Goal: Task Accomplishment & Management: Manage account settings

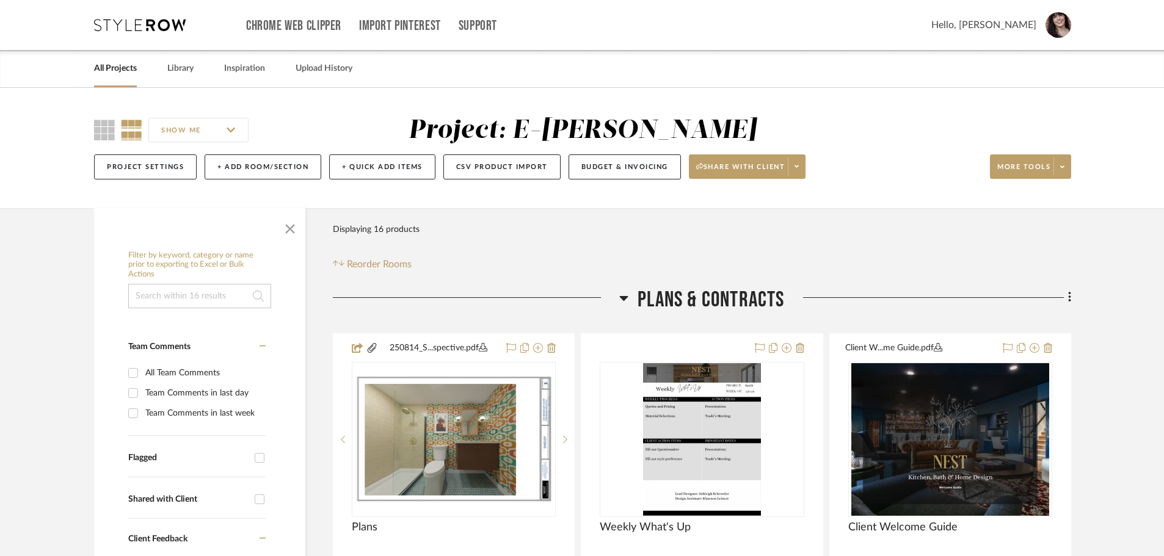
click at [131, 71] on link "All Projects" at bounding box center [115, 68] width 43 height 16
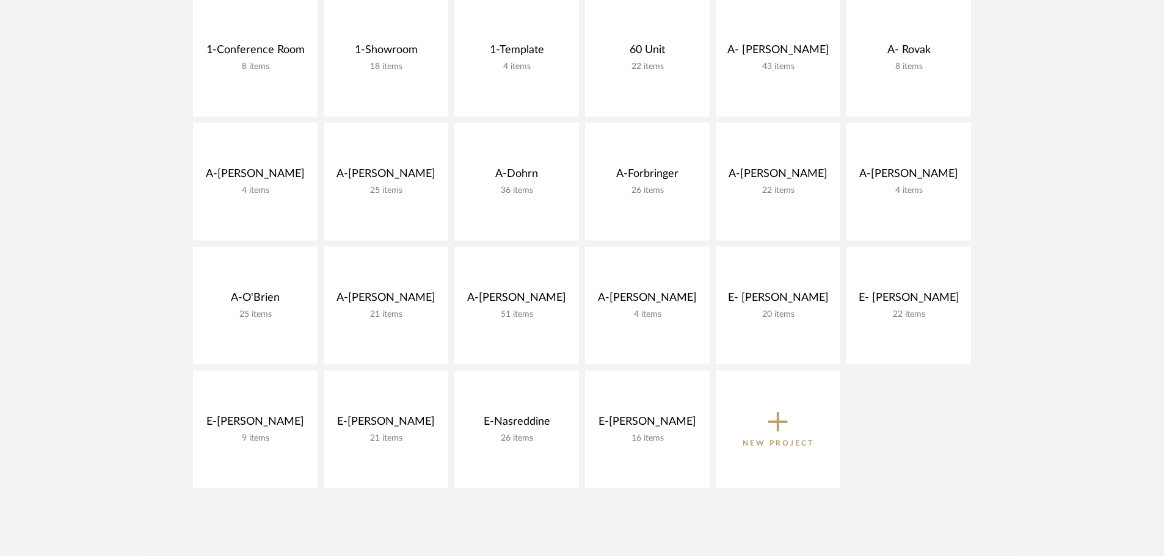
scroll to position [305, 0]
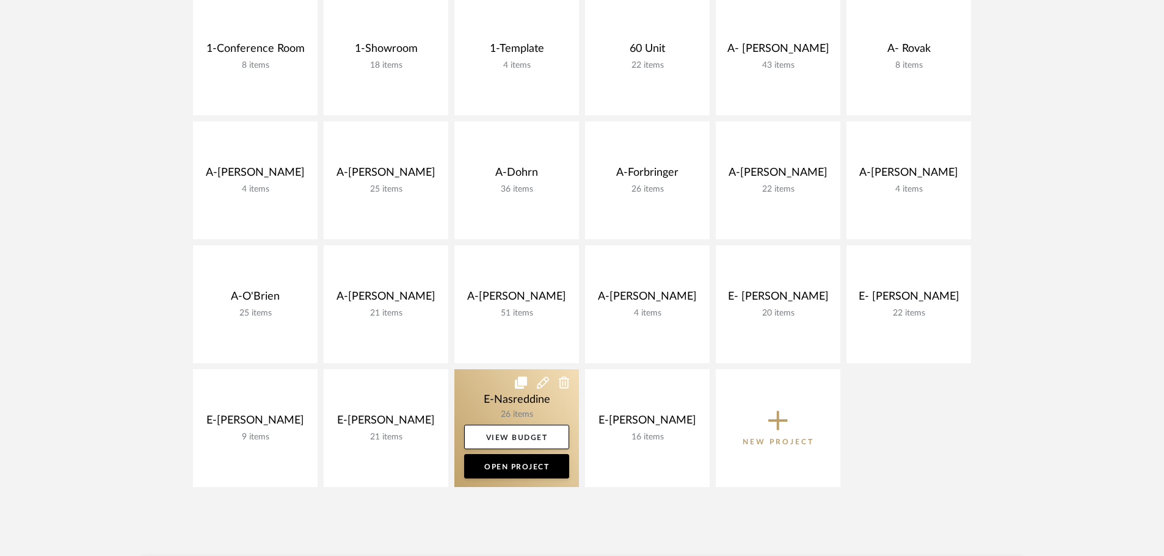
click at [525, 419] on link at bounding box center [516, 429] width 125 height 118
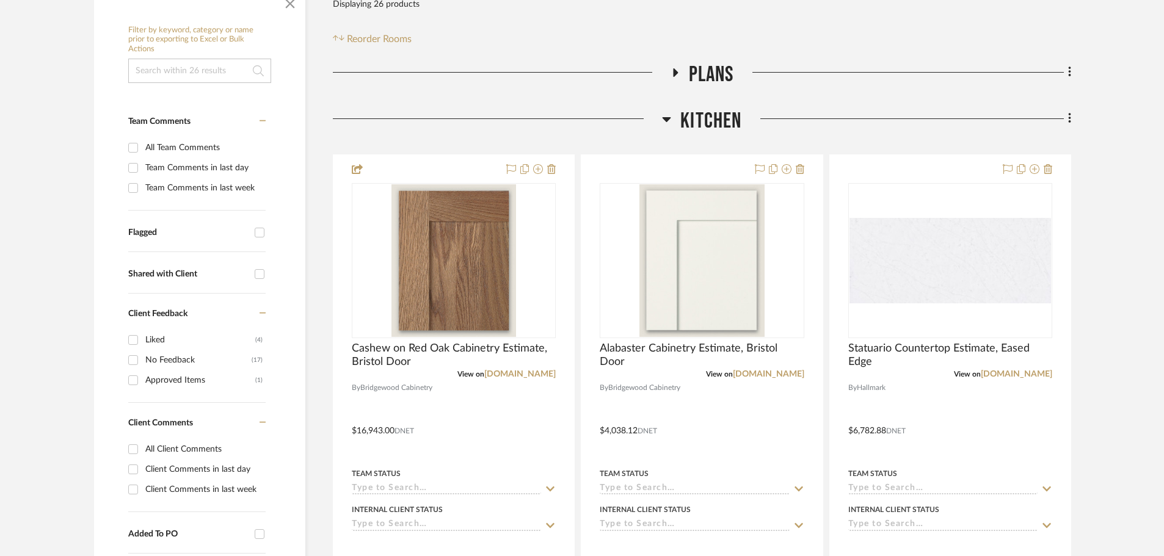
scroll to position [244, 0]
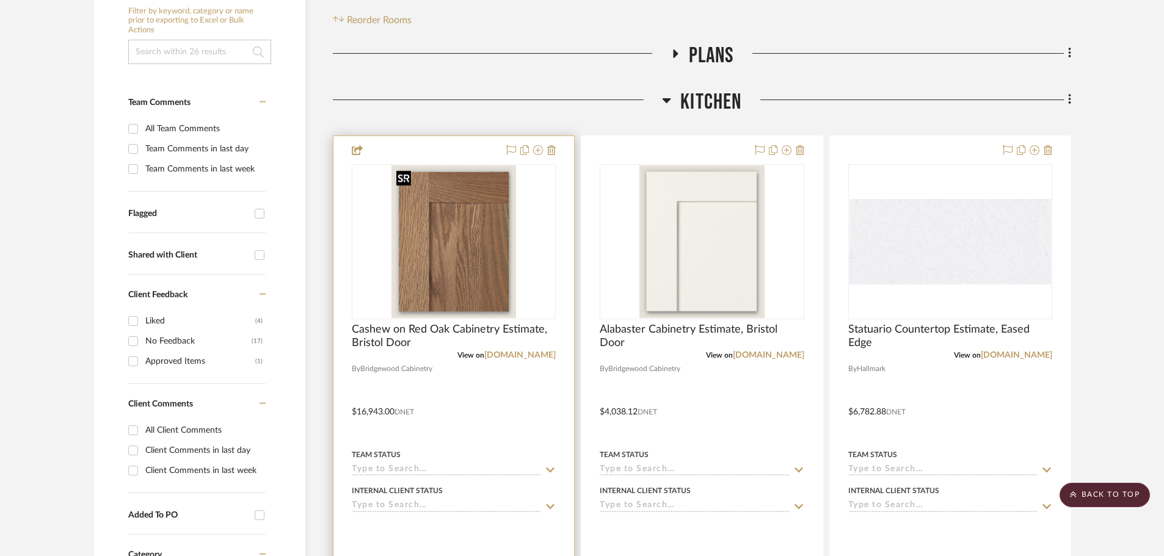
click at [0, 0] on img at bounding box center [0, 0] width 0 height 0
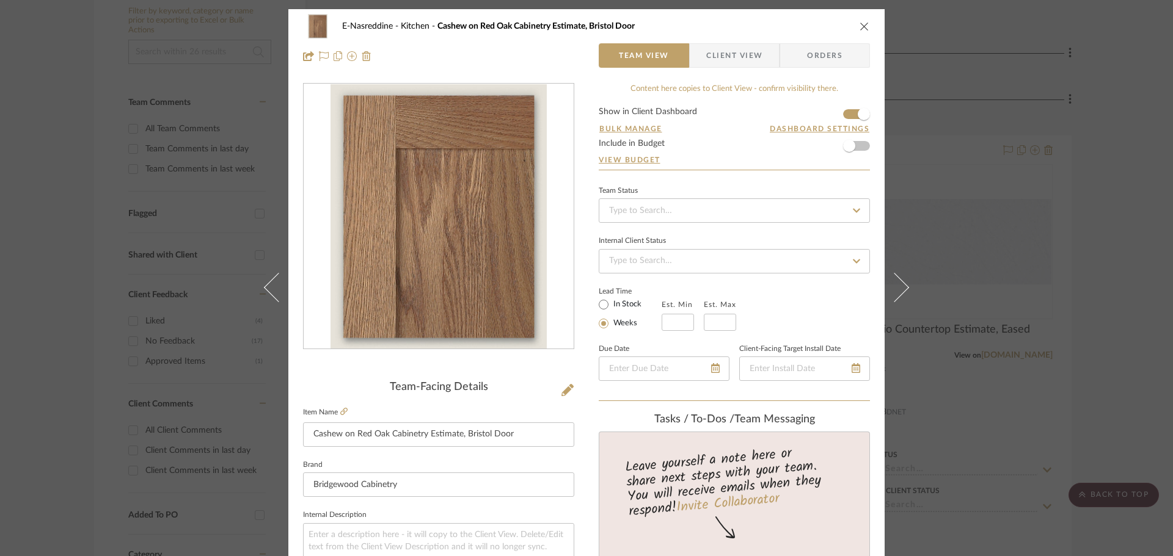
click at [1104, 232] on div "E-Nasreddine Kitchen Cashew on Red Oak Cabinetry Estimate, Bristol Door Team Vi…" at bounding box center [586, 278] width 1173 height 556
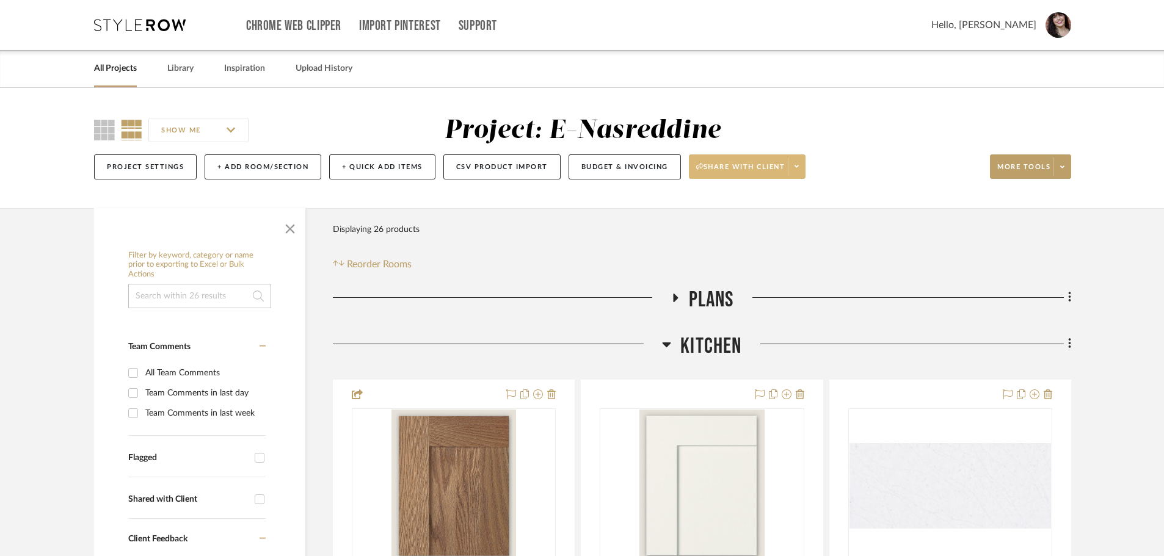
click at [803, 164] on span at bounding box center [796, 167] width 17 height 18
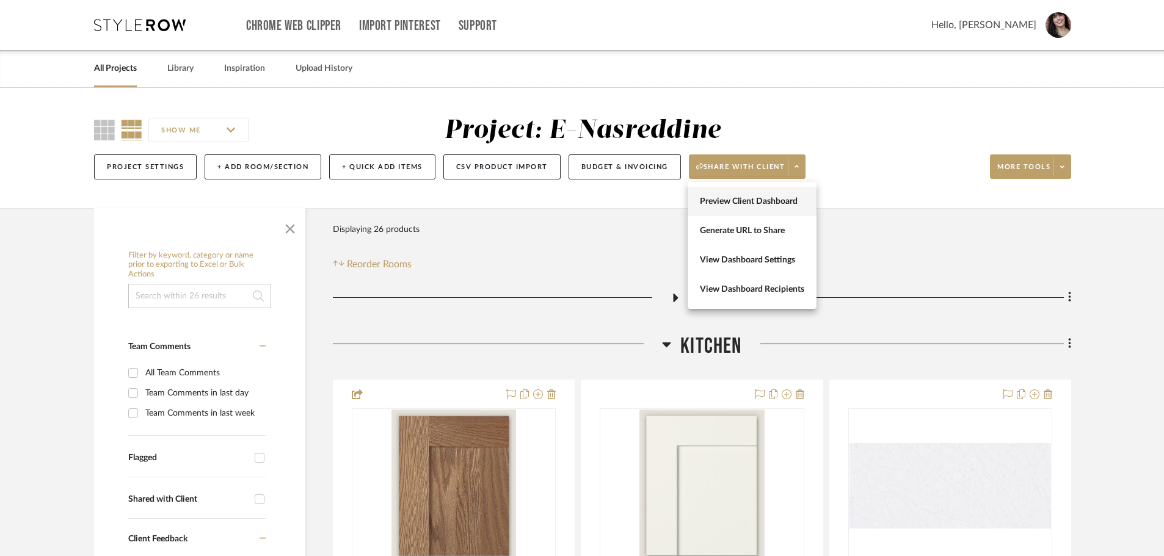
click at [768, 207] on button "Preview Client Dashboard" at bounding box center [752, 201] width 129 height 29
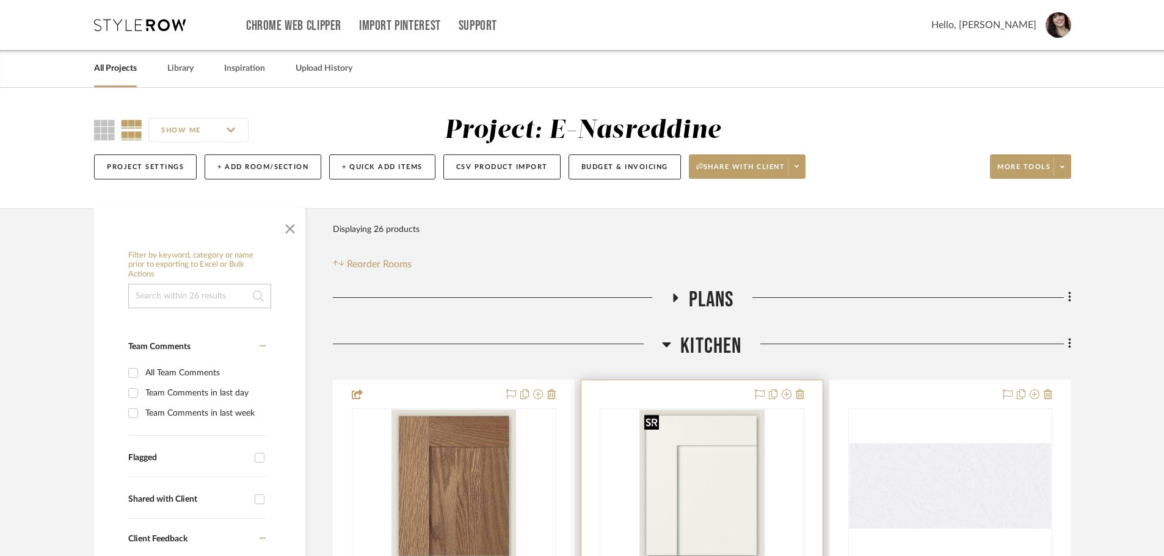
click at [685, 423] on img "0" at bounding box center [701, 486] width 125 height 153
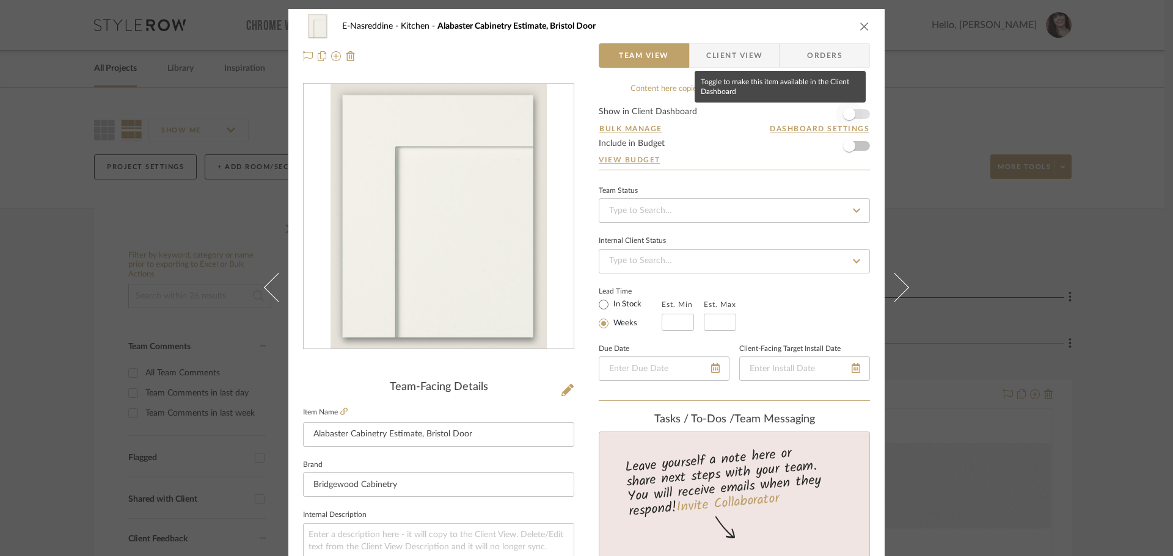
click at [858, 113] on span "button" at bounding box center [849, 114] width 27 height 27
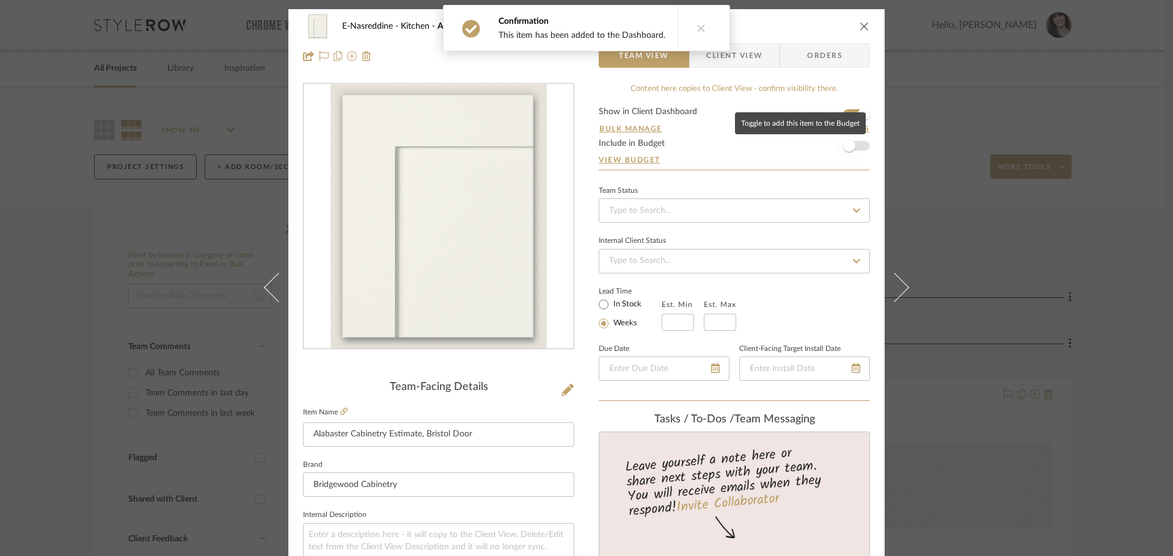
click at [858, 147] on span "button" at bounding box center [849, 146] width 27 height 27
click at [859, 25] on icon "close" at bounding box center [864, 26] width 10 height 10
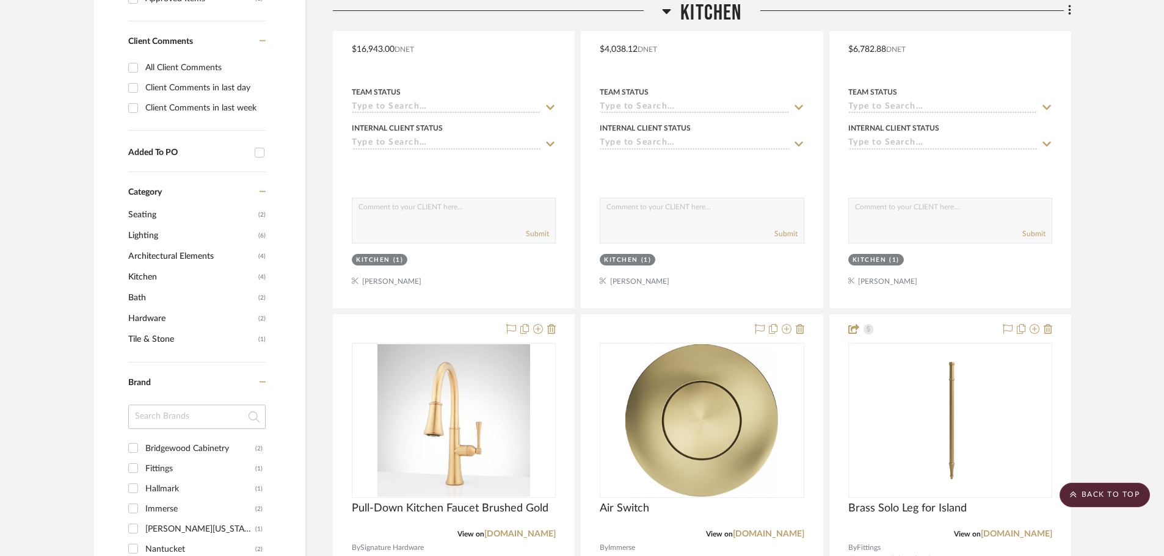
scroll to position [733, 0]
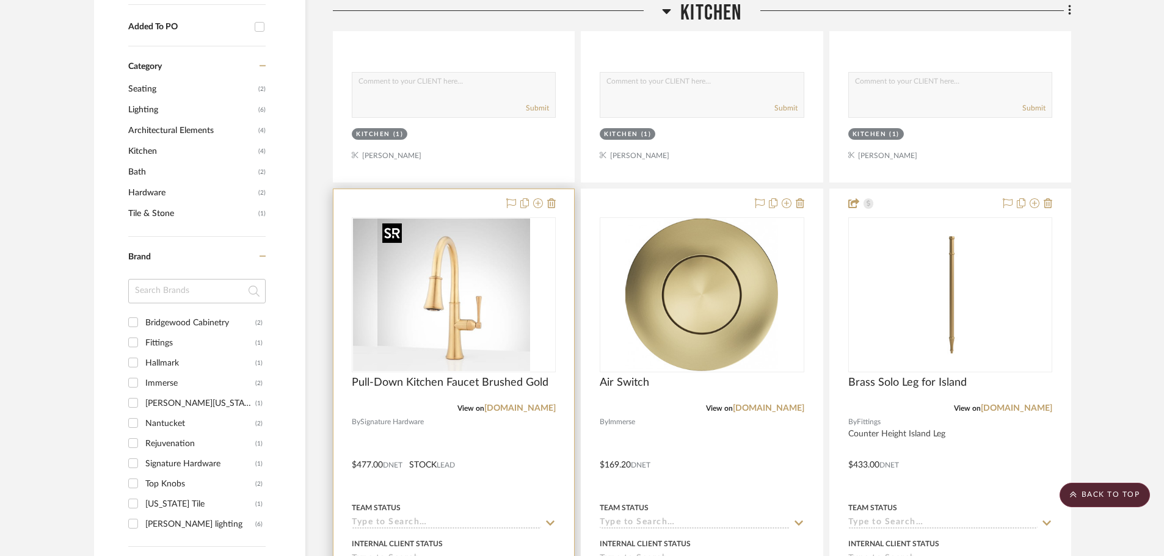
click at [506, 315] on img "0" at bounding box center [429, 295] width 153 height 153
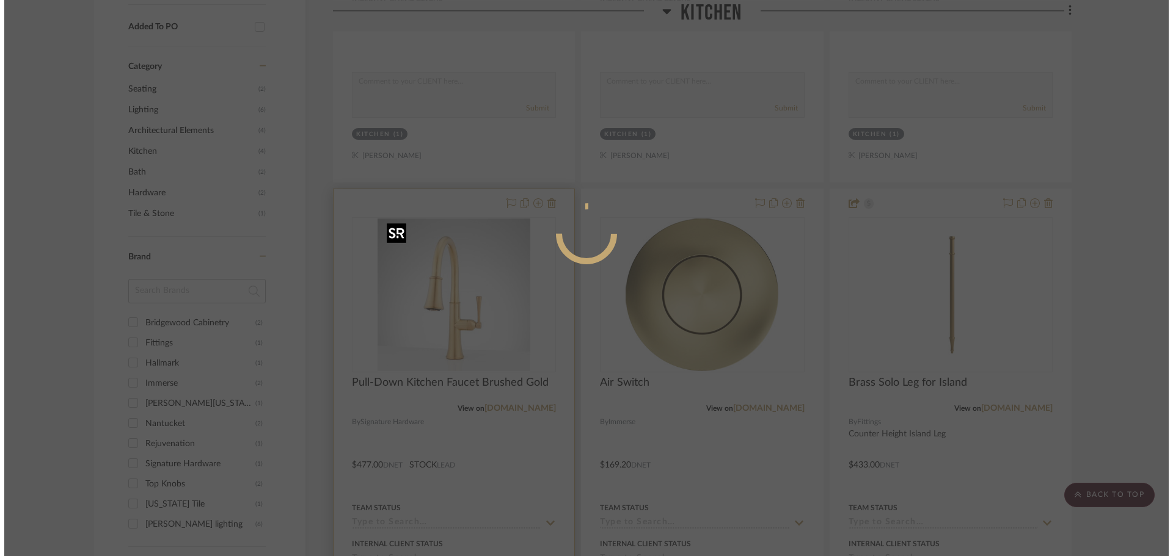
scroll to position [0, 0]
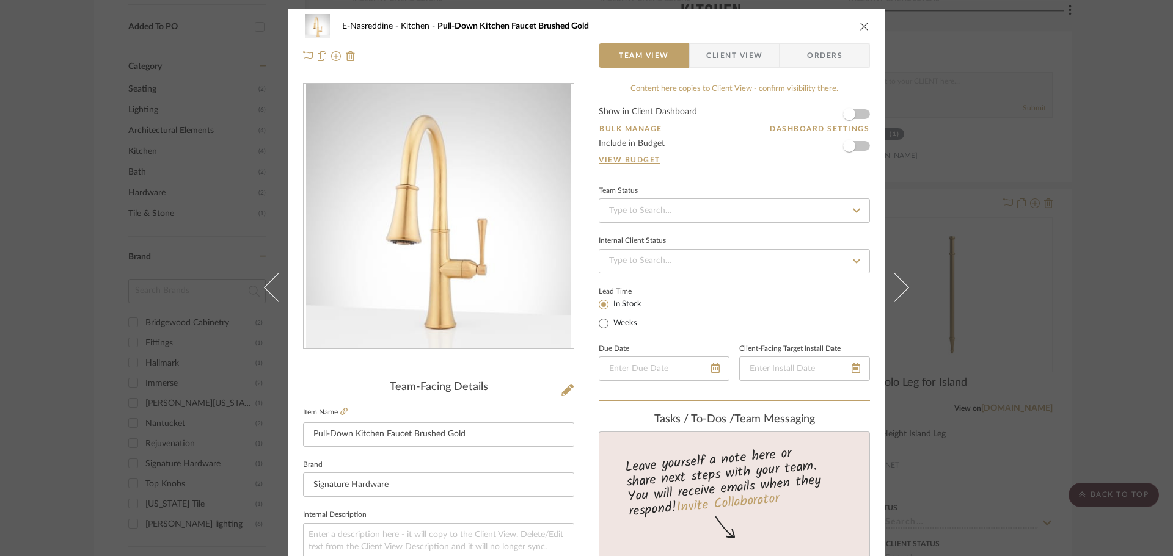
click at [862, 113] on form "Show in Client Dashboard Bulk Manage Dashboard Settings Include in Budget View …" at bounding box center [734, 138] width 271 height 62
click at [854, 145] on span "button" at bounding box center [849, 146] width 27 height 27
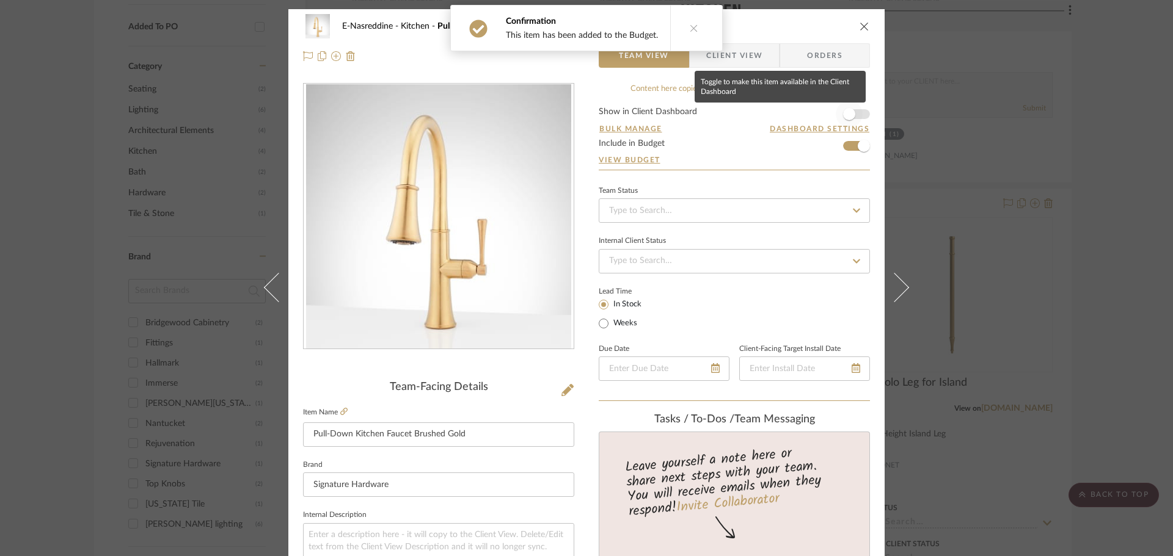
click at [854, 112] on span "button" at bounding box center [849, 114] width 27 height 27
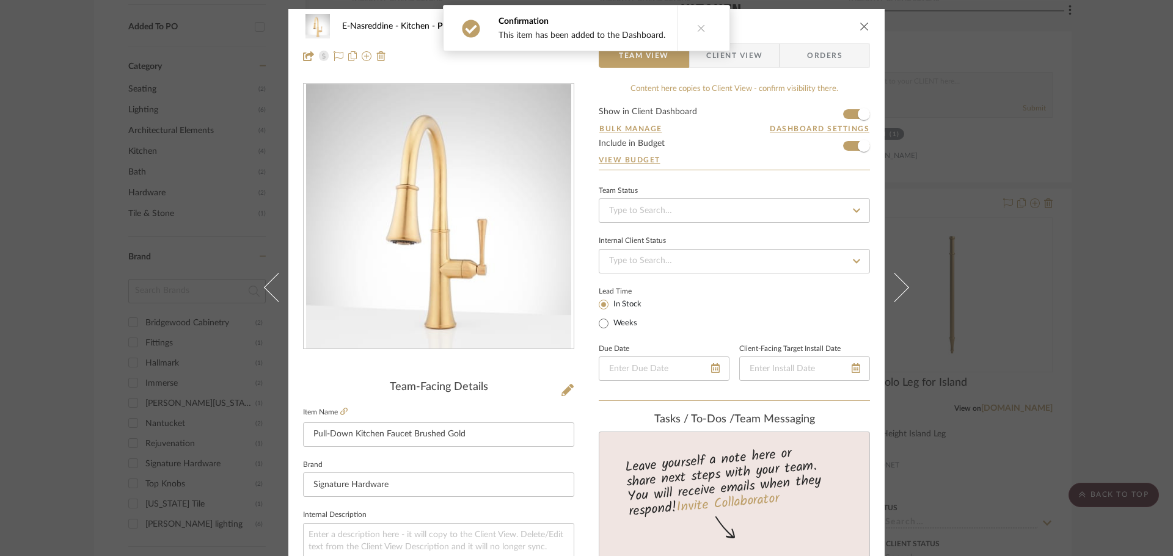
click at [859, 27] on icon "close" at bounding box center [864, 26] width 10 height 10
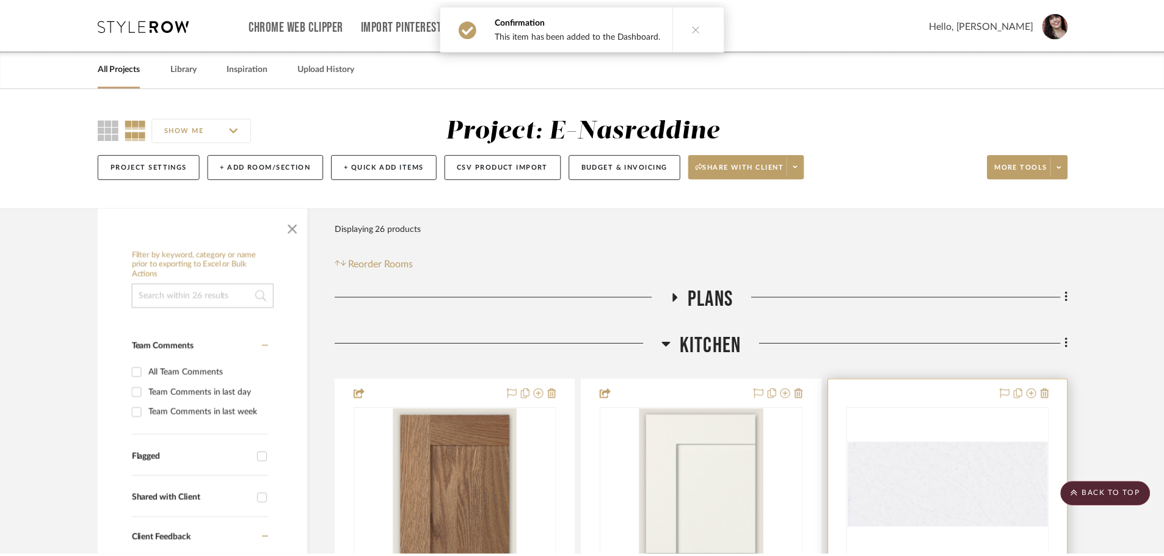
scroll to position [733, 0]
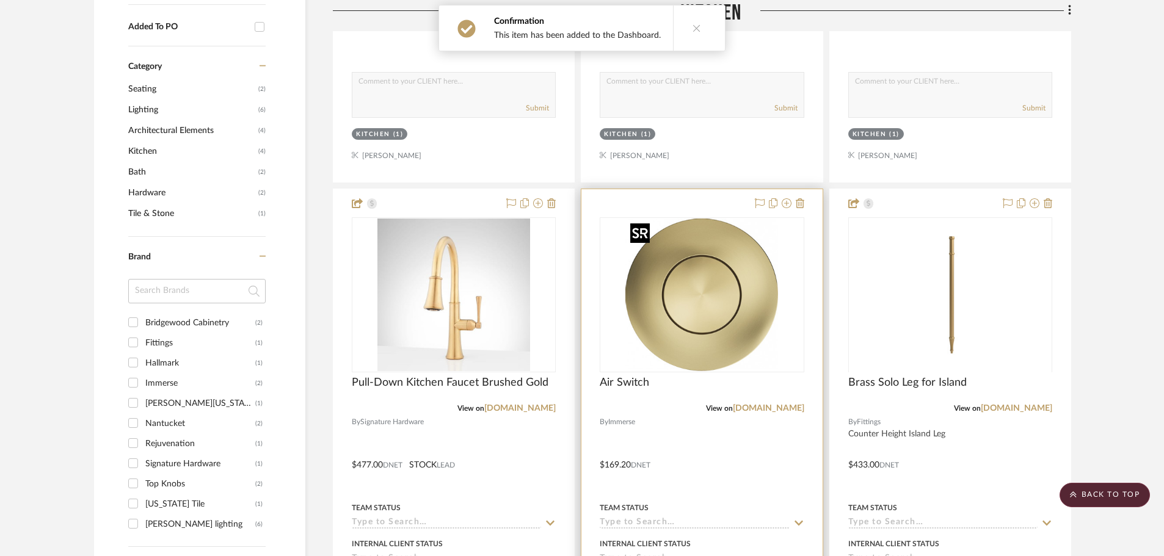
click at [0, 0] on img at bounding box center [0, 0] width 0 height 0
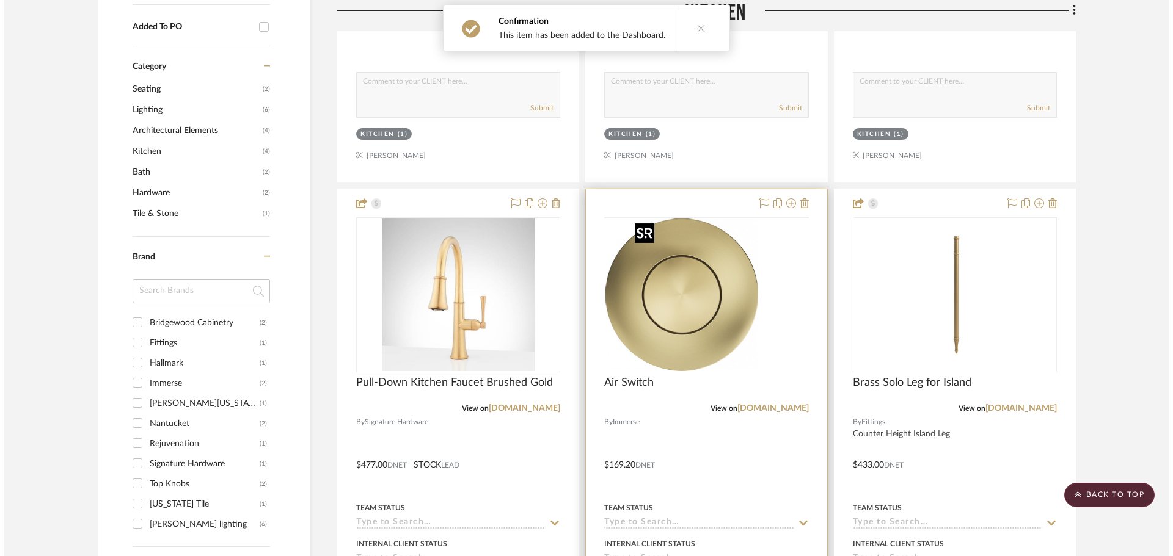
scroll to position [0, 0]
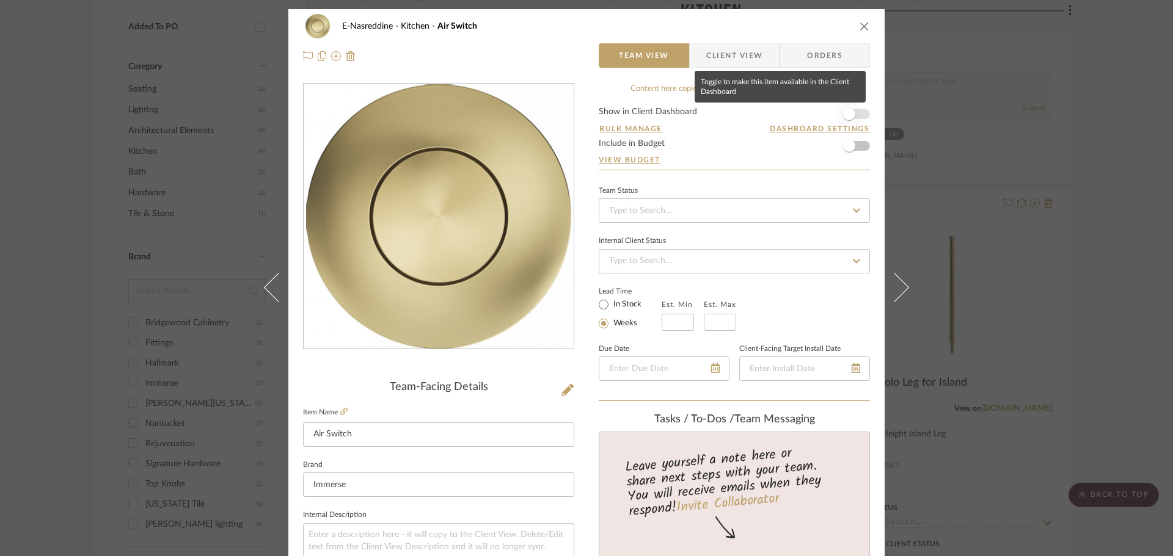
click at [853, 114] on span "button" at bounding box center [849, 114] width 27 height 27
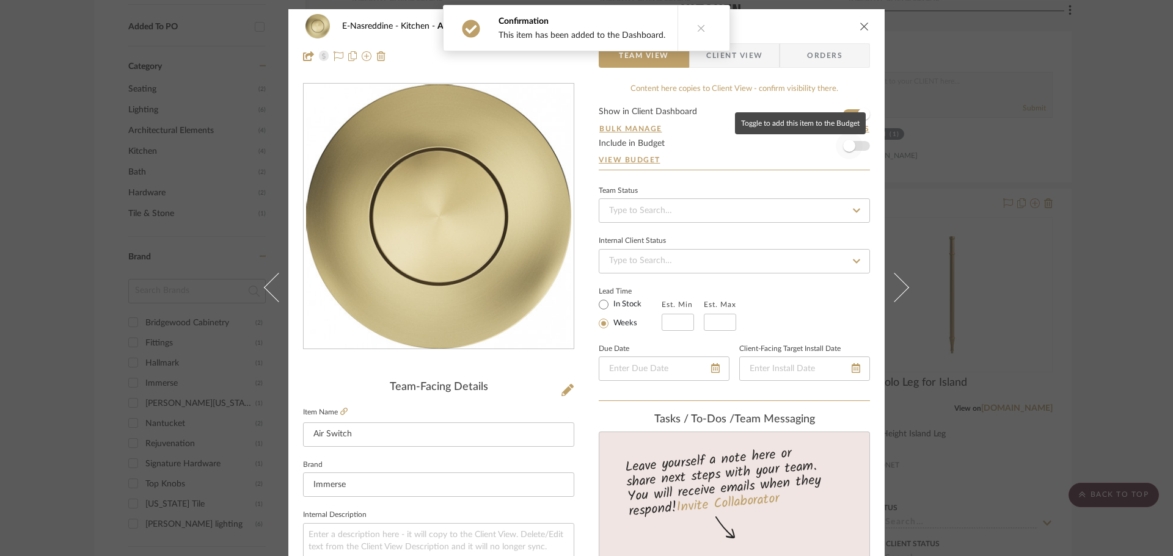
click at [852, 145] on span "button" at bounding box center [849, 146] width 27 height 27
click at [863, 31] on button "close" at bounding box center [864, 26] width 11 height 11
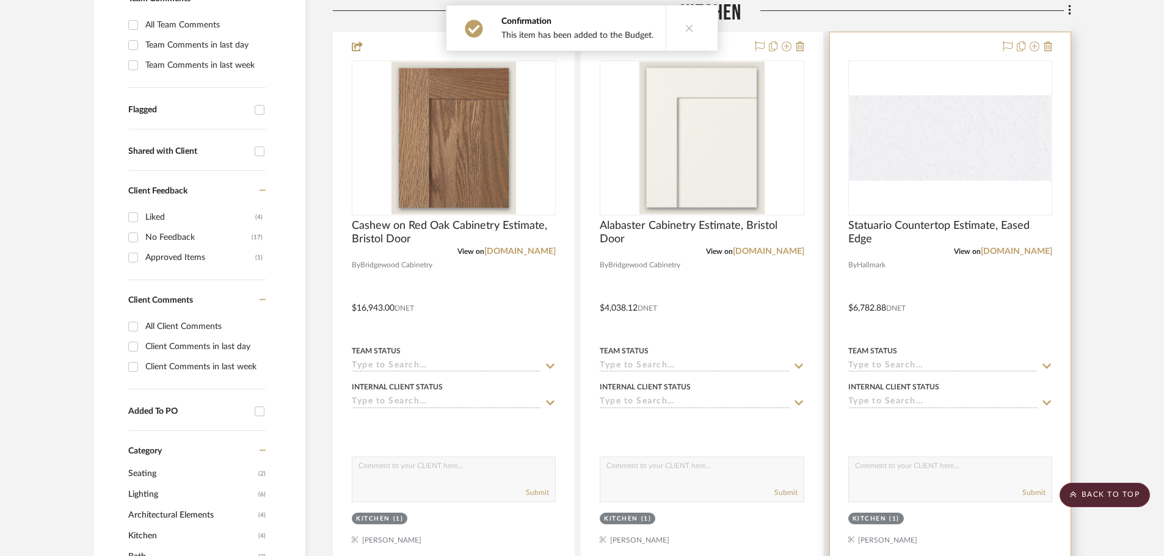
scroll to position [305, 0]
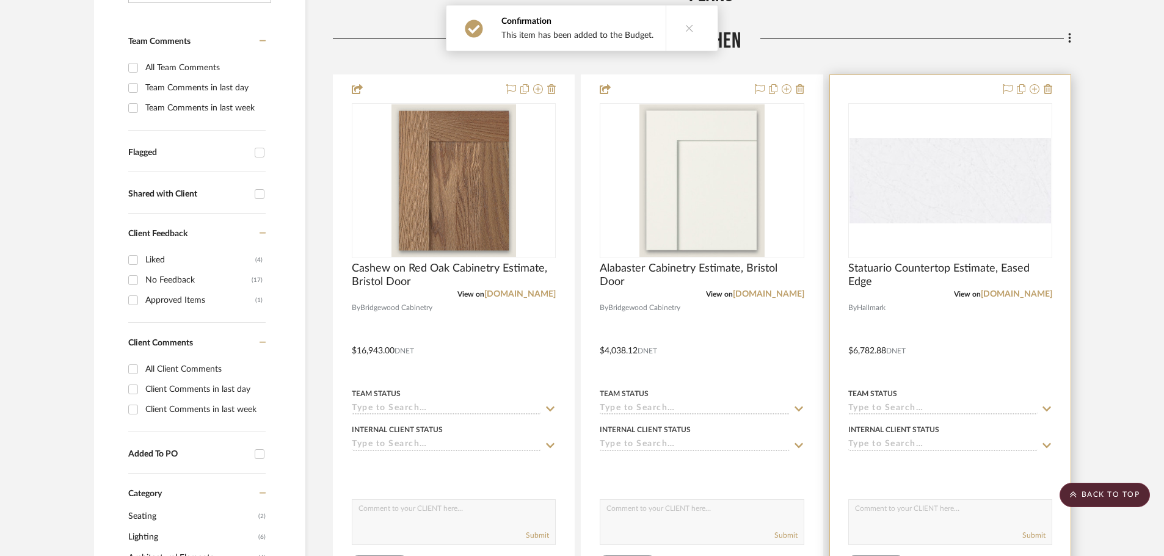
click at [1003, 173] on img "0" at bounding box center [951, 181] width 202 height 86
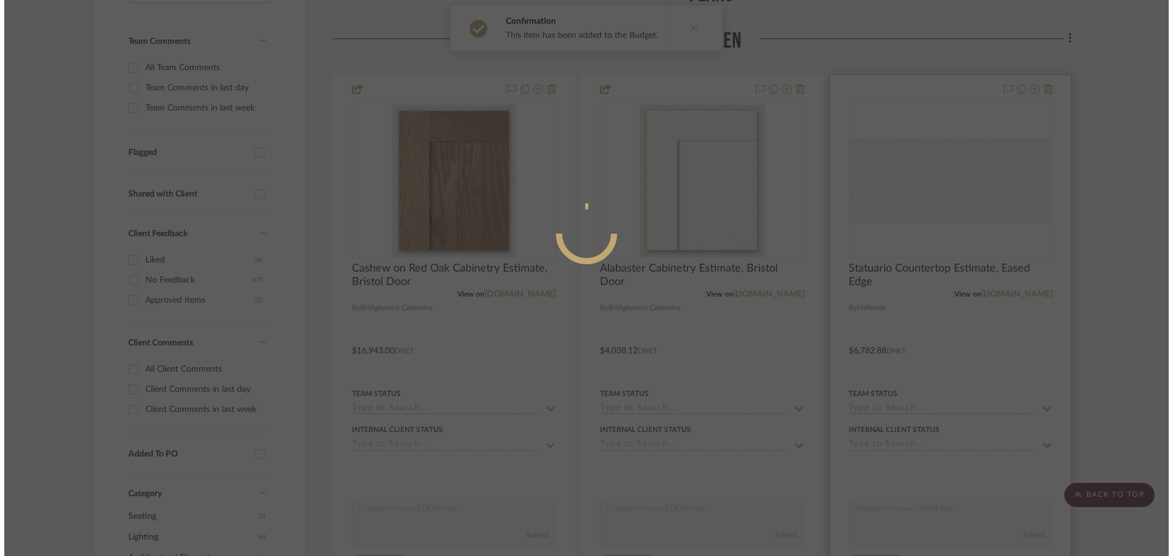
scroll to position [0, 0]
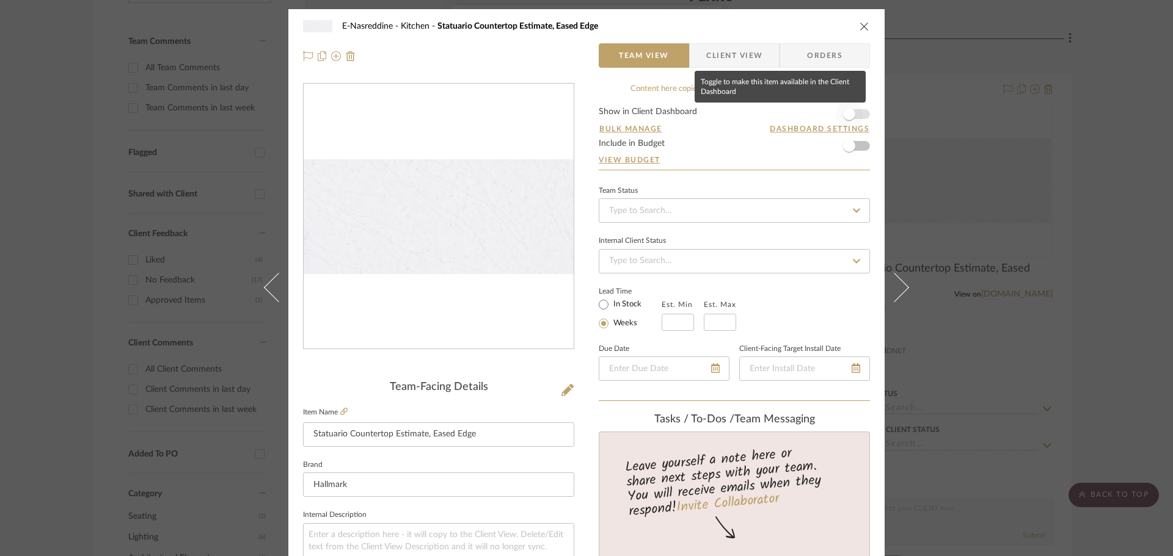
click at [857, 114] on span "button" at bounding box center [849, 114] width 27 height 27
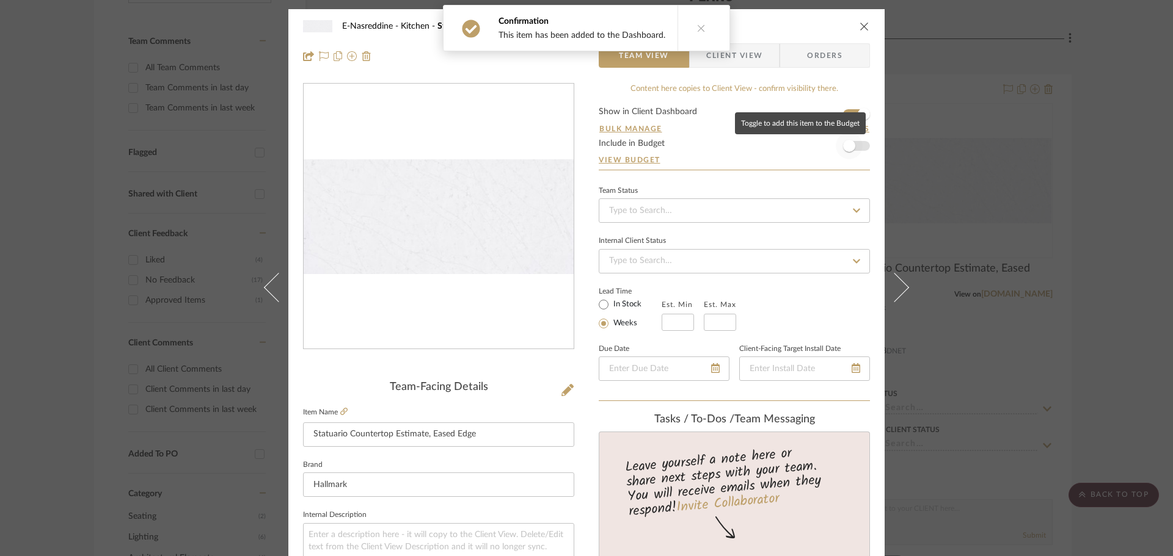
click at [858, 145] on span "button" at bounding box center [849, 146] width 27 height 27
click at [866, 23] on div "E-Nasreddine Kitchen Statuario Countertop Estimate, Eased Edge Team View Client…" at bounding box center [586, 41] width 596 height 64
click at [859, 27] on icon "close" at bounding box center [864, 26] width 10 height 10
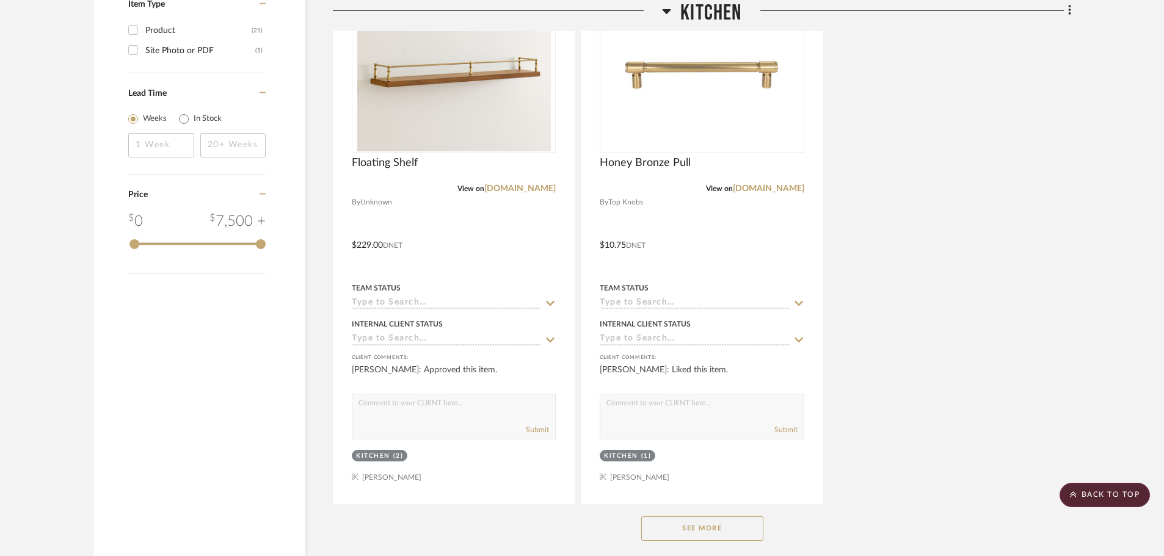
scroll to position [1572, 0]
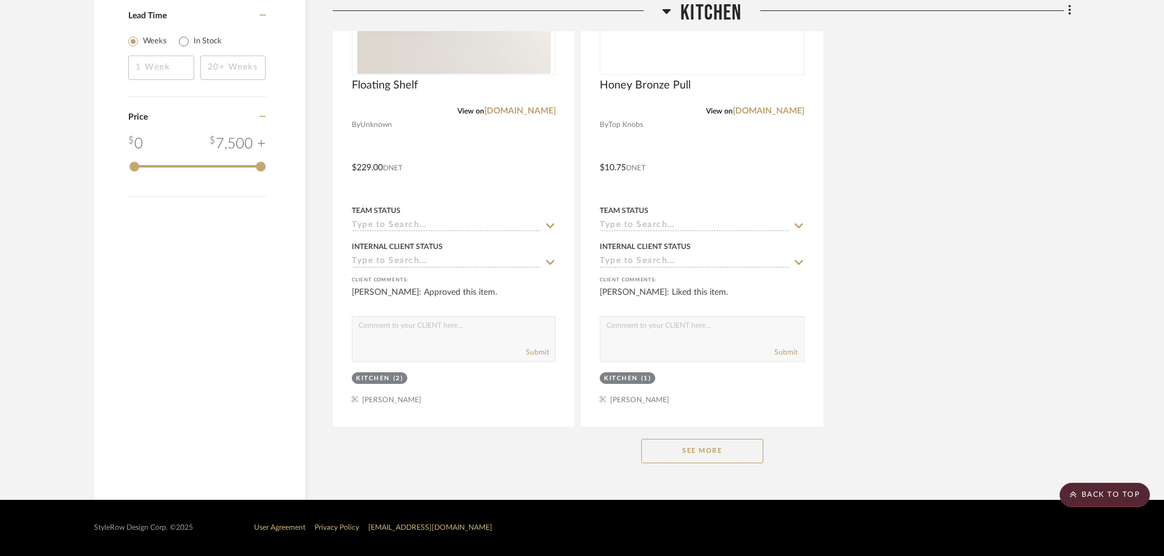
click at [700, 452] on button "See More" at bounding box center [702, 451] width 122 height 24
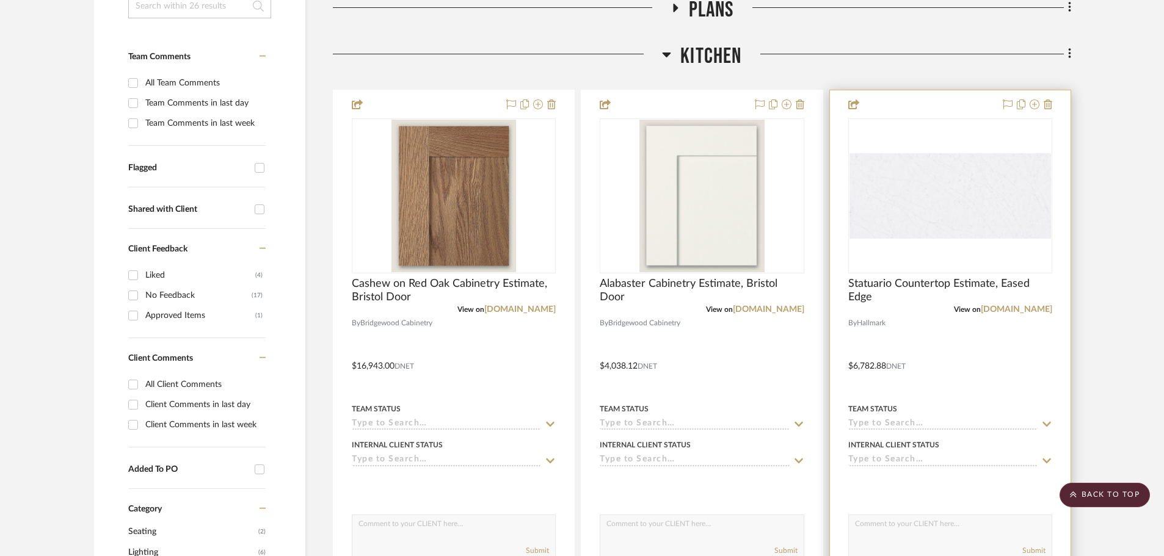
scroll to position [290, 0]
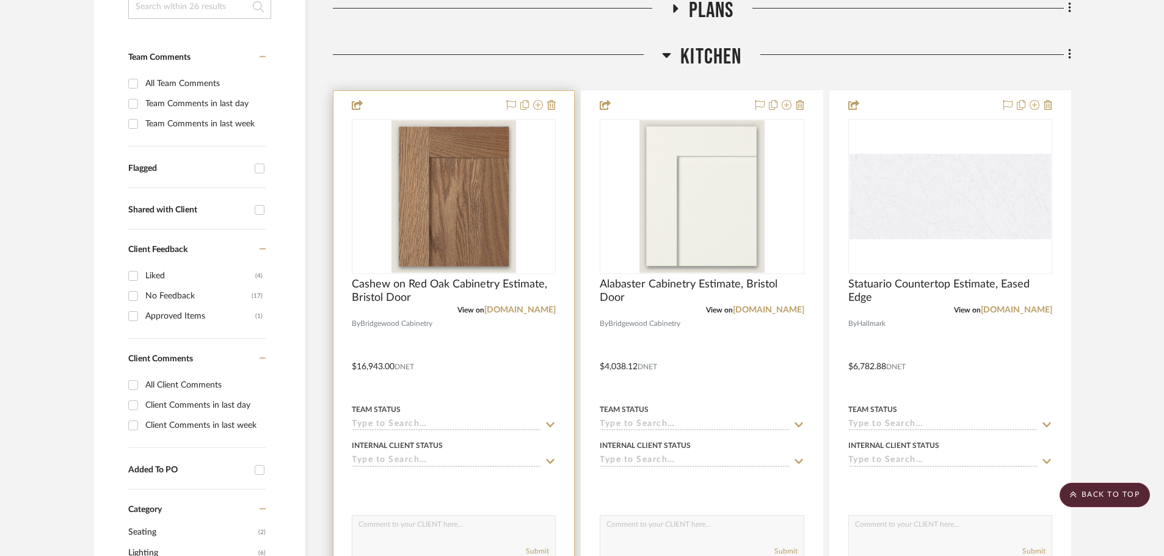
click at [467, 232] on img "0" at bounding box center [454, 196] width 125 height 153
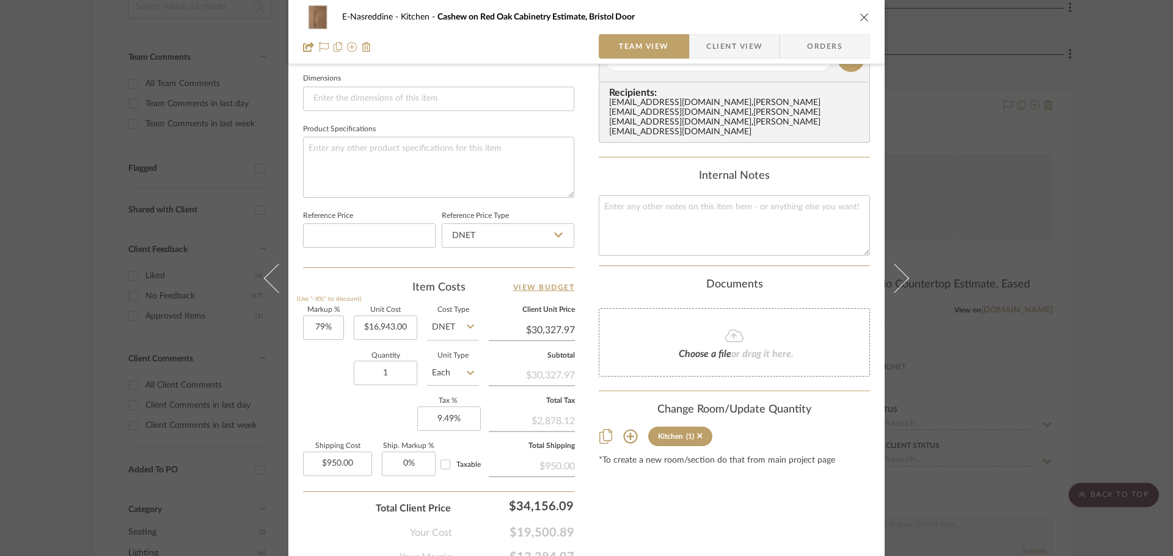
scroll to position [550, 0]
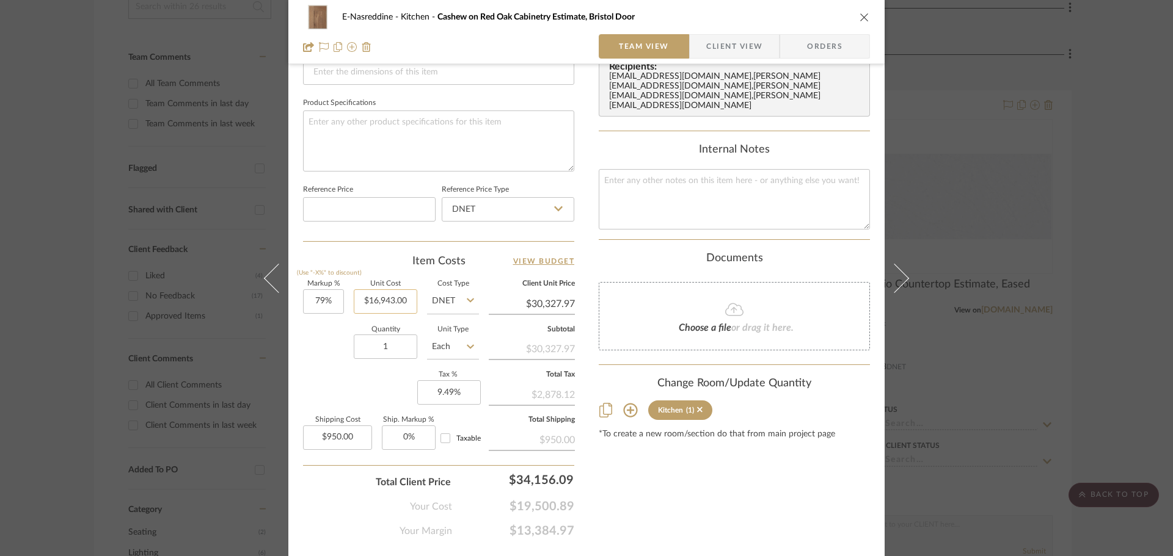
type input "16943.00"
type input "16943."
type input "$0.00"
type input "176%"
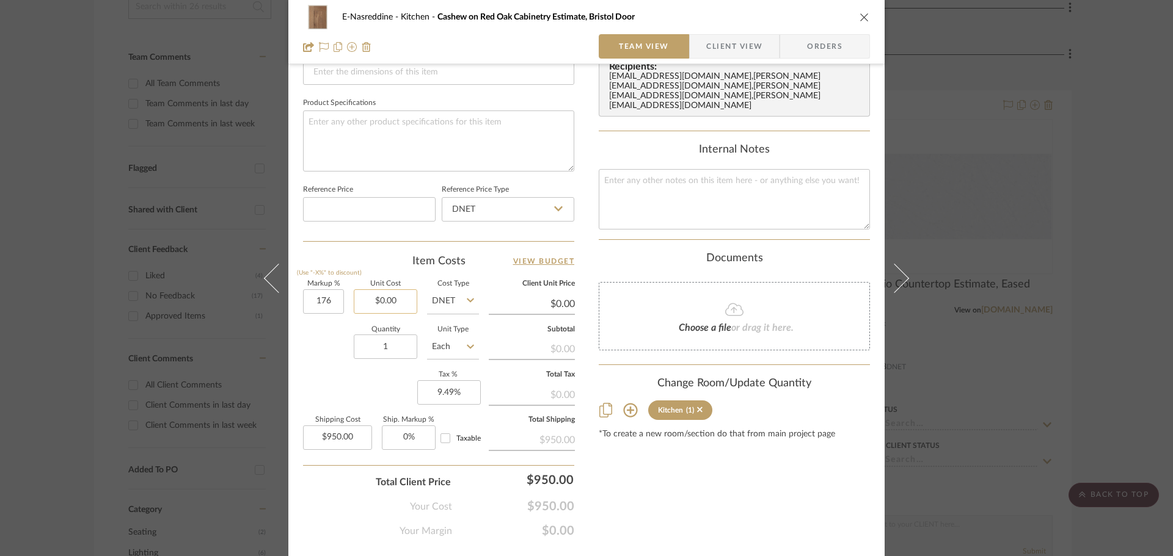
type input "0.00"
click at [383, 307] on input "0.00" at bounding box center [386, 302] width 64 height 24
type input "176"
type input "$0.00"
click at [318, 301] on input "176" at bounding box center [323, 302] width 41 height 24
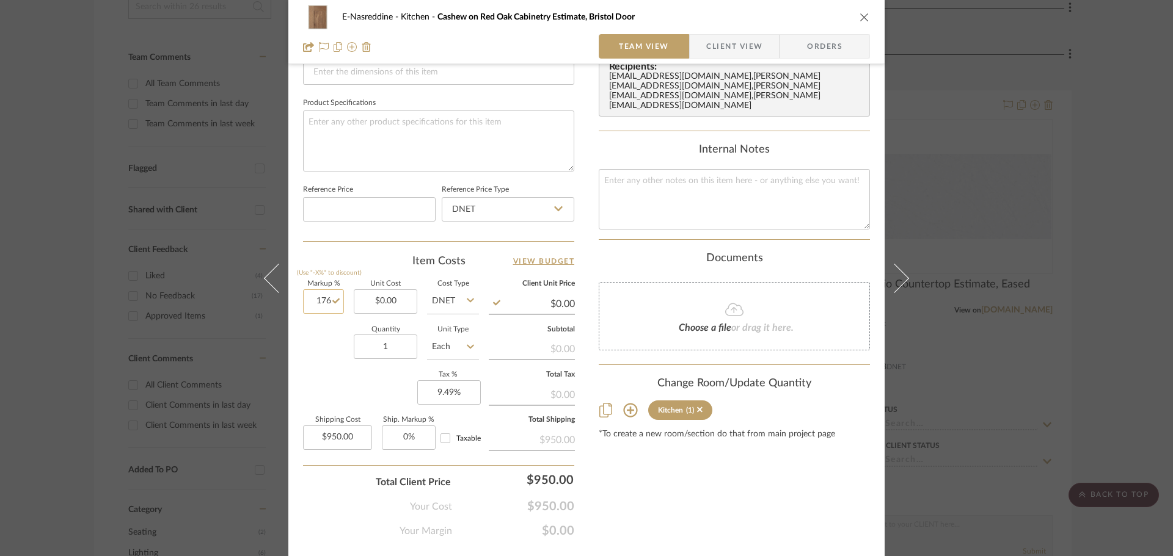
click at [318, 301] on input "176" at bounding box center [323, 302] width 41 height 24
type input "79%"
type input "0.00"
click at [380, 300] on input "0.00" at bounding box center [386, 302] width 64 height 24
type input "$17,689.00"
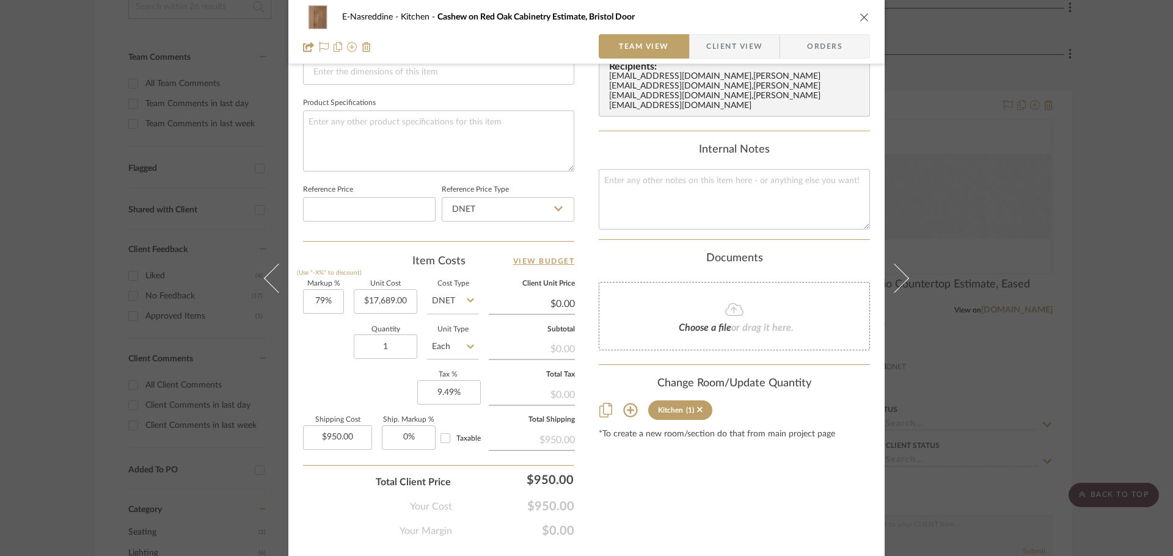
click at [332, 335] on div "Quantity 1 Unit Type Each" at bounding box center [391, 348] width 176 height 43
type input "$31,663.31"
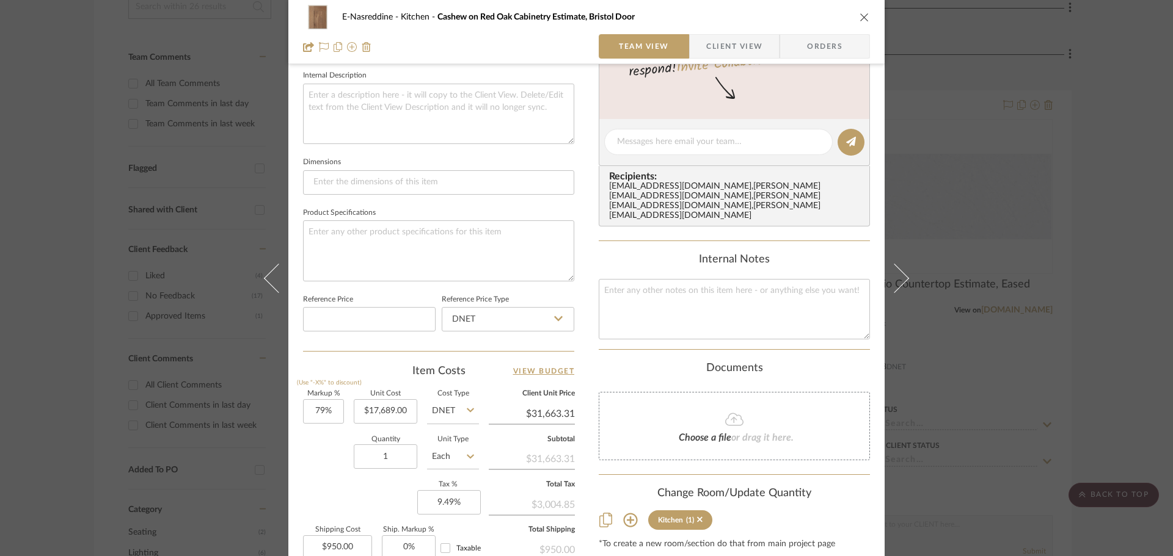
scroll to position [398, 0]
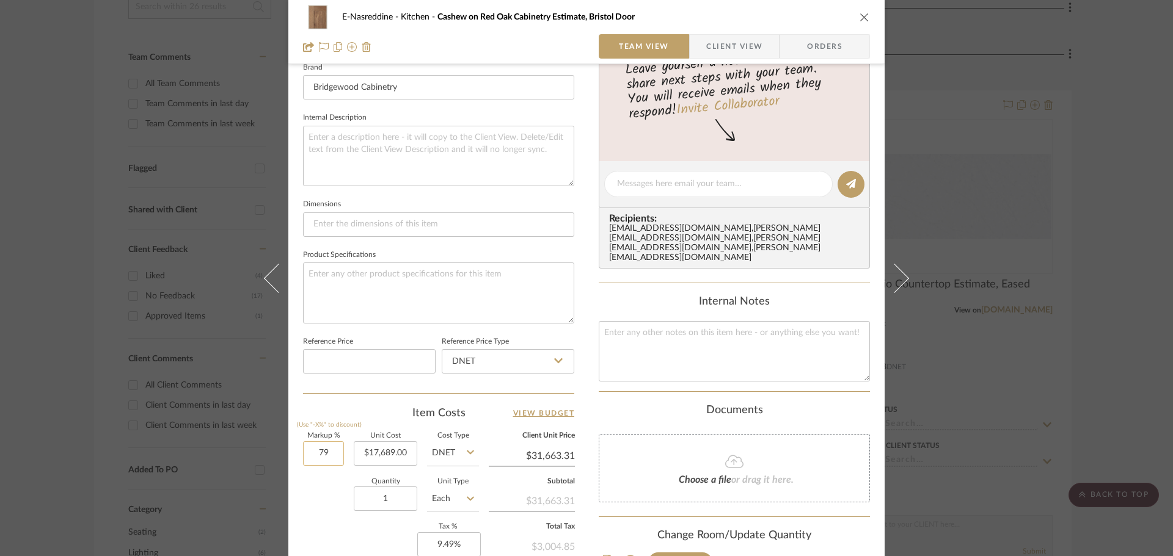
click at [321, 454] on input "79" at bounding box center [323, 454] width 41 height 24
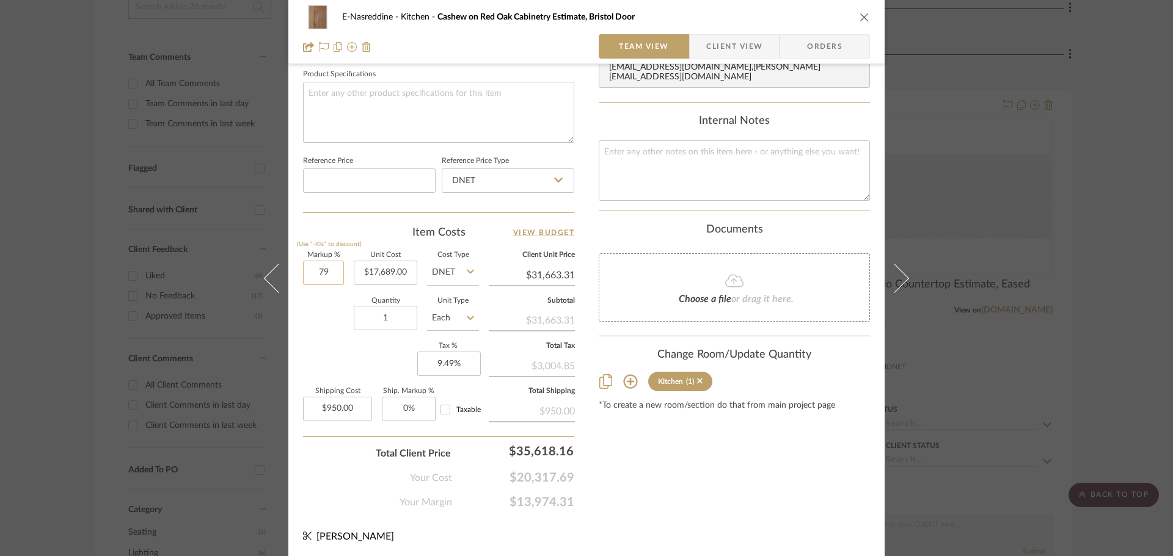
scroll to position [581, 0]
type input "79%"
click at [643, 461] on div "Content here copies to Client View - confirm visibility there. Show in Client D…" at bounding box center [734, 4] width 271 height 1005
click at [381, 269] on input "17689.00" at bounding box center [386, 270] width 64 height 24
type input "$19,080.00"
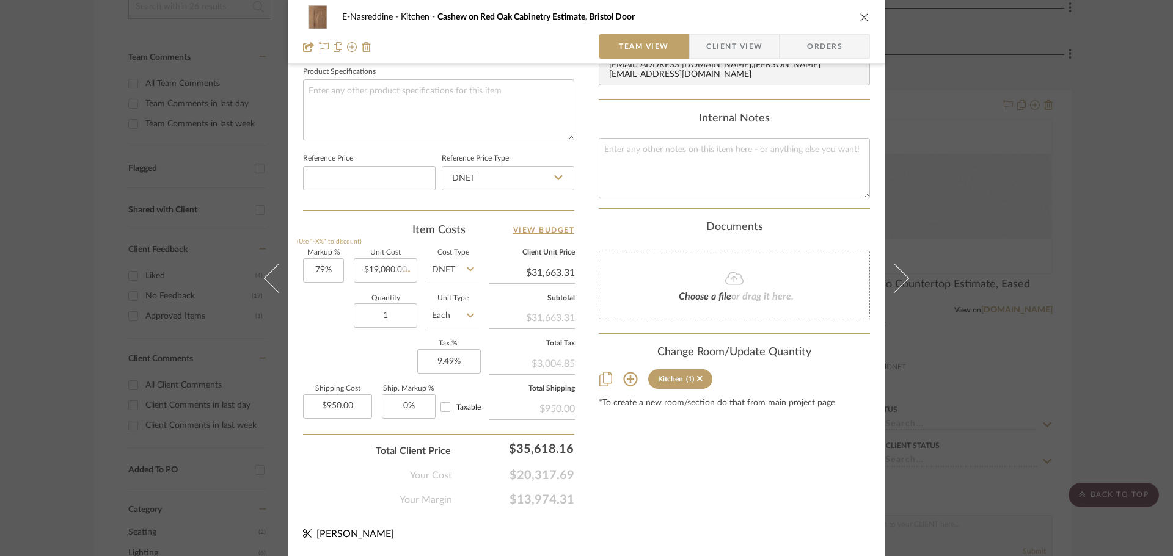
click at [332, 330] on div "Quantity 1 Unit Type Each" at bounding box center [391, 317] width 176 height 43
type input "$34,153.20"
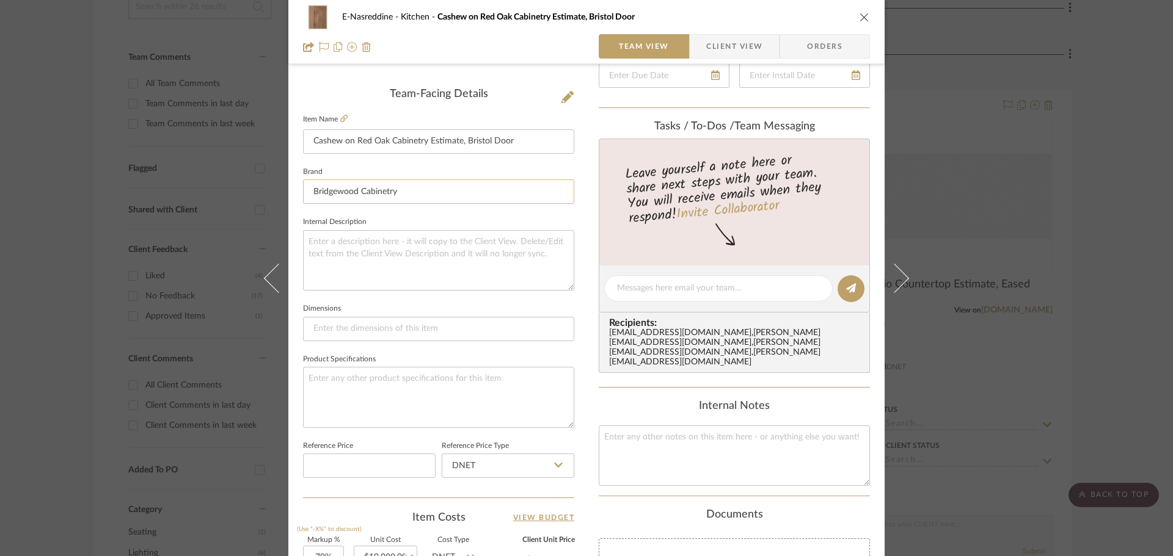
scroll to position [214, 0]
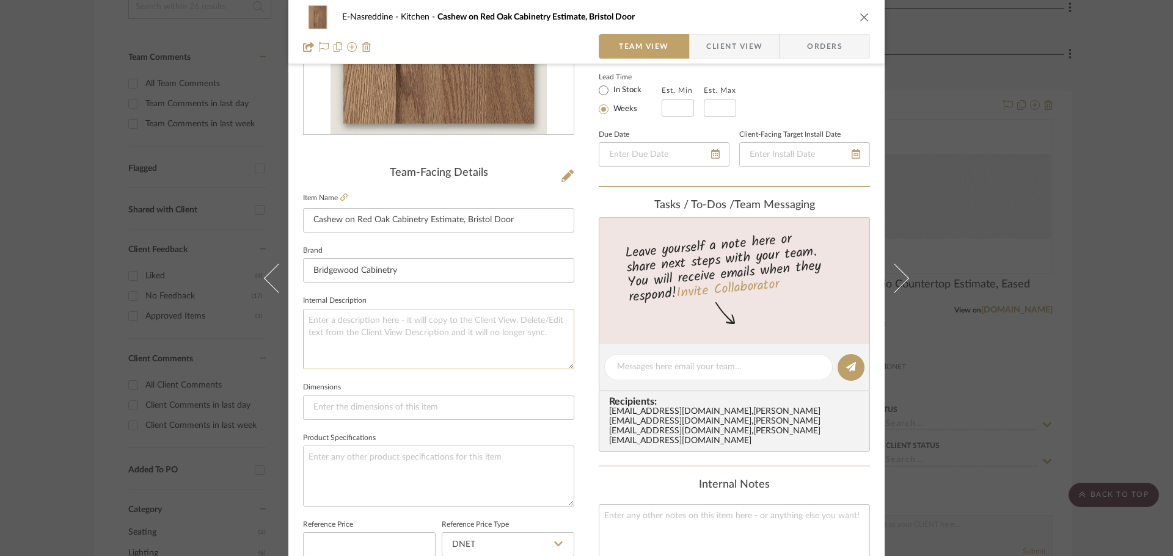
click at [432, 322] on textarea at bounding box center [438, 339] width 271 height 60
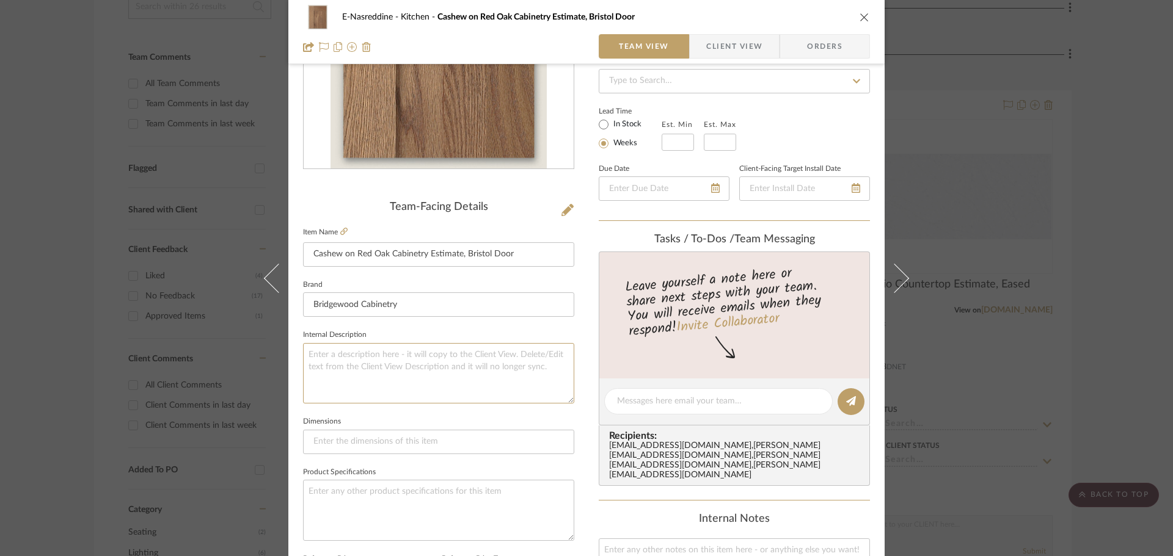
scroll to position [153, 0]
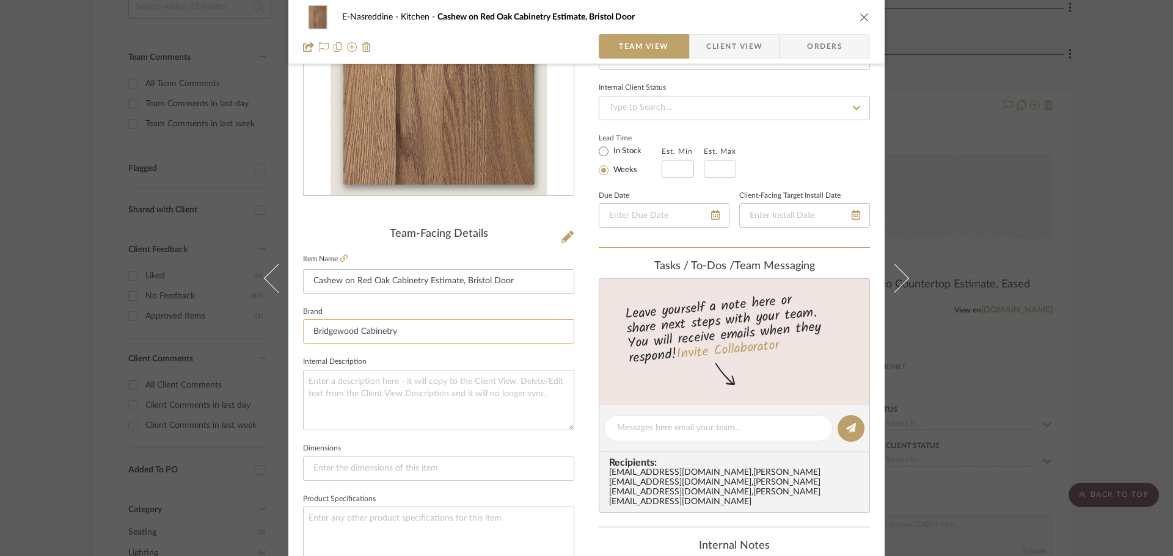
click at [423, 332] on input "Bridgewood Cabinetry" at bounding box center [438, 331] width 271 height 24
click at [511, 286] on input "Cashew on Red Oak Cabinetry Estimate, Bristol Door" at bounding box center [438, 281] width 271 height 24
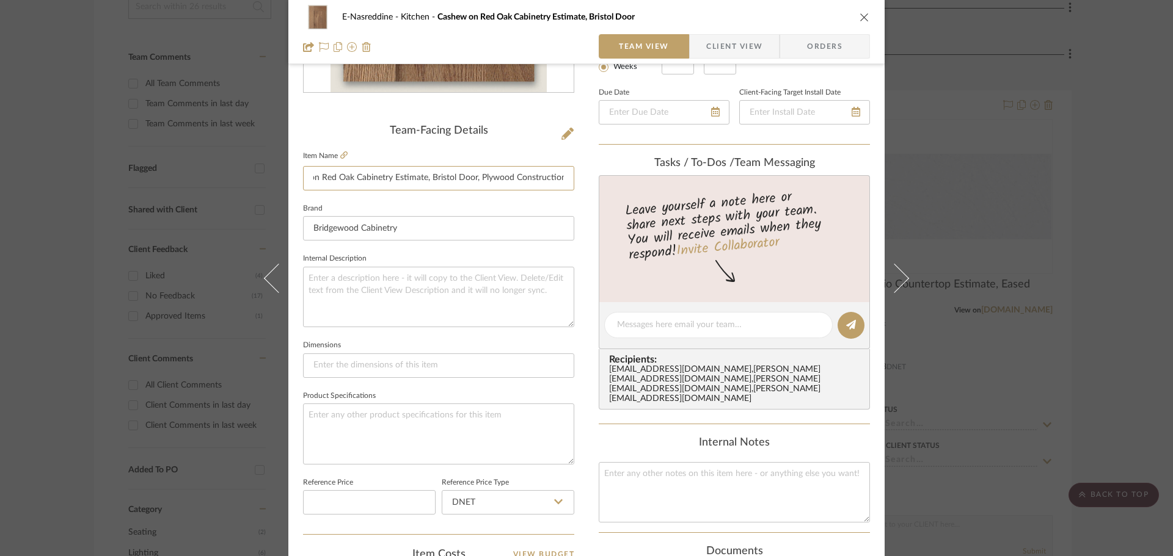
scroll to position [275, 0]
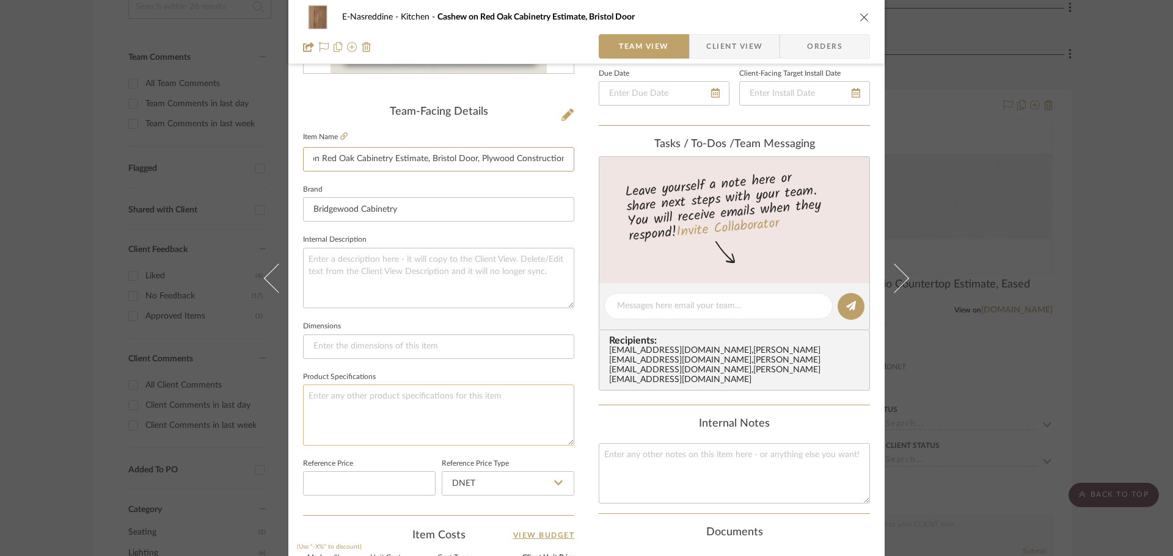
type input "Cashew on Red Oak Cabinetry Estimate, Bristol Door, Plywood Construction"
click at [393, 411] on textarea at bounding box center [438, 415] width 271 height 60
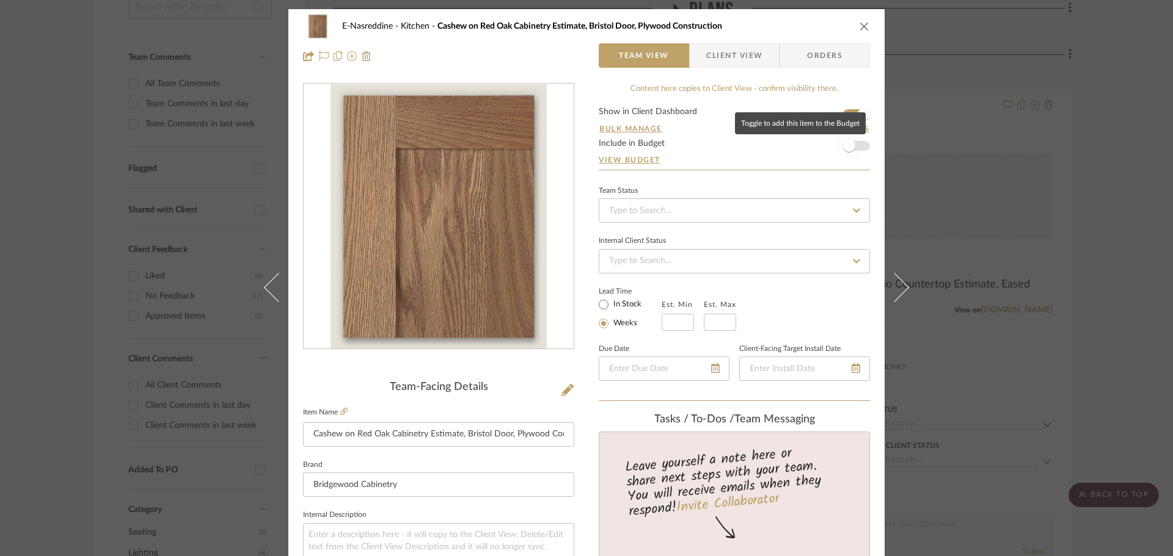
click at [856, 146] on span "button" at bounding box center [849, 146] width 27 height 27
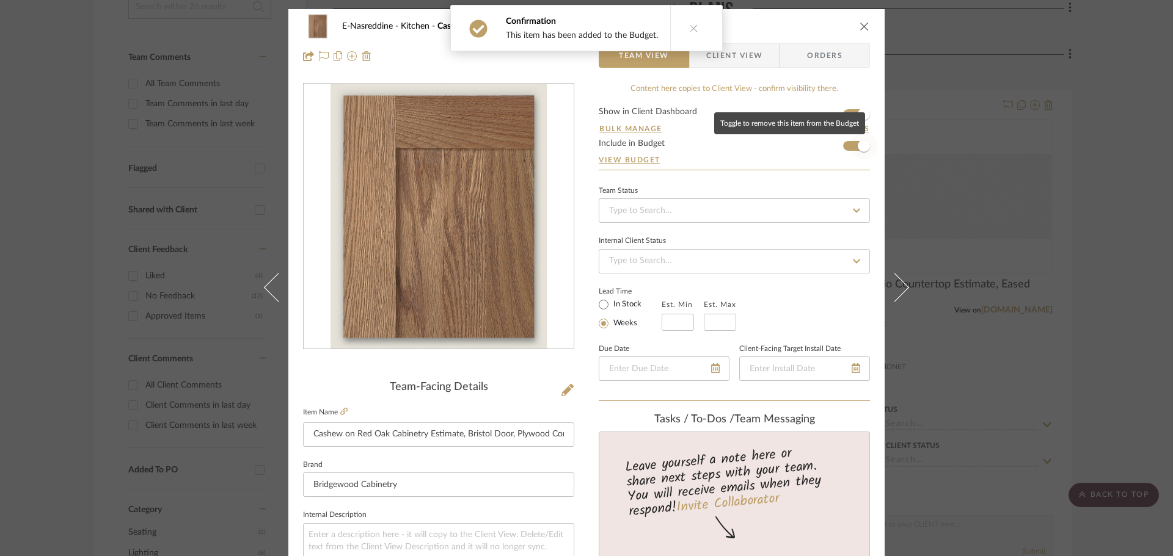
click at [865, 143] on span "button" at bounding box center [863, 146] width 27 height 27
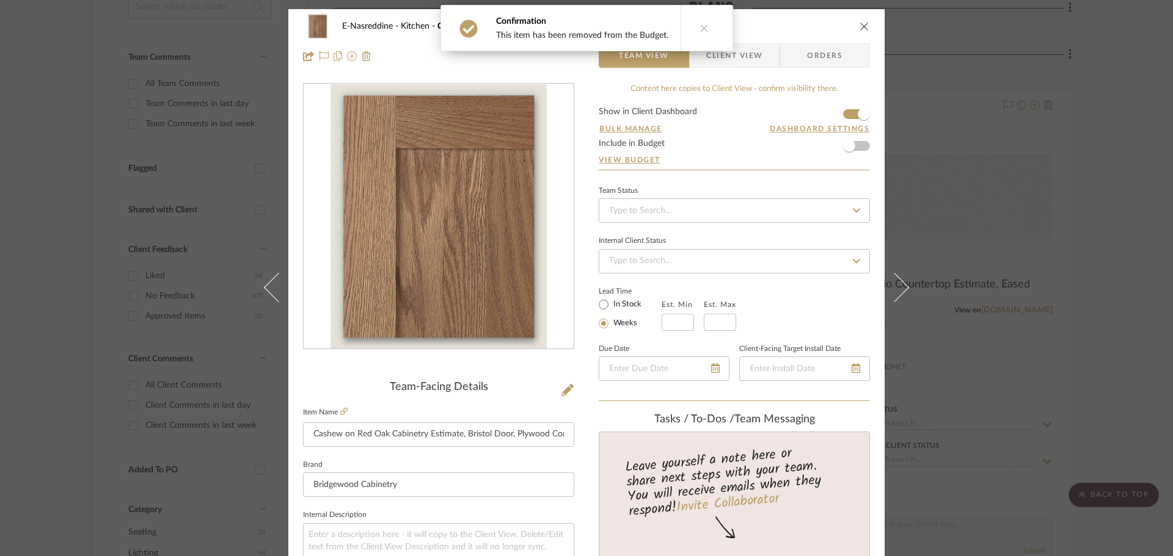
click at [860, 147] on form "Show in Client Dashboard Bulk Manage Dashboard Settings Include in Budget View …" at bounding box center [734, 138] width 271 height 62
click at [859, 147] on form "Show in Client Dashboard Bulk Manage Dashboard Settings Include in Budget View …" at bounding box center [734, 138] width 271 height 62
click at [707, 26] on button at bounding box center [703, 27] width 47 height 45
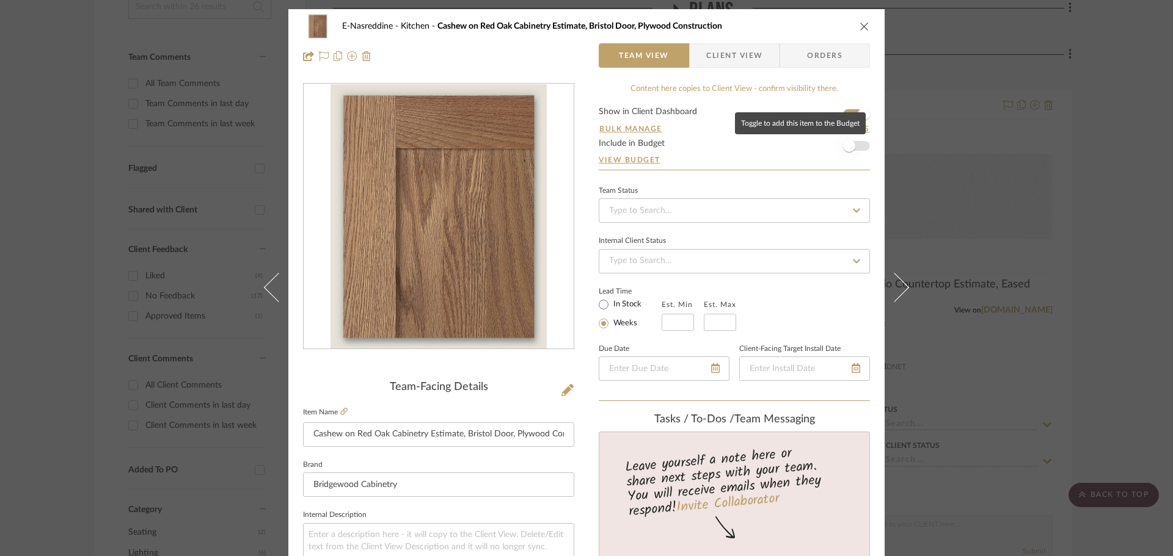
click at [843, 146] on span "button" at bounding box center [849, 146] width 12 height 12
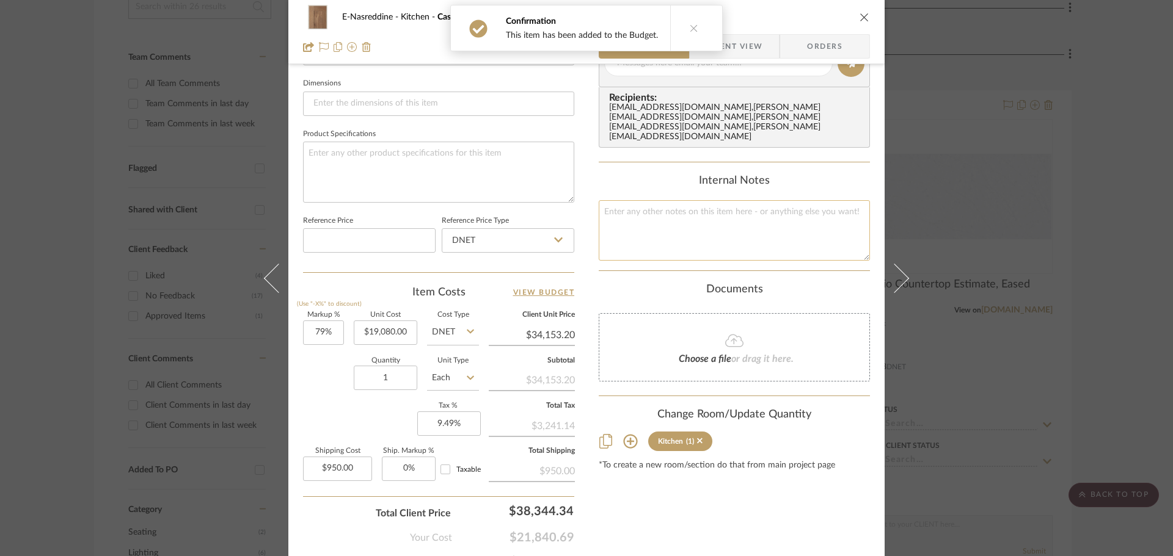
scroll to position [581, 0]
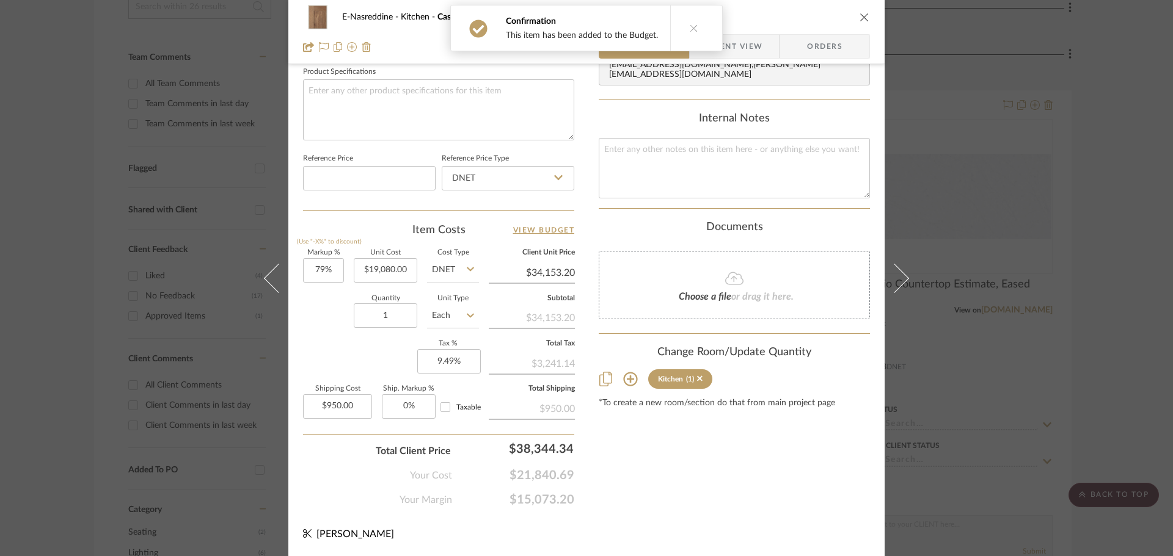
click at [859, 18] on icon "close" at bounding box center [864, 17] width 10 height 10
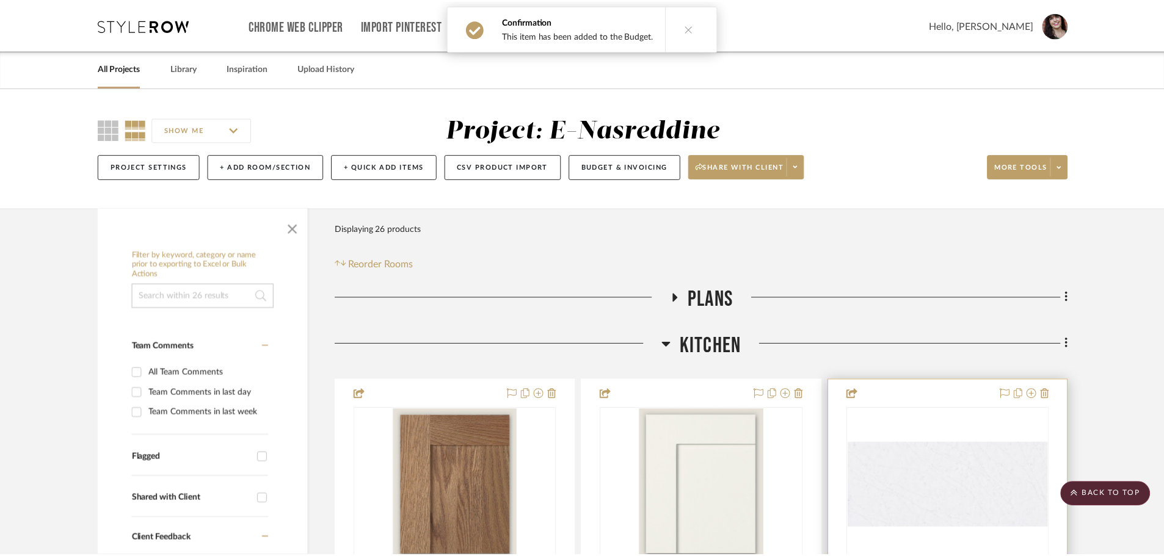
scroll to position [290, 0]
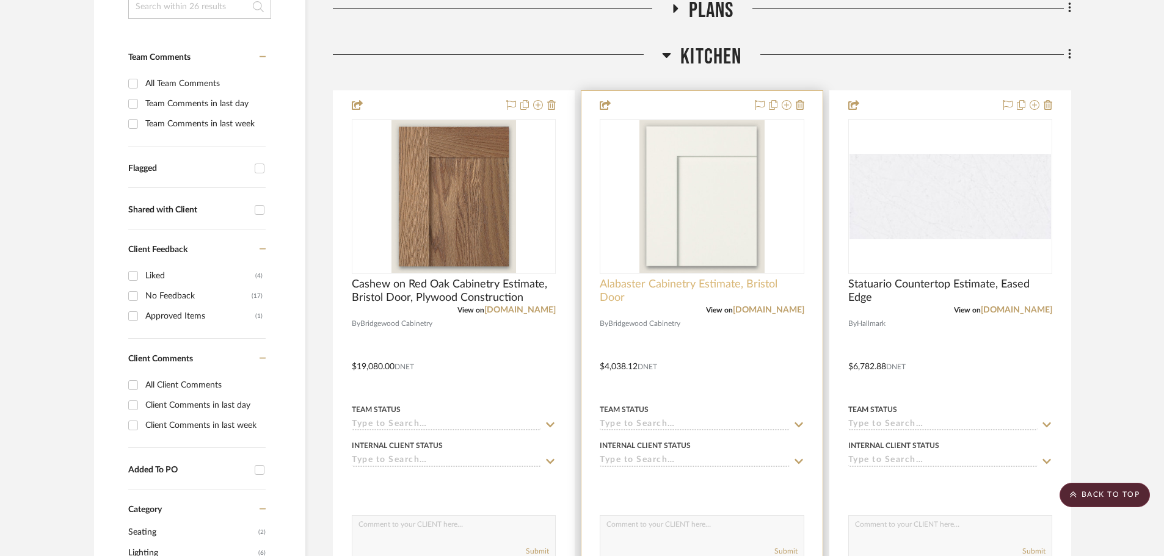
click at [723, 285] on span "Alabaster Cabinetry Estimate, Bristol Door" at bounding box center [702, 291] width 204 height 27
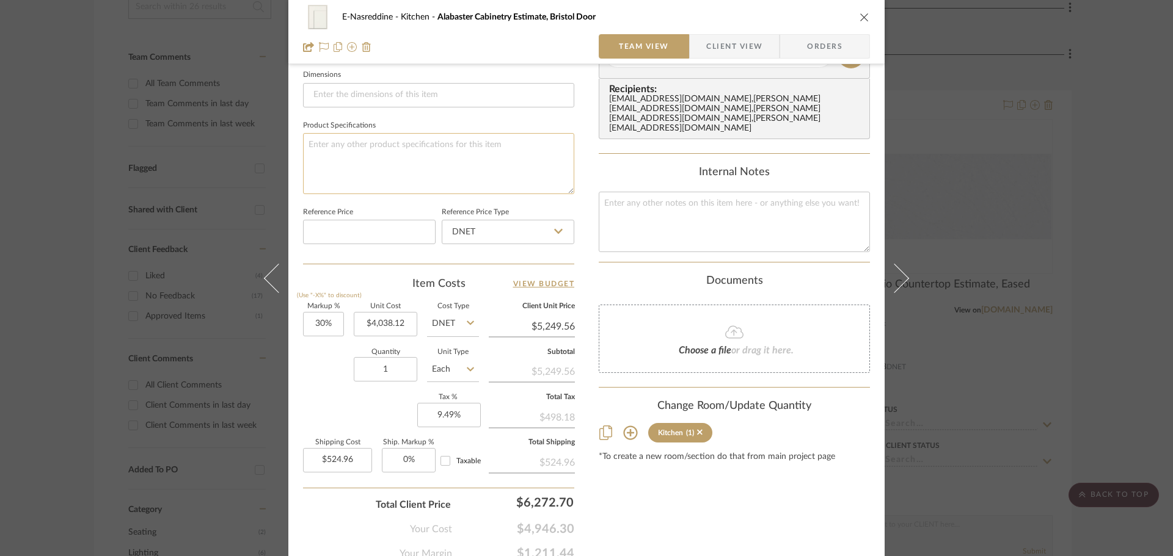
scroll to position [550, 0]
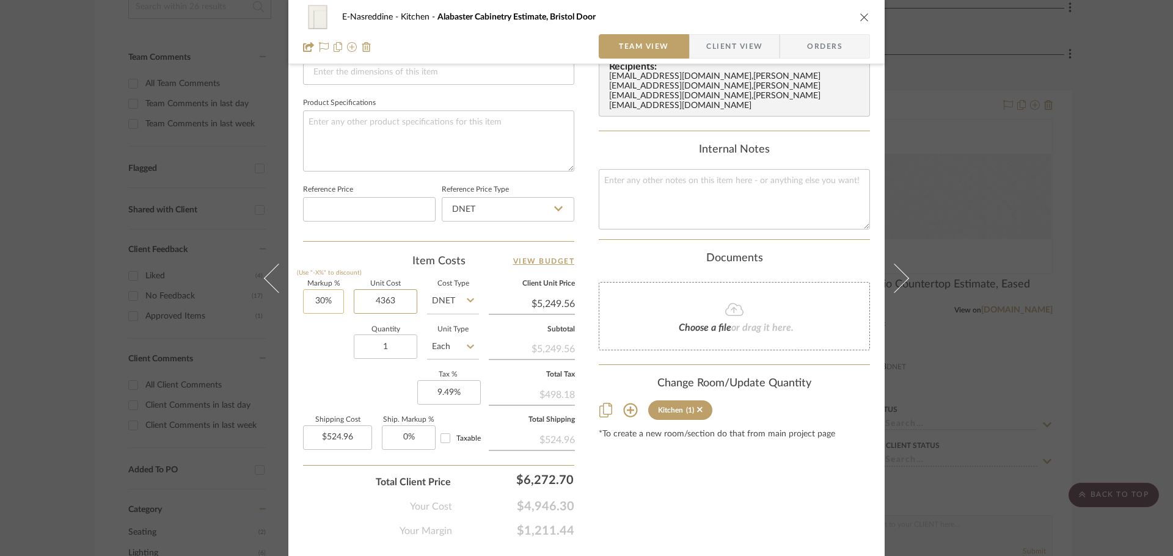
type input "4363"
type input "30"
type input "$4,363.00"
click at [322, 302] on input "30" at bounding box center [323, 302] width 41 height 24
type input "$5,671.90"
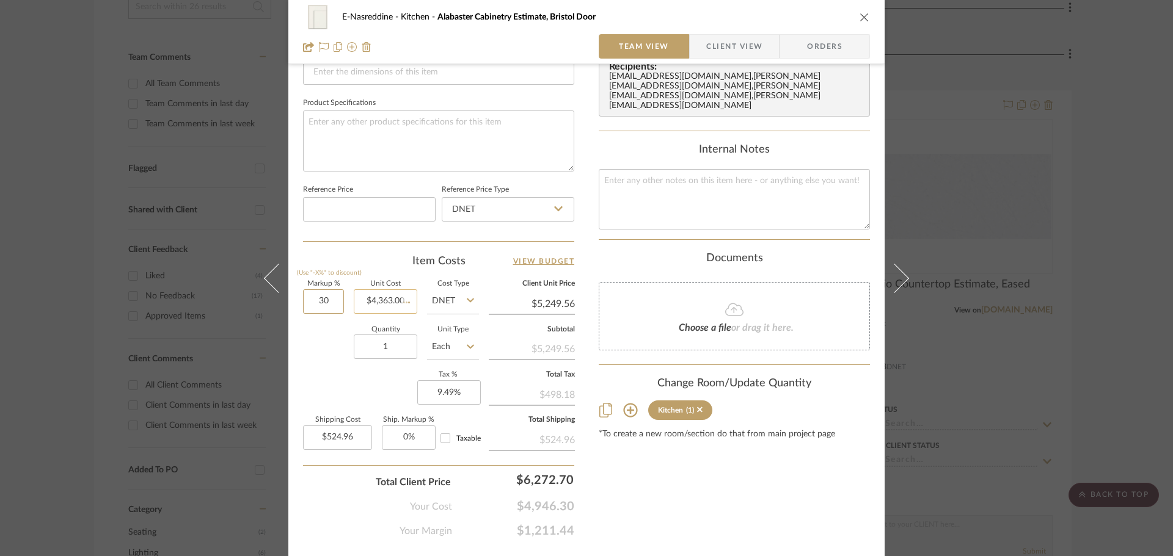
type input "$567.19"
type input "79%"
click at [338, 341] on div "Quantity 1 Unit Type Each" at bounding box center [391, 348] width 176 height 43
type input "$7,809.77"
type input "$780.98"
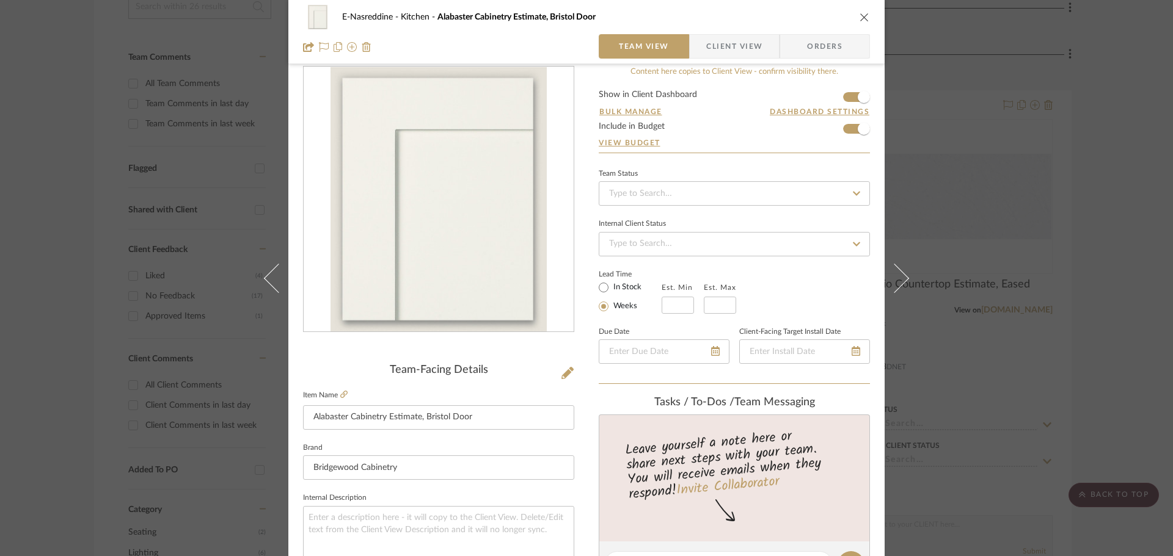
scroll to position [0, 0]
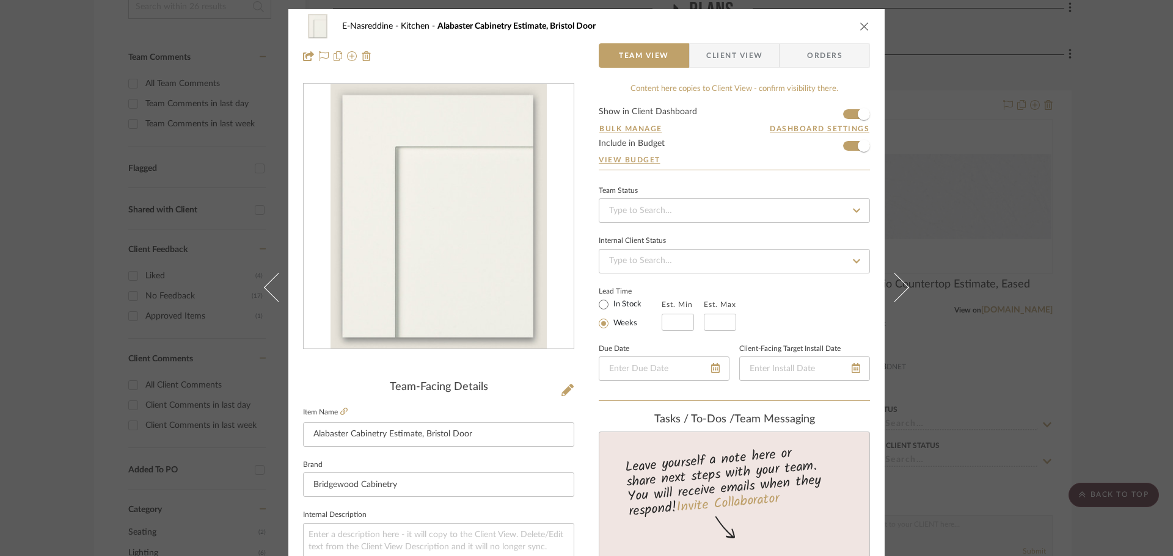
click at [862, 26] on icon "close" at bounding box center [864, 26] width 10 height 10
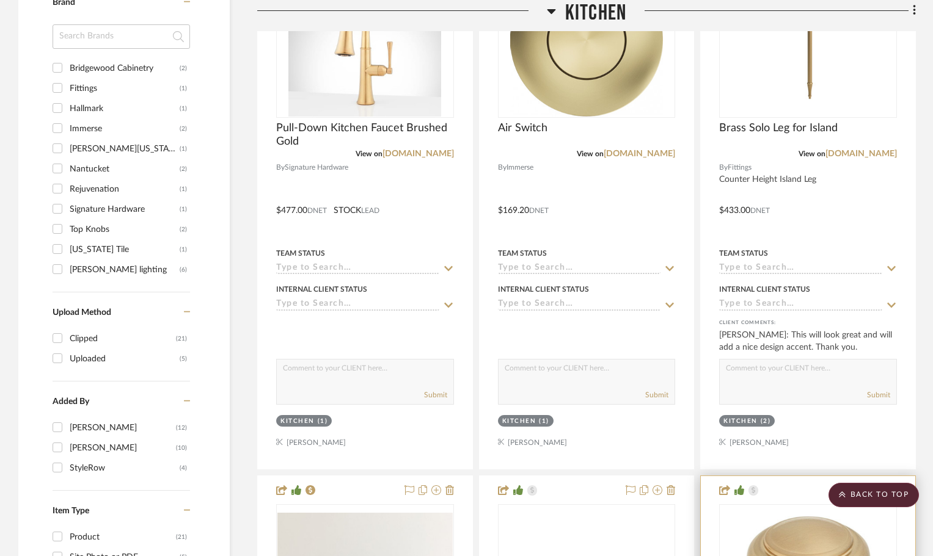
scroll to position [1160, 0]
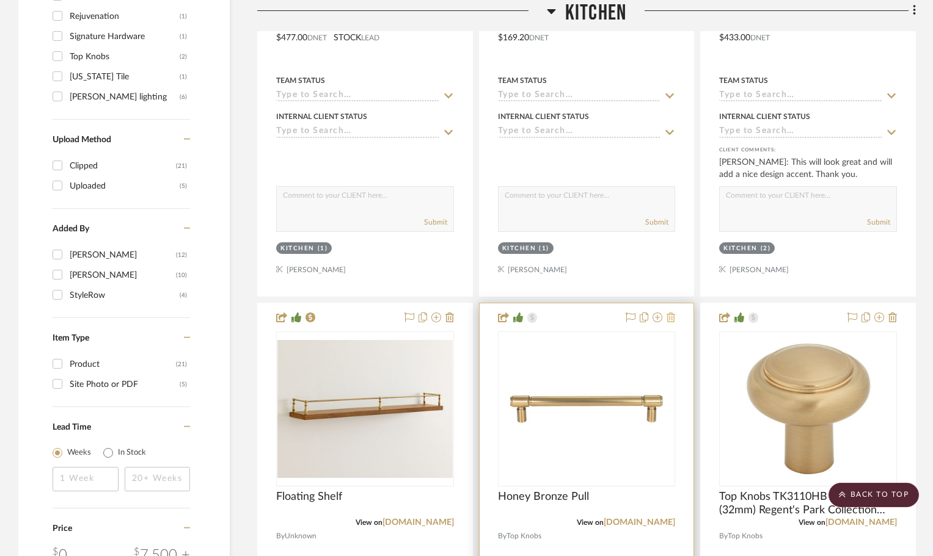
click at [674, 320] on icon at bounding box center [670, 318] width 9 height 10
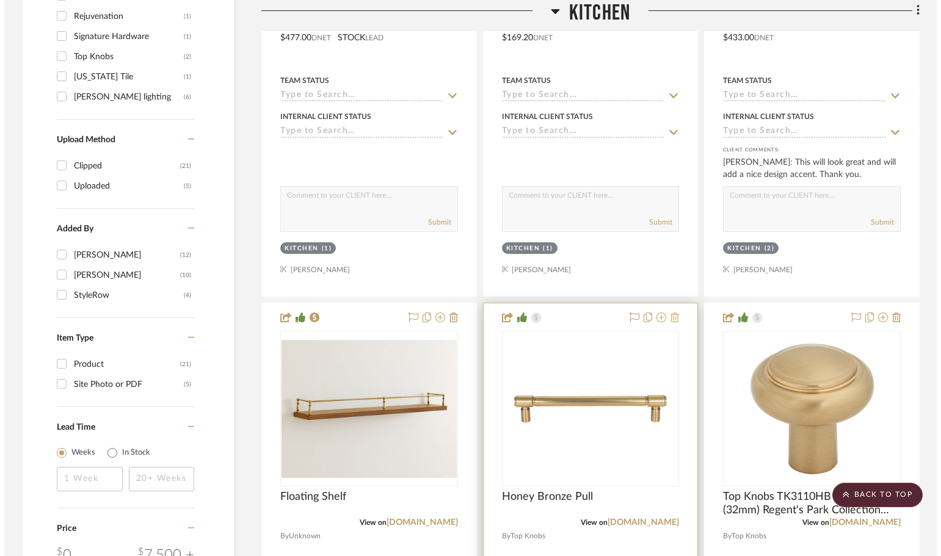
scroll to position [0, 0]
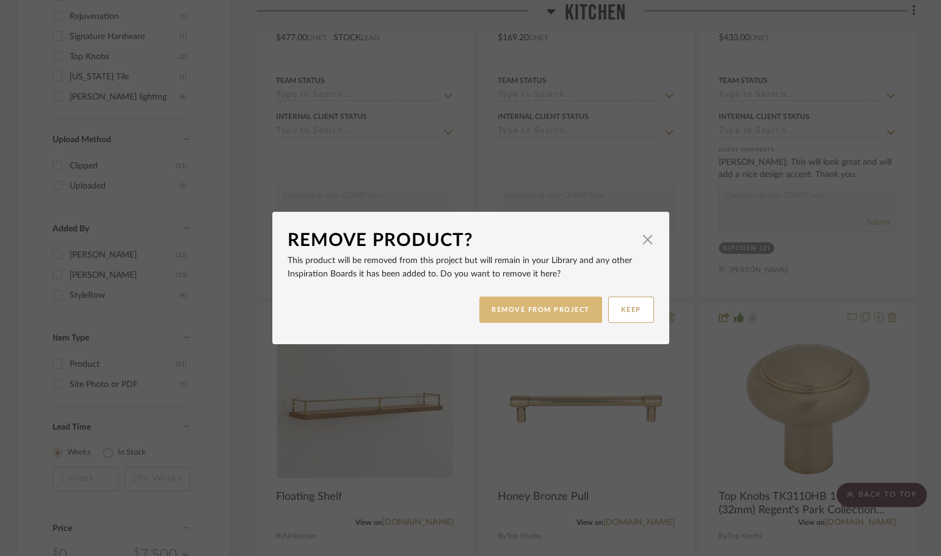
click at [561, 308] on button "REMOVE FROM PROJECT" at bounding box center [540, 310] width 123 height 26
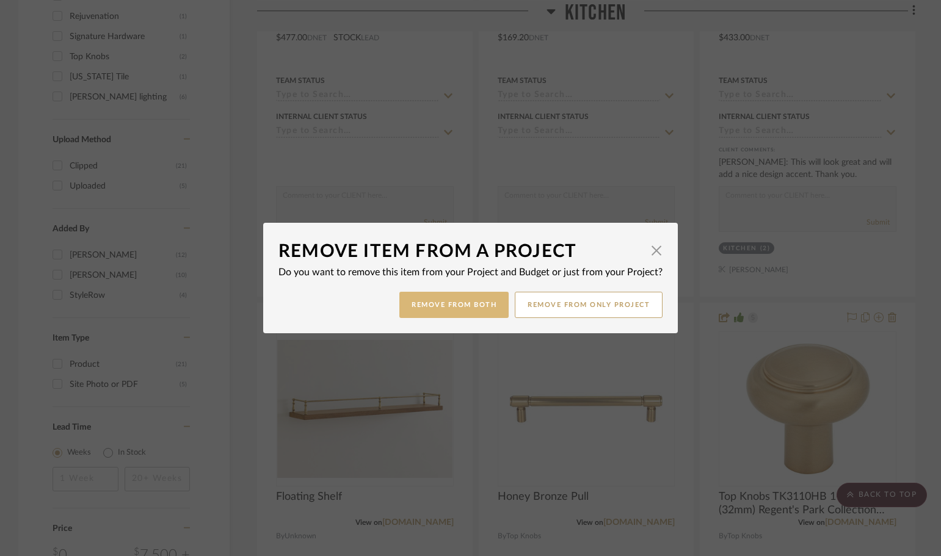
click at [423, 302] on button "Remove from Both" at bounding box center [453, 305] width 109 height 26
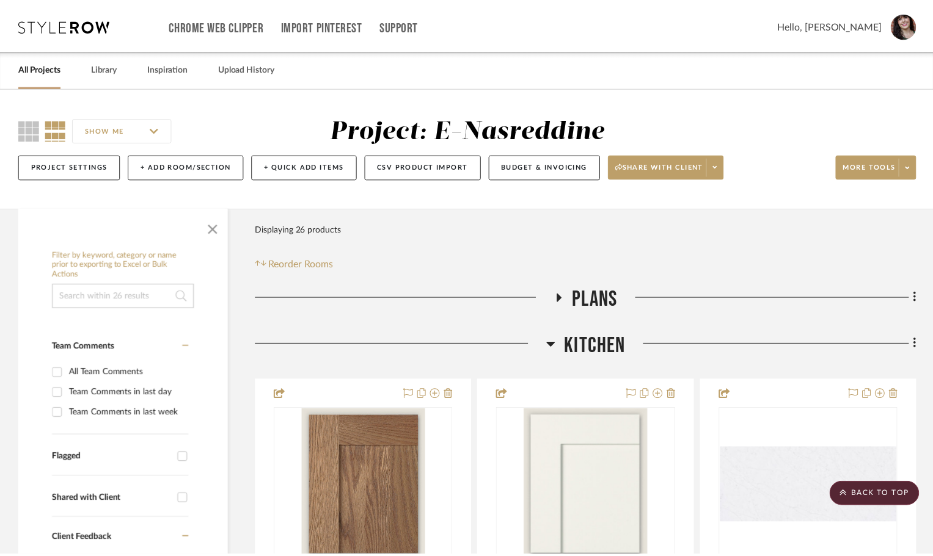
scroll to position [1160, 0]
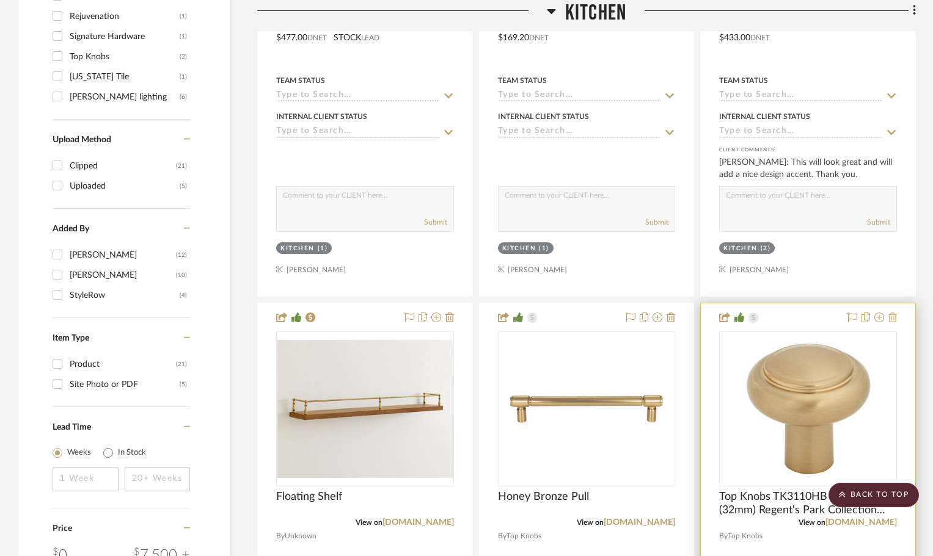
click at [894, 319] on icon at bounding box center [892, 318] width 9 height 10
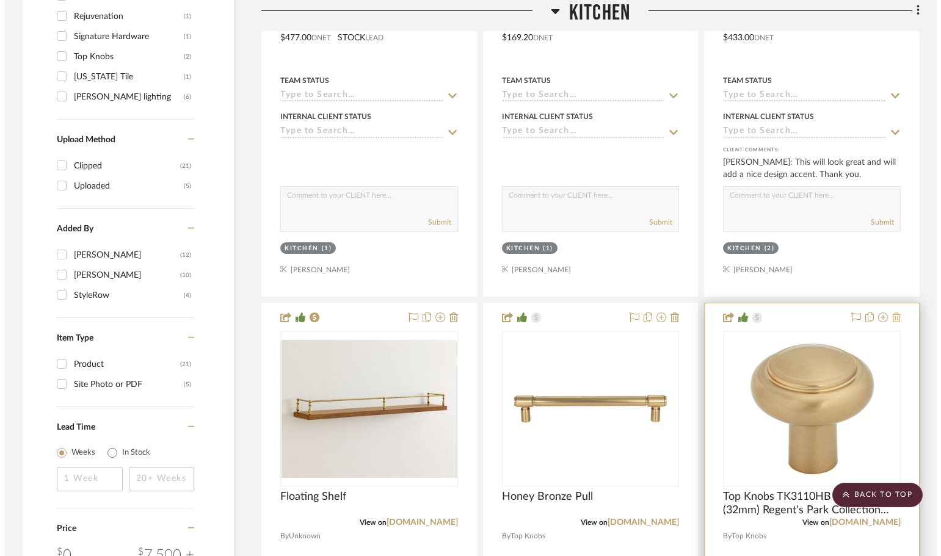
scroll to position [0, 0]
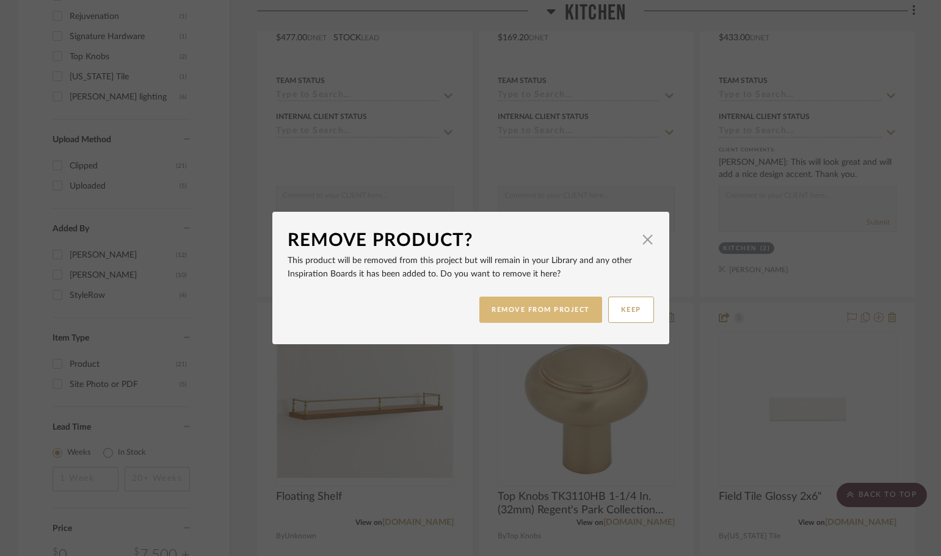
click at [526, 313] on button "REMOVE FROM PROJECT" at bounding box center [540, 310] width 123 height 26
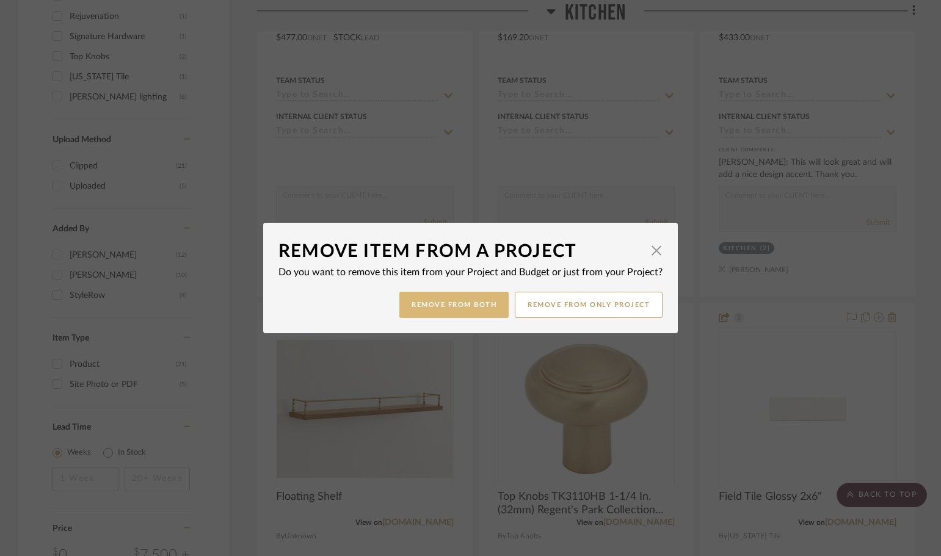
click at [472, 307] on button "Remove from Both" at bounding box center [453, 305] width 109 height 26
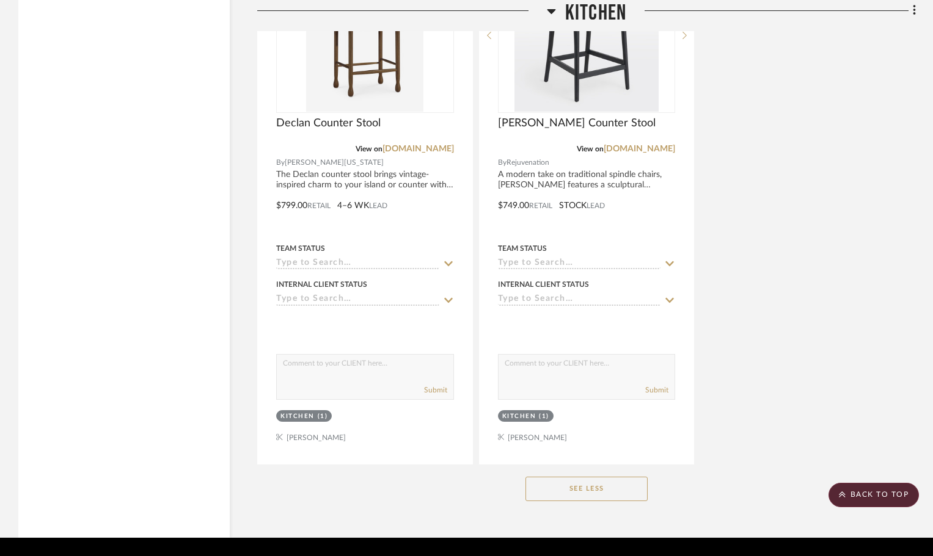
scroll to position [3739, 0]
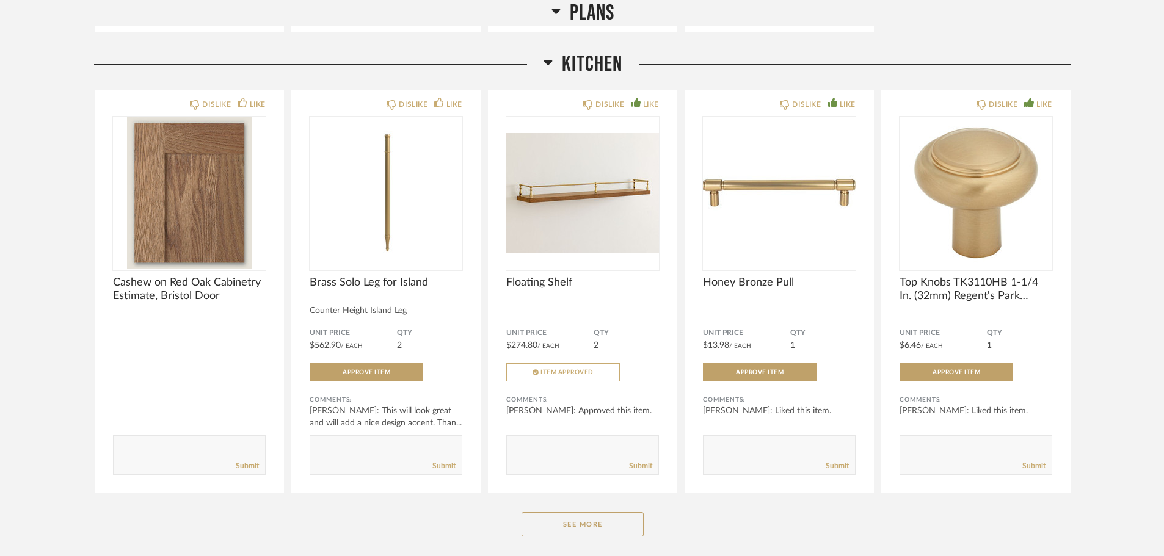
scroll to position [611, 0]
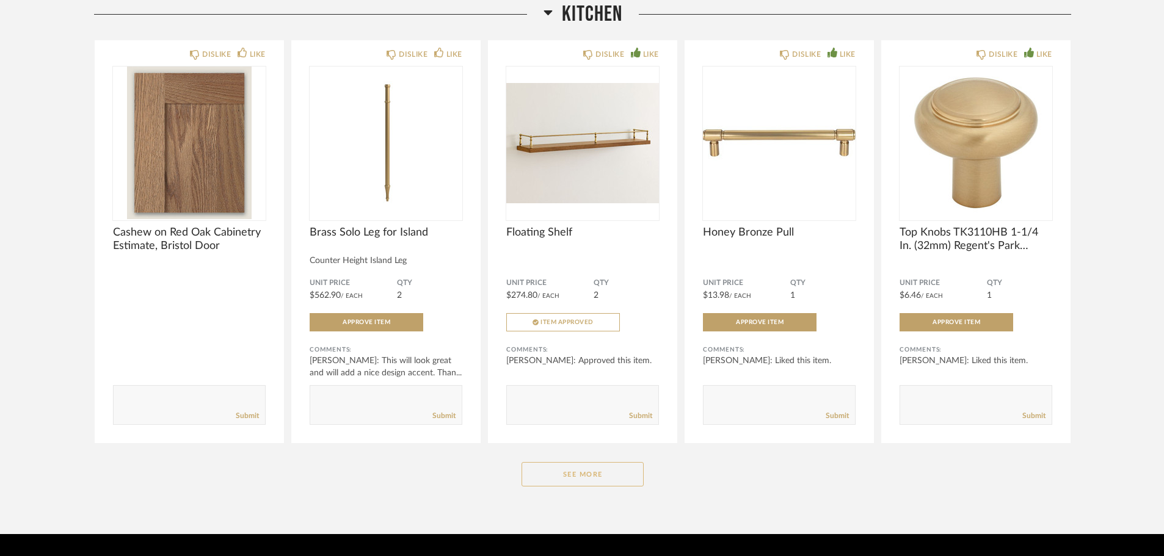
click at [608, 479] on button "See More" at bounding box center [583, 474] width 122 height 24
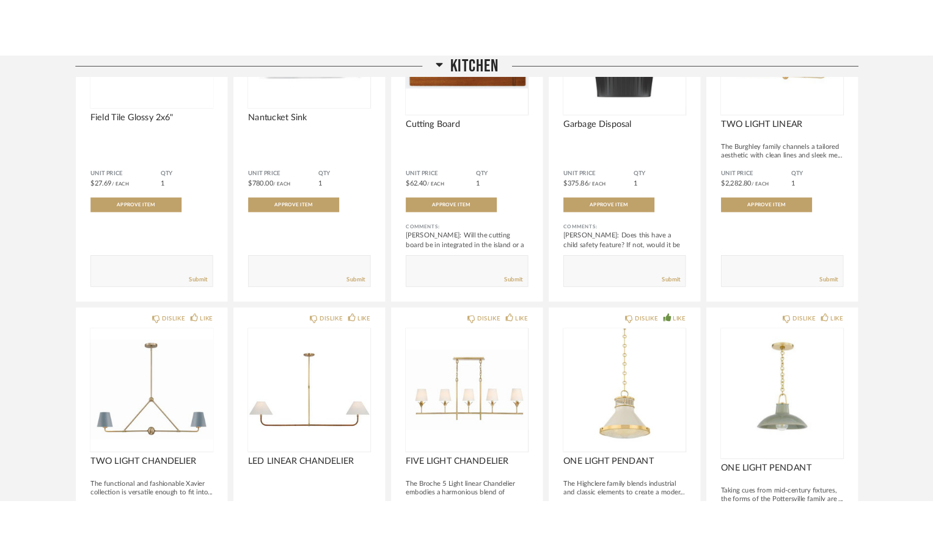
scroll to position [1222, 0]
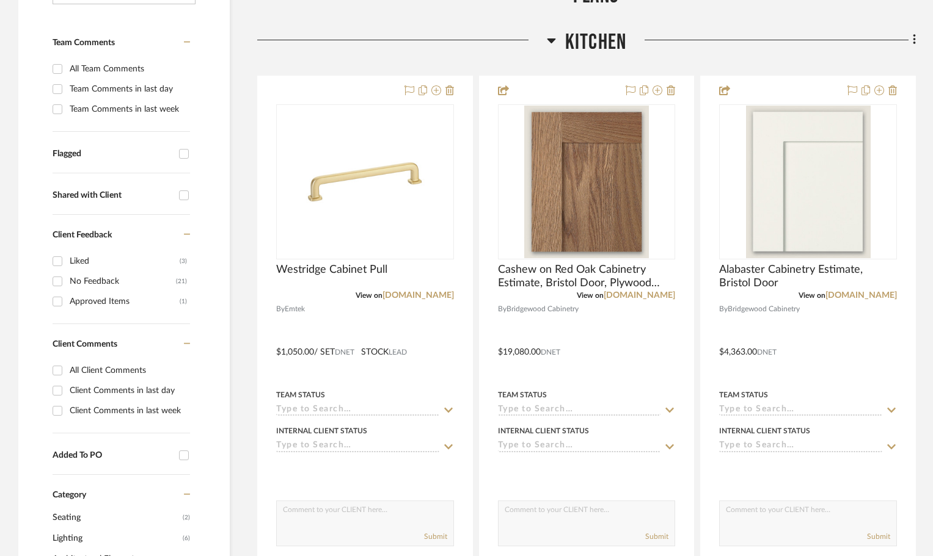
scroll to position [305, 0]
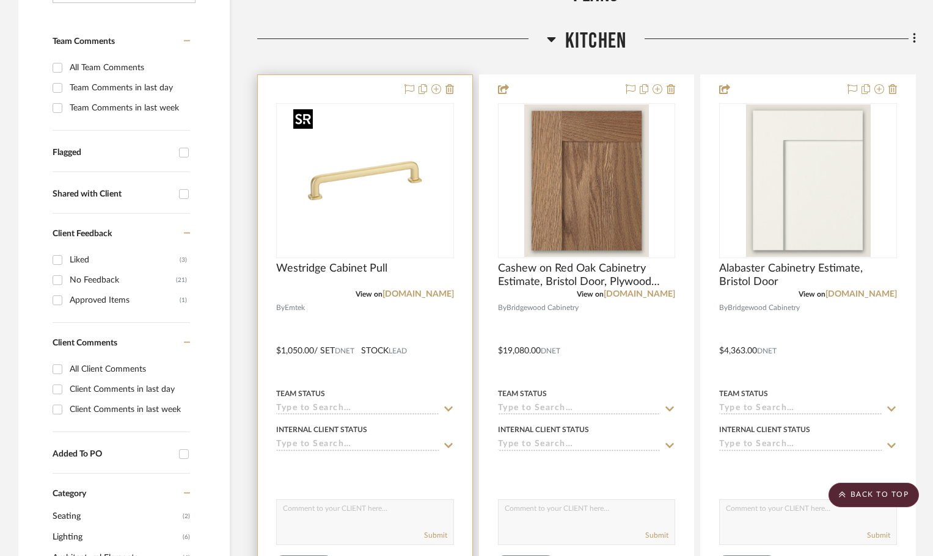
click at [398, 155] on img "0" at bounding box center [364, 180] width 153 height 153
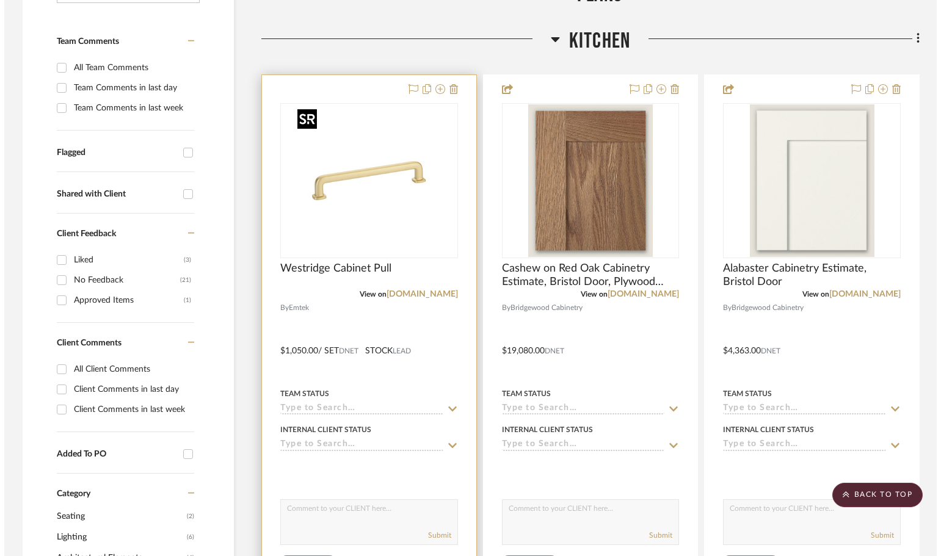
scroll to position [0, 0]
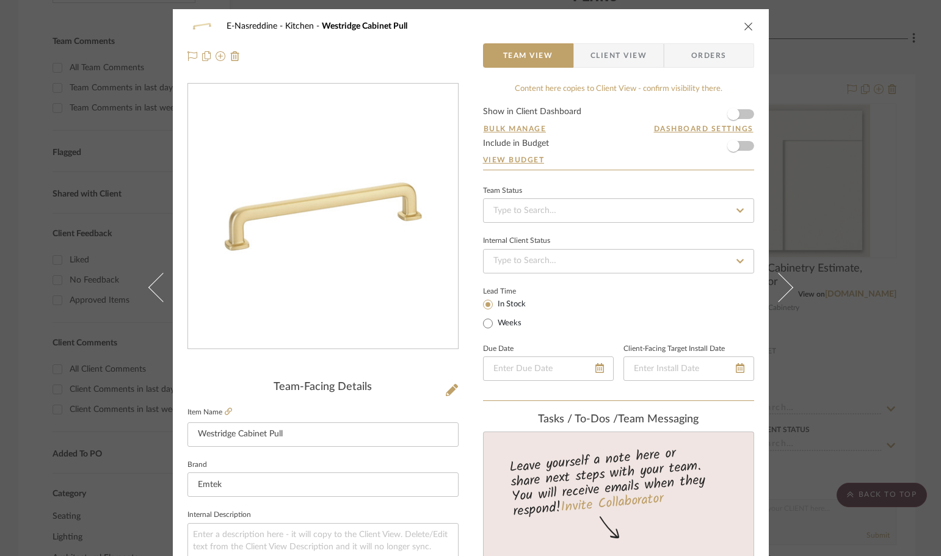
click at [745, 111] on form "Show in Client Dashboard Bulk Manage Dashboard Settings Include in Budget View …" at bounding box center [618, 138] width 271 height 62
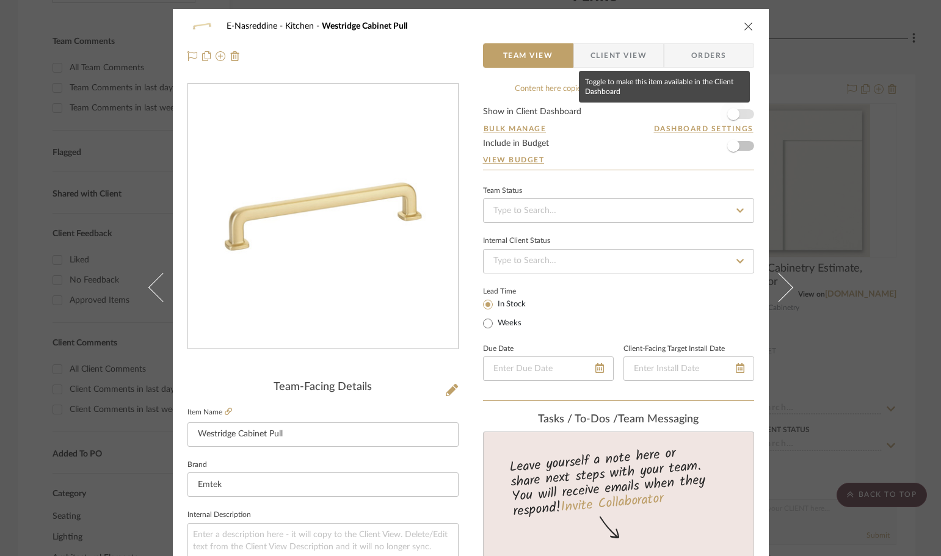
click at [740, 114] on span "button" at bounding box center [733, 114] width 27 height 27
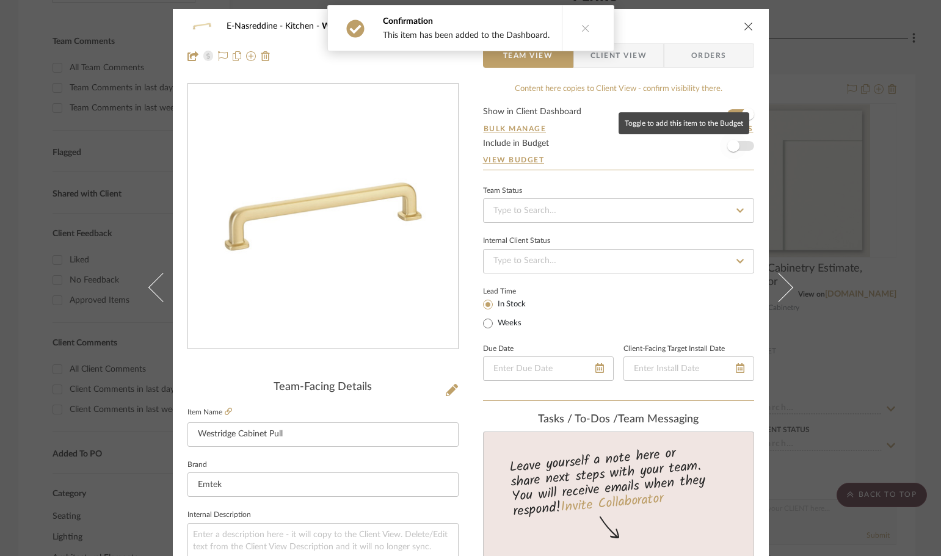
click at [741, 147] on span "button" at bounding box center [733, 146] width 27 height 27
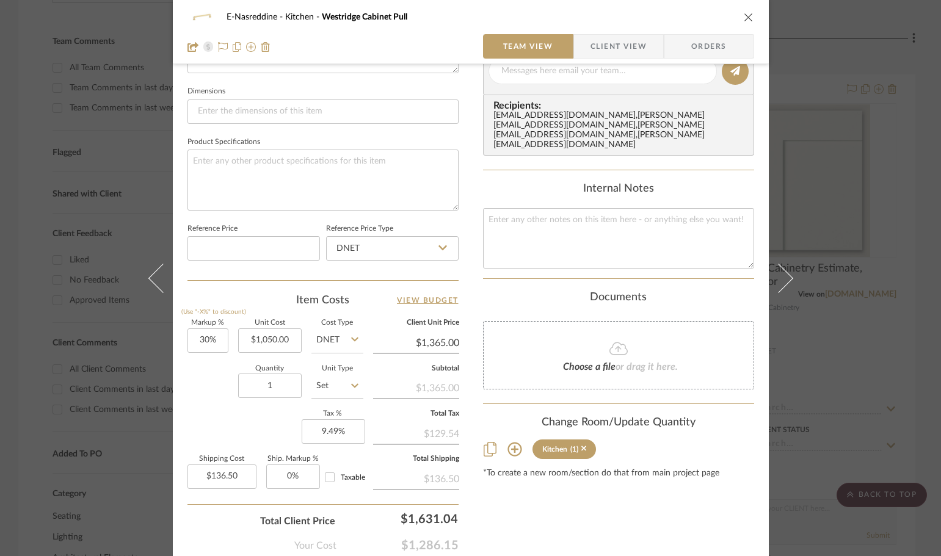
scroll to position [153, 0]
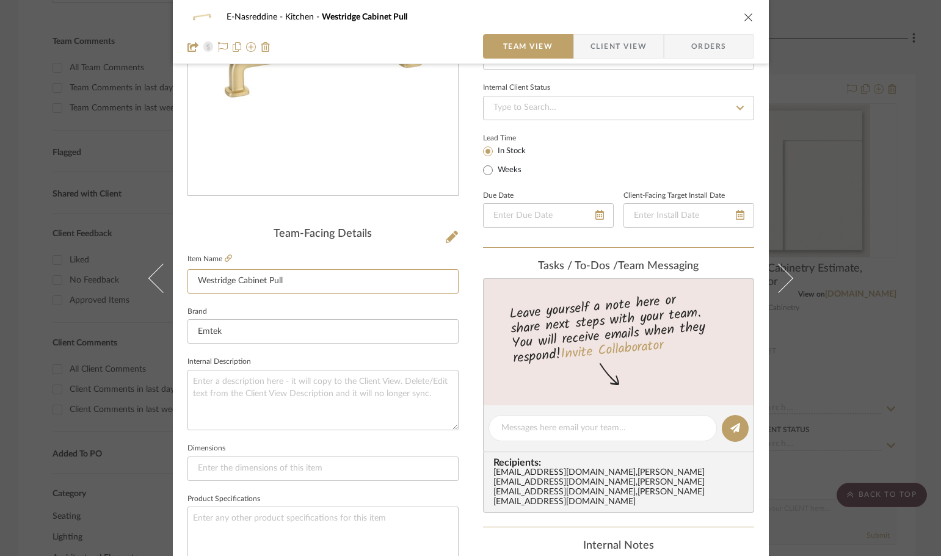
drag, startPoint x: 232, startPoint y: 280, endPoint x: 181, endPoint y: 280, distance: 51.3
click at [181, 280] on div "E-Nasreddine Kitchen Westridge Cabinet Pull Team View Client View Orders Team-F…" at bounding box center [471, 420] width 596 height 1128
click at [306, 279] on input "Set of Cabinet Pull" at bounding box center [323, 281] width 271 height 24
type input "Set of Cabinet Hardware"
click at [302, 384] on textarea at bounding box center [323, 400] width 271 height 60
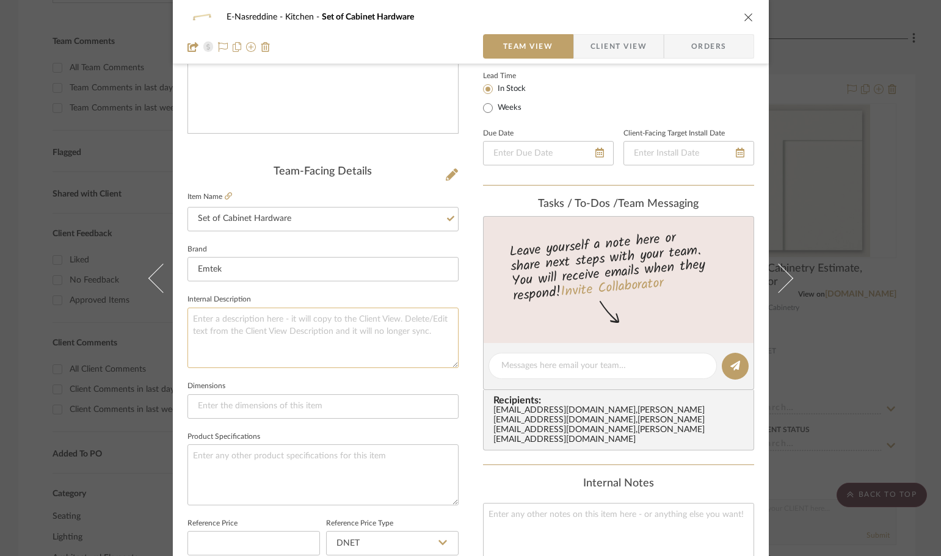
scroll to position [275, 0]
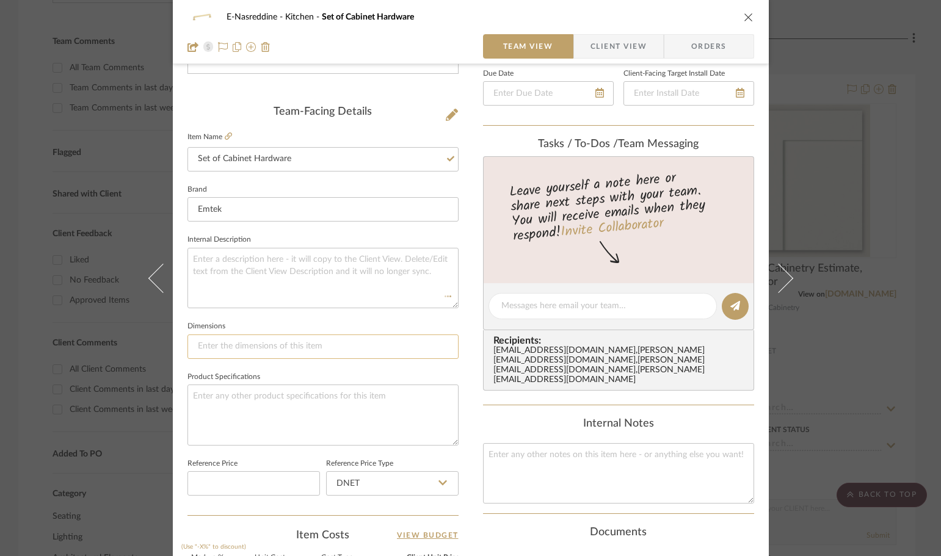
click at [250, 343] on input at bounding box center [323, 347] width 271 height 24
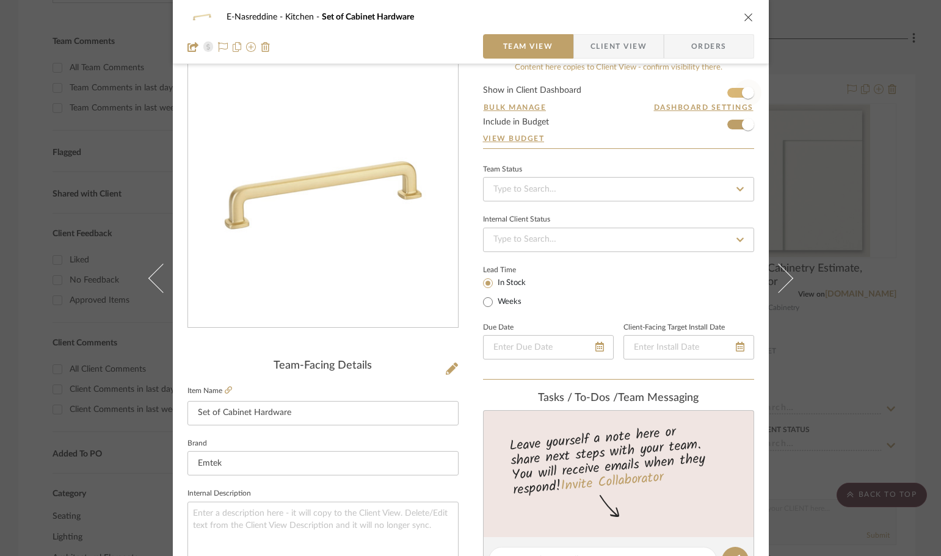
scroll to position [0, 0]
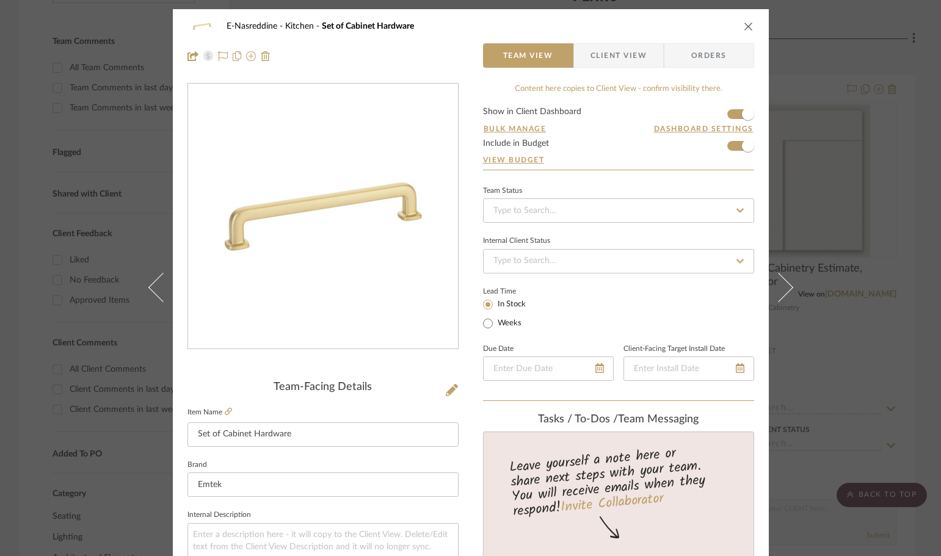
type input "Various Sizes to fit cabinetry"
click at [748, 27] on icon "close" at bounding box center [749, 26] width 10 height 10
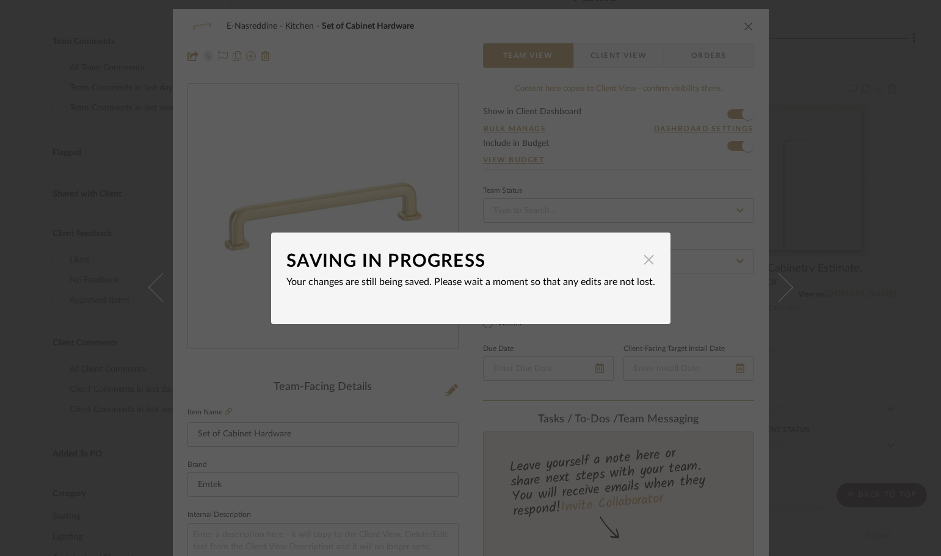
click at [643, 258] on span "button" at bounding box center [649, 260] width 24 height 24
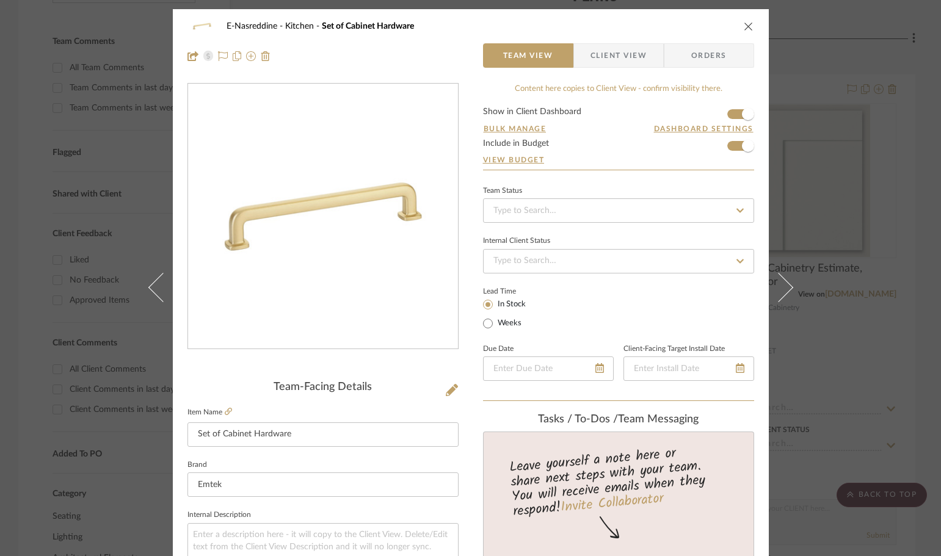
click at [747, 24] on icon "close" at bounding box center [749, 26] width 10 height 10
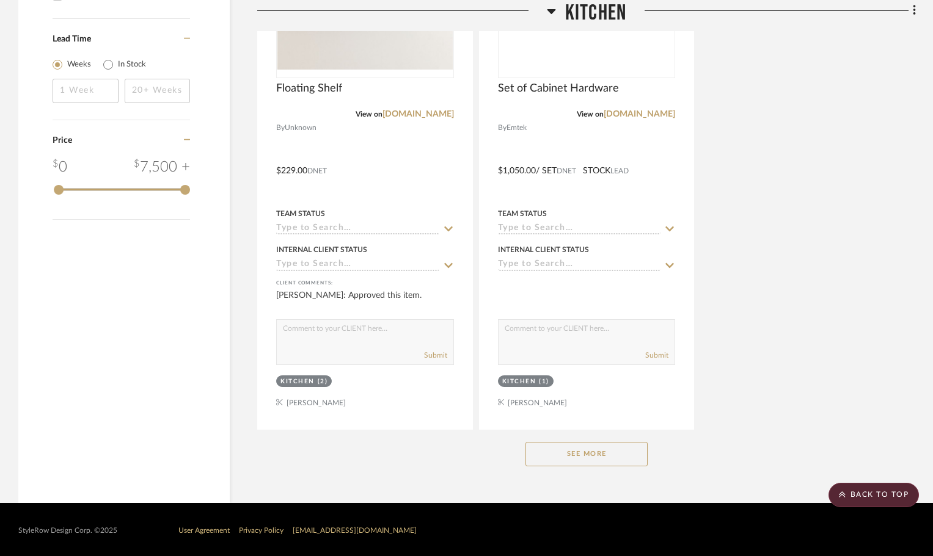
scroll to position [1572, 0]
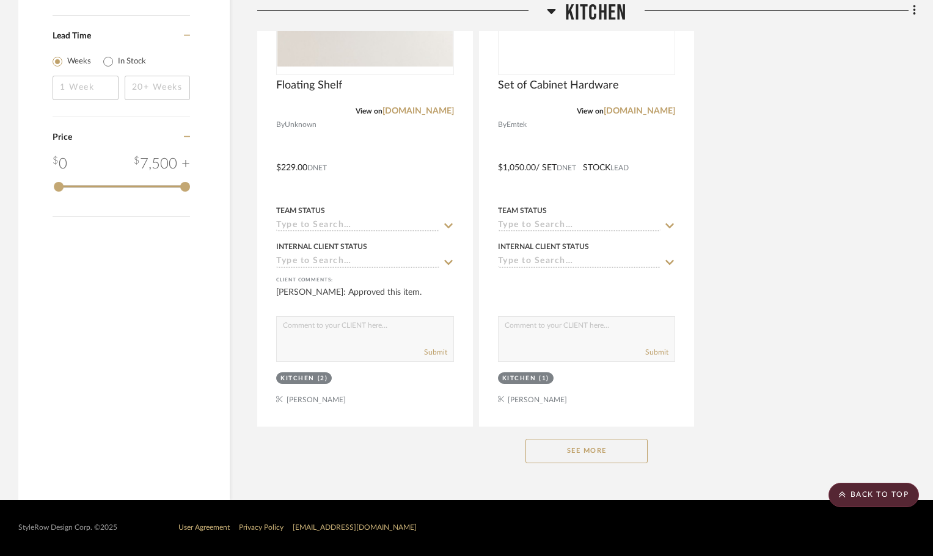
click at [598, 453] on button "See More" at bounding box center [586, 451] width 122 height 24
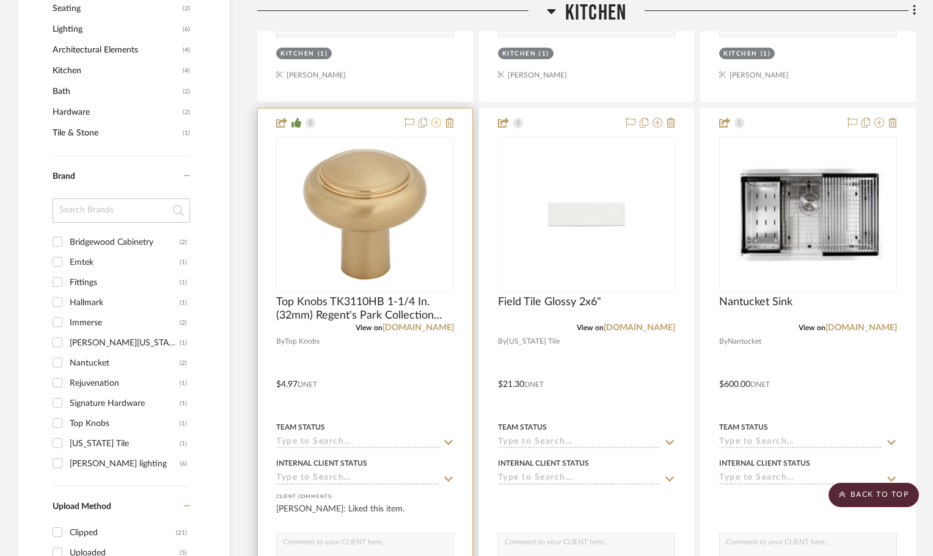
scroll to position [807, 0]
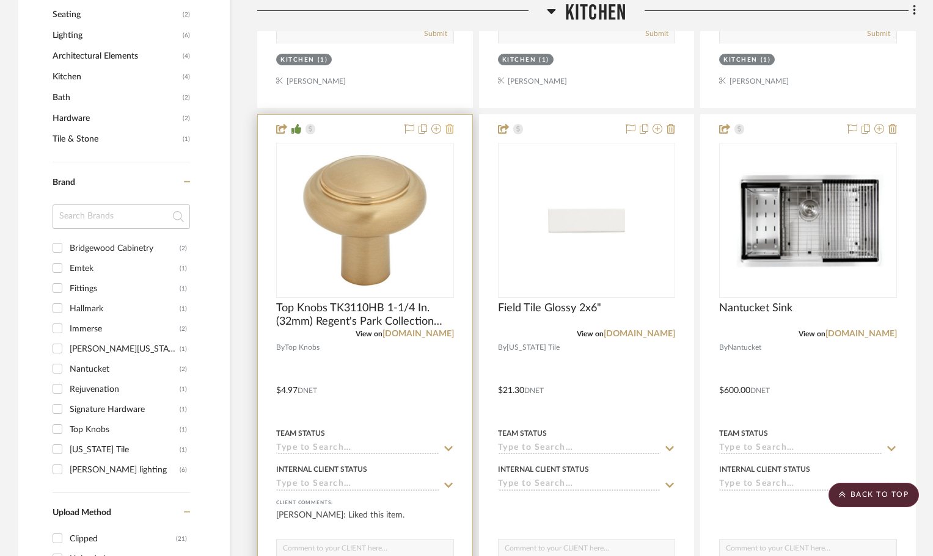
click at [451, 130] on icon at bounding box center [449, 129] width 9 height 10
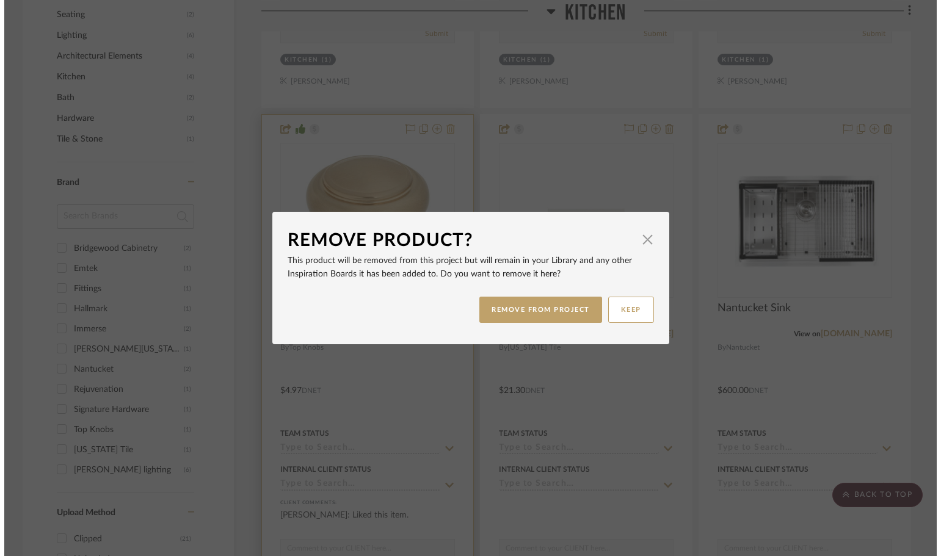
scroll to position [0, 0]
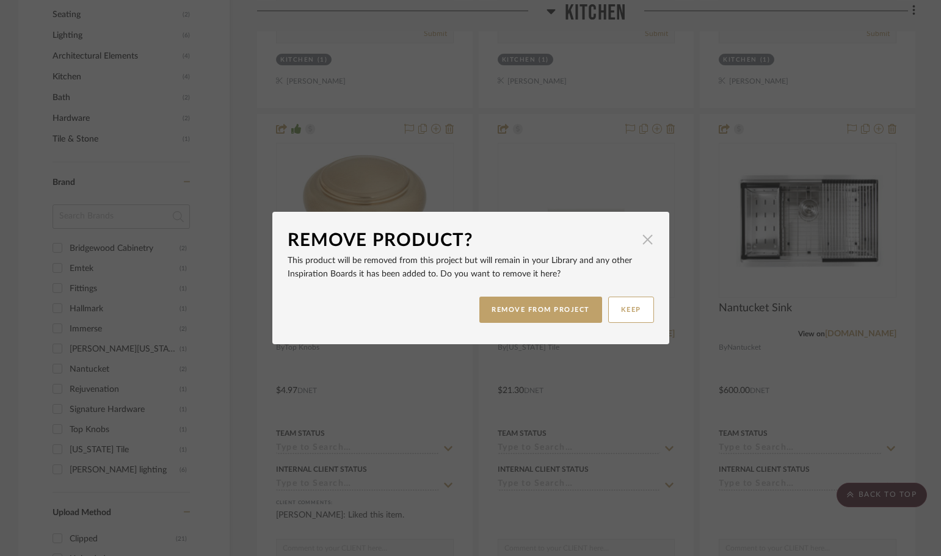
click at [641, 234] on span "button" at bounding box center [648, 239] width 24 height 24
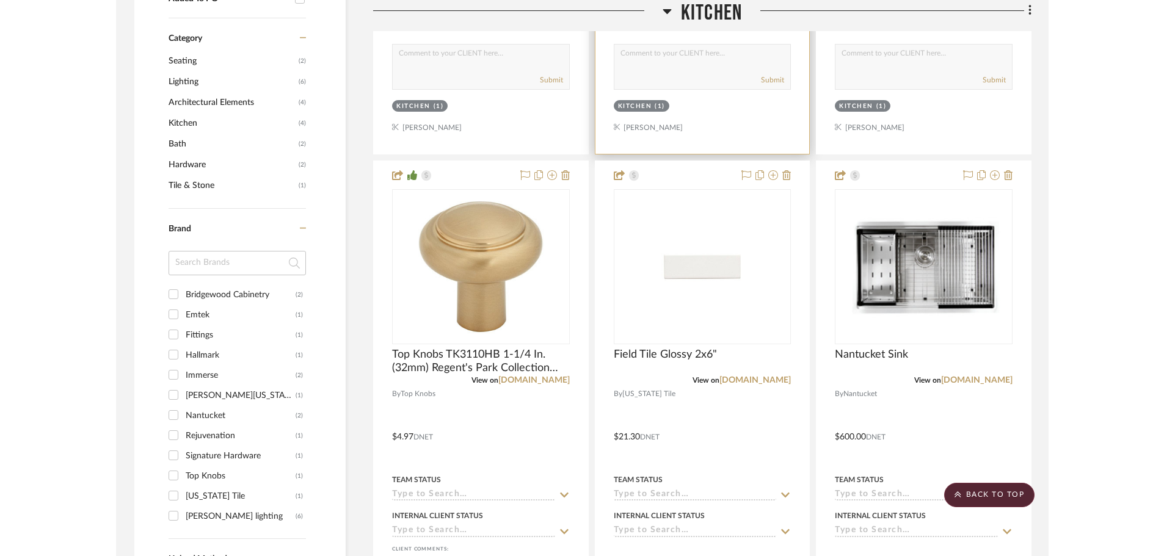
scroll to position [746, 0]
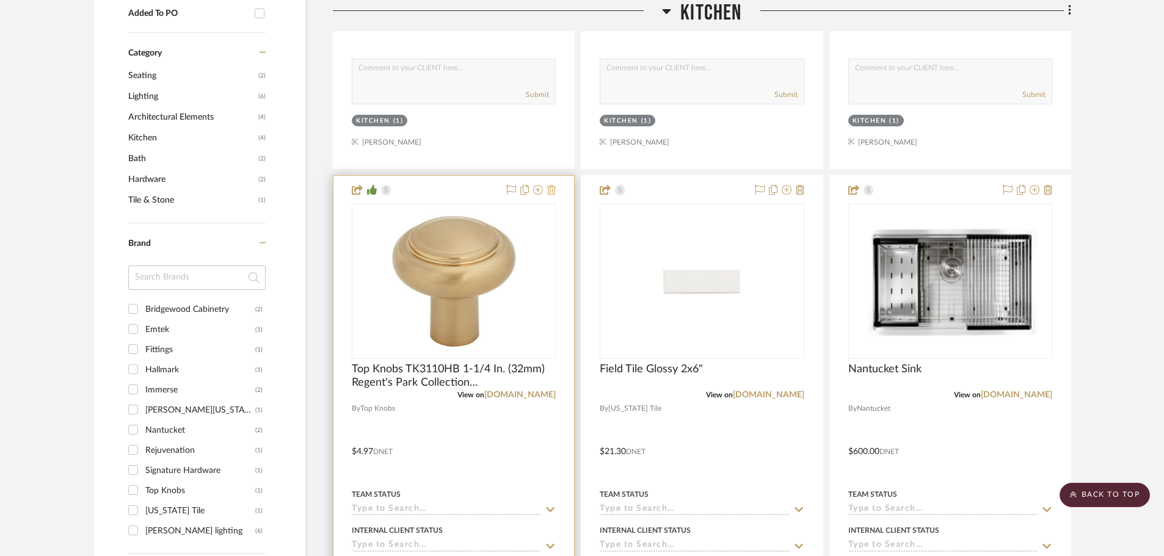
click at [550, 189] on icon at bounding box center [551, 190] width 9 height 10
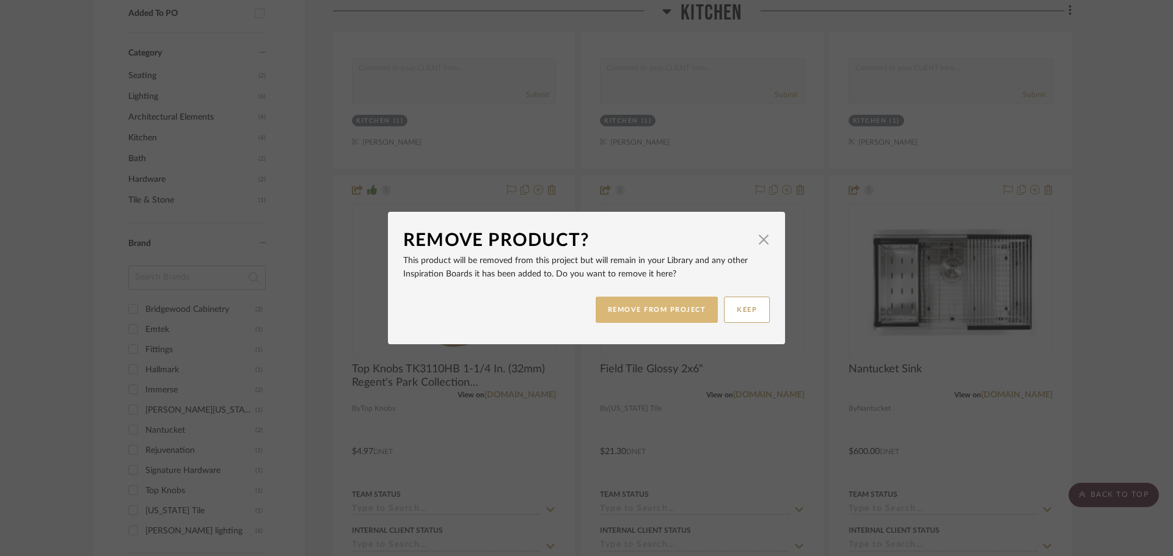
click at [643, 314] on button "REMOVE FROM PROJECT" at bounding box center [657, 310] width 123 height 26
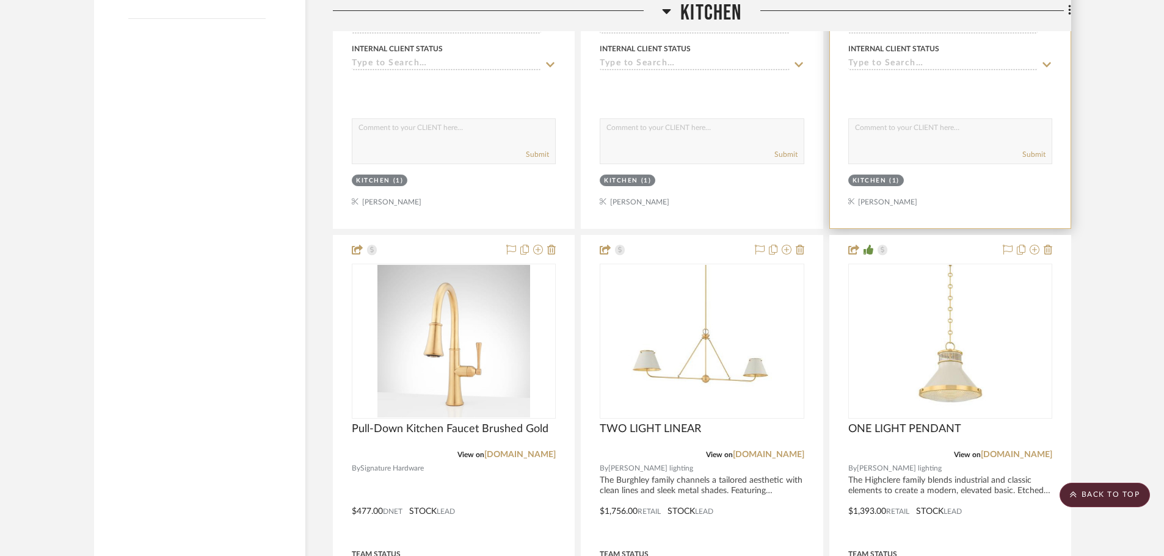
scroll to position [1785, 0]
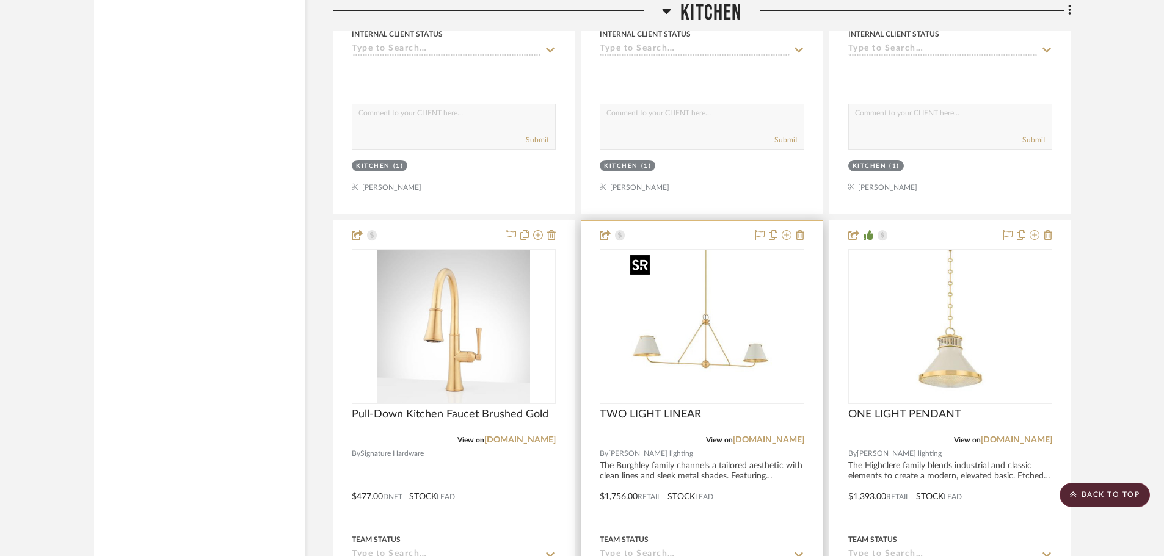
click at [737, 329] on img "0" at bounding box center [701, 326] width 153 height 153
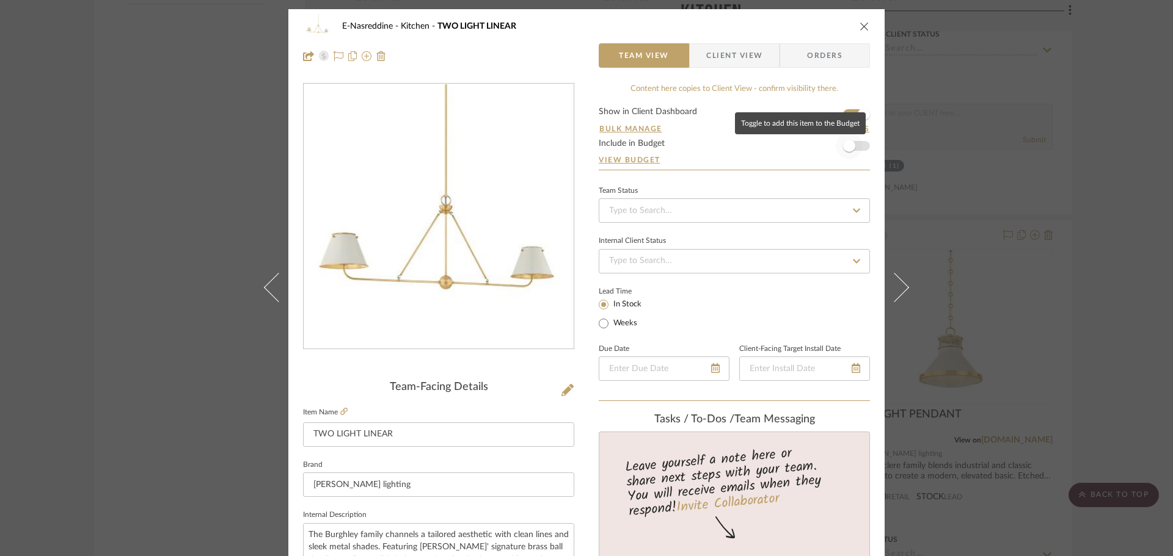
click at [856, 145] on span "button" at bounding box center [849, 146] width 27 height 27
click at [859, 26] on icon "close" at bounding box center [864, 26] width 10 height 10
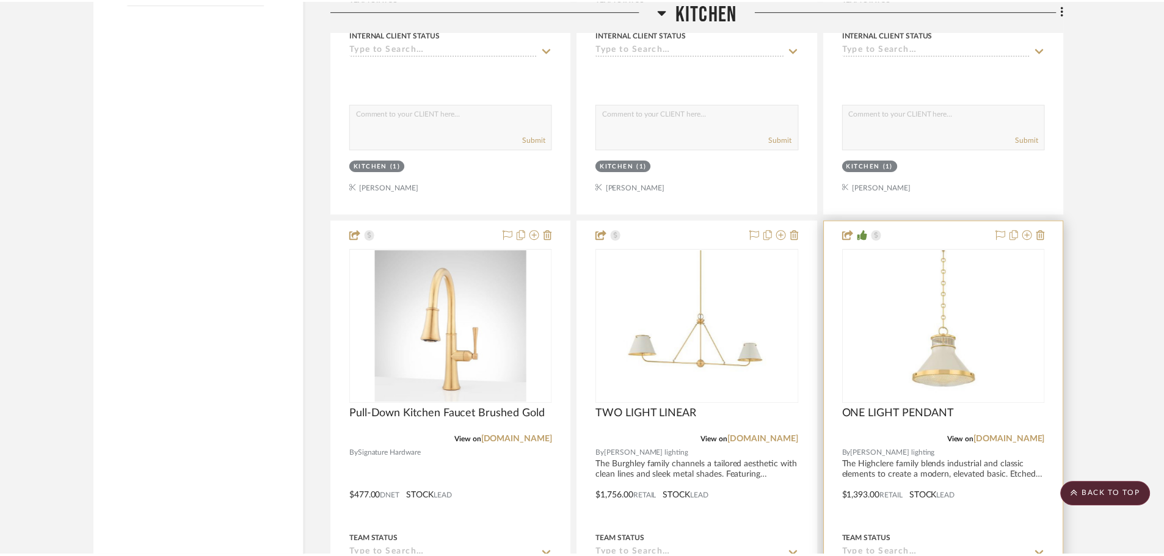
scroll to position [1785, 0]
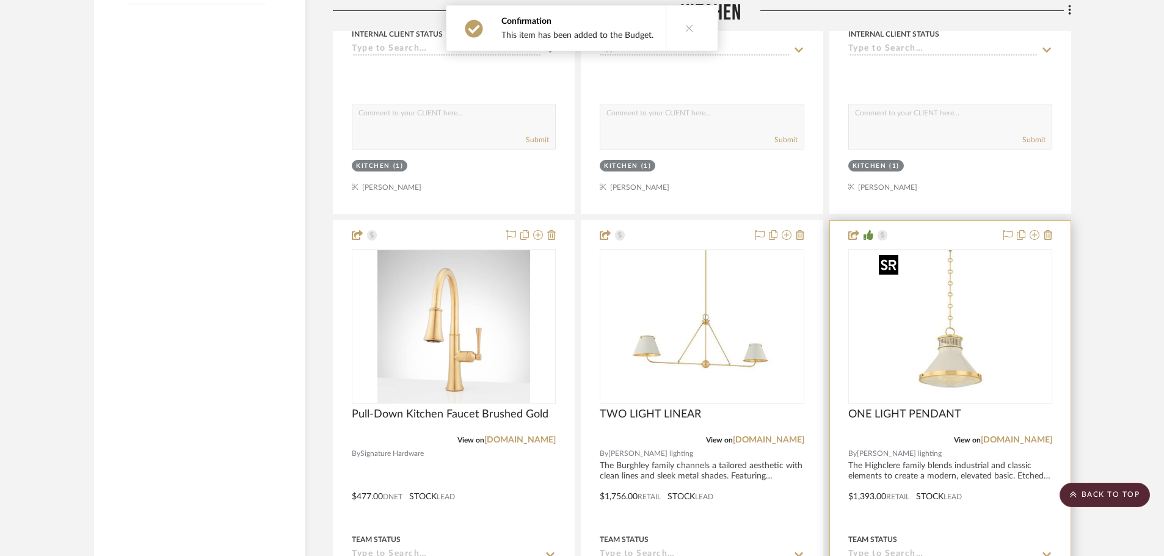
click at [941, 320] on img "0" at bounding box center [950, 326] width 153 height 153
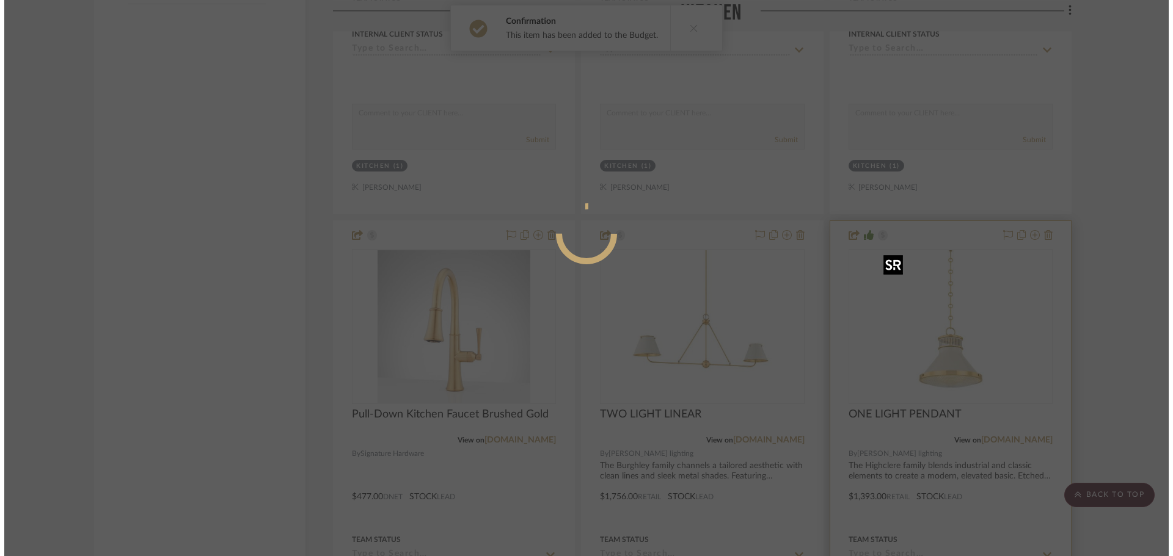
scroll to position [0, 0]
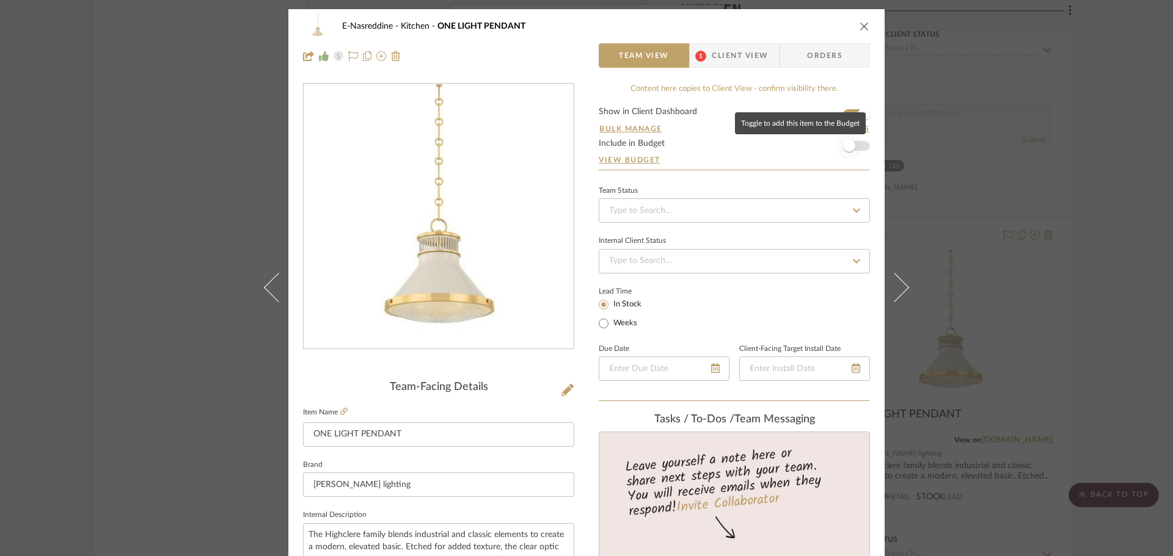
click at [854, 143] on span "button" at bounding box center [849, 146] width 27 height 27
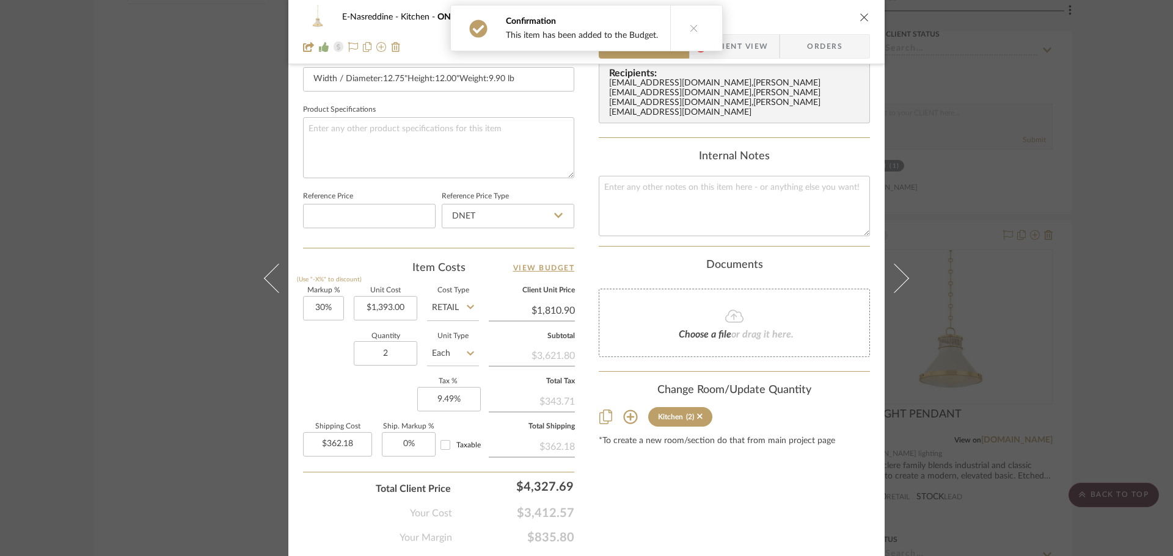
scroll to position [550, 0]
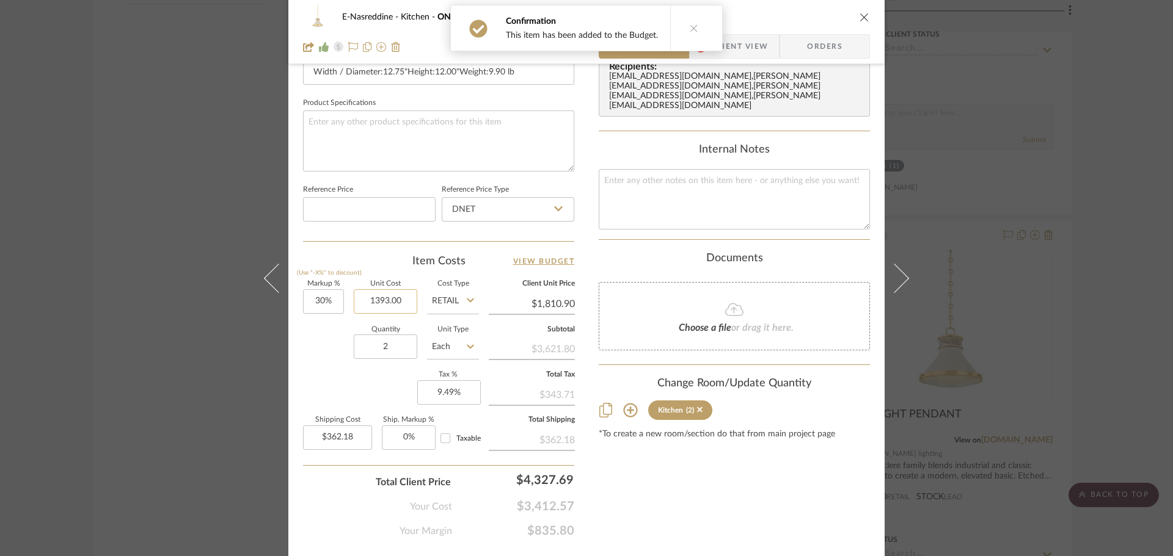
click at [396, 300] on input "1393.00" at bounding box center [386, 302] width 64 height 24
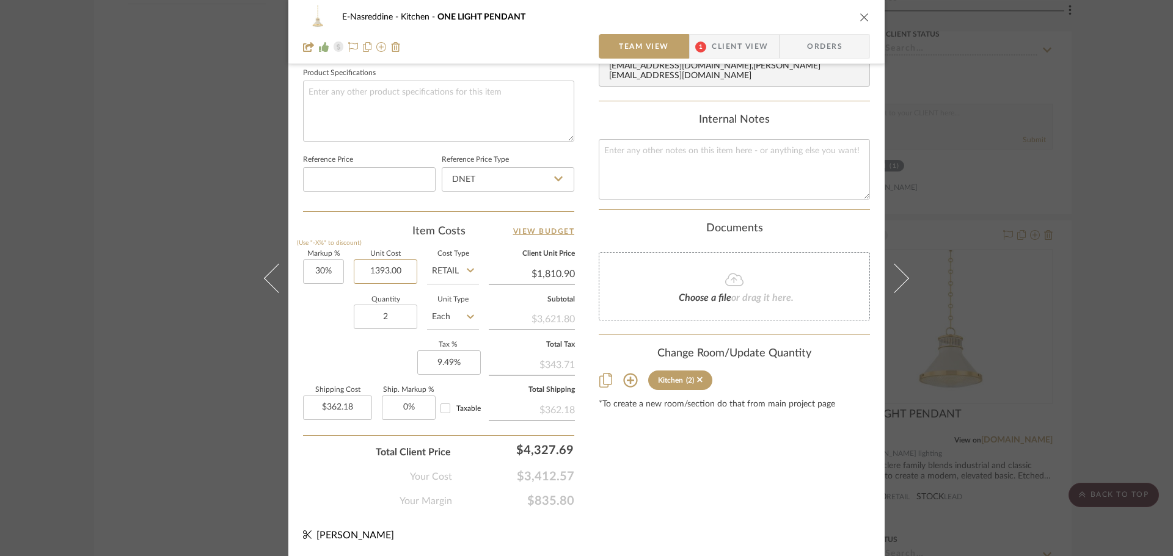
scroll to position [581, 0]
type input "$1,393.00"
click at [379, 306] on input "2" at bounding box center [386, 316] width 64 height 24
type input "1"
click at [340, 309] on div "Quantity 1 Unit Type Each" at bounding box center [391, 317] width 176 height 43
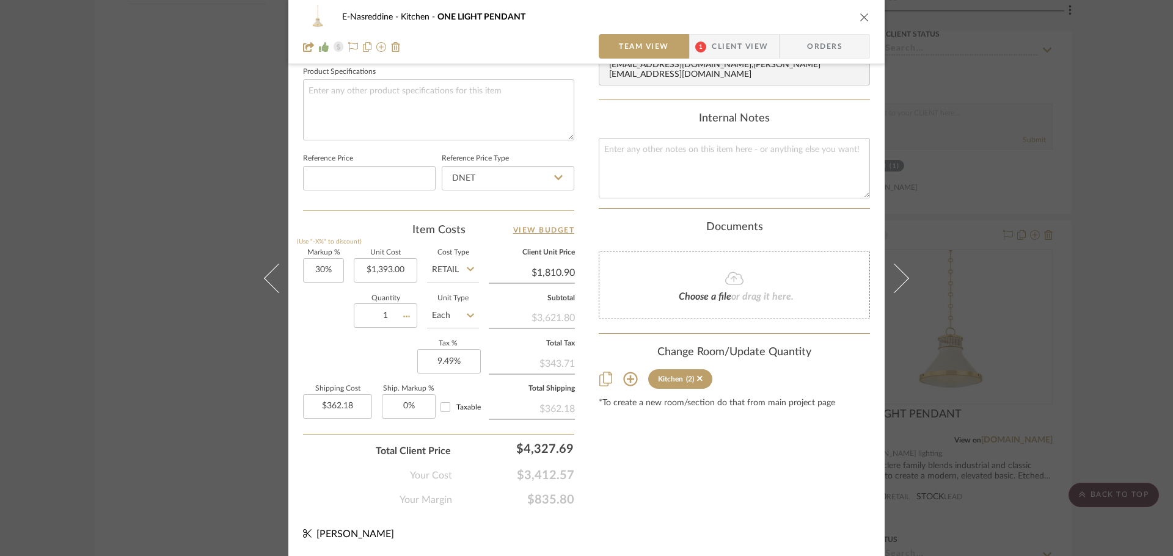
type input "$181.09"
click at [330, 271] on input "30" at bounding box center [323, 270] width 41 height 24
type input "20%"
click at [343, 303] on div "Quantity 1 Unit Type Each" at bounding box center [391, 317] width 176 height 43
type input "$1,671.60"
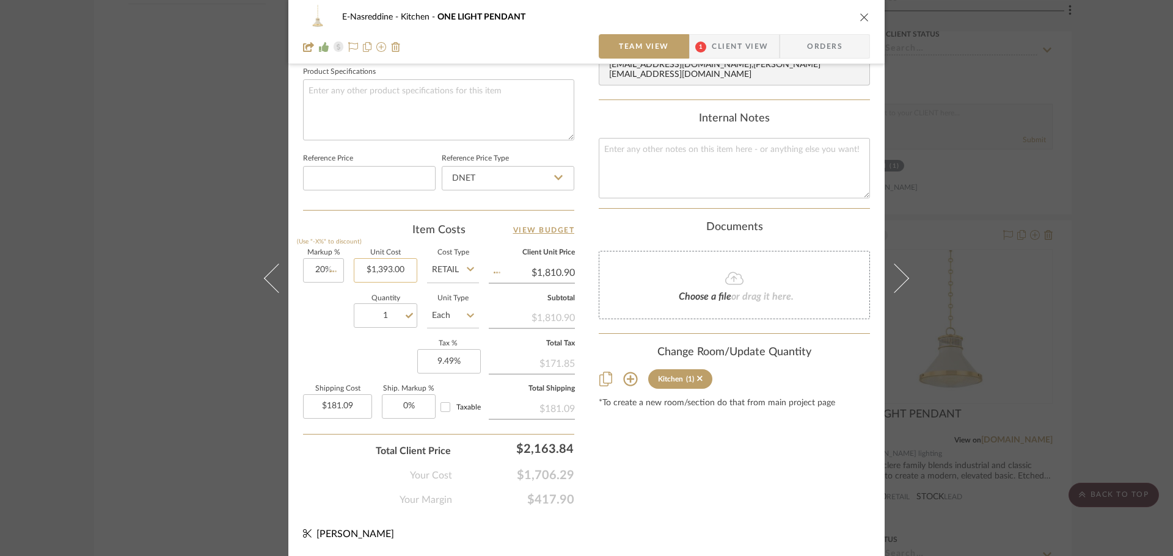
type input "$167.16"
click at [468, 265] on icon at bounding box center [470, 269] width 7 height 10
click at [457, 304] on span "DNET" at bounding box center [446, 301] width 23 height 9
type input "DNET"
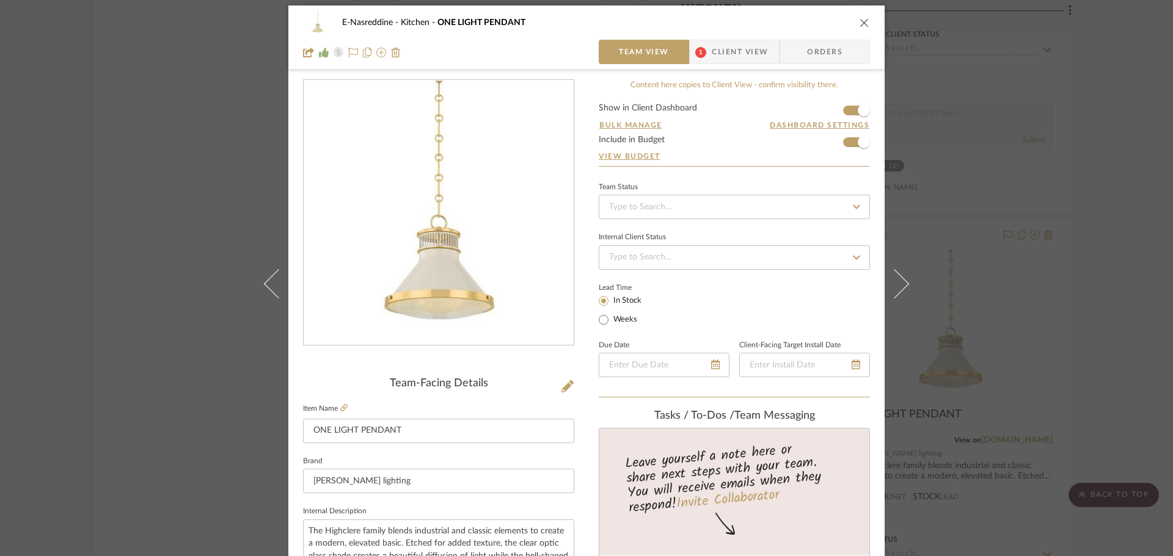
scroll to position [0, 0]
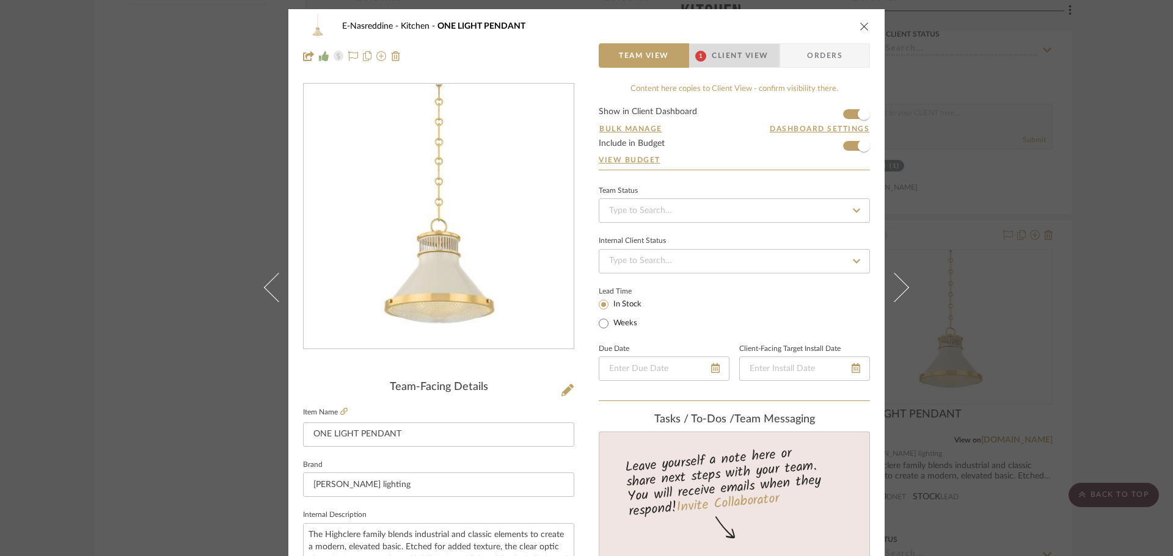
click at [735, 57] on span "Client View" at bounding box center [740, 55] width 56 height 24
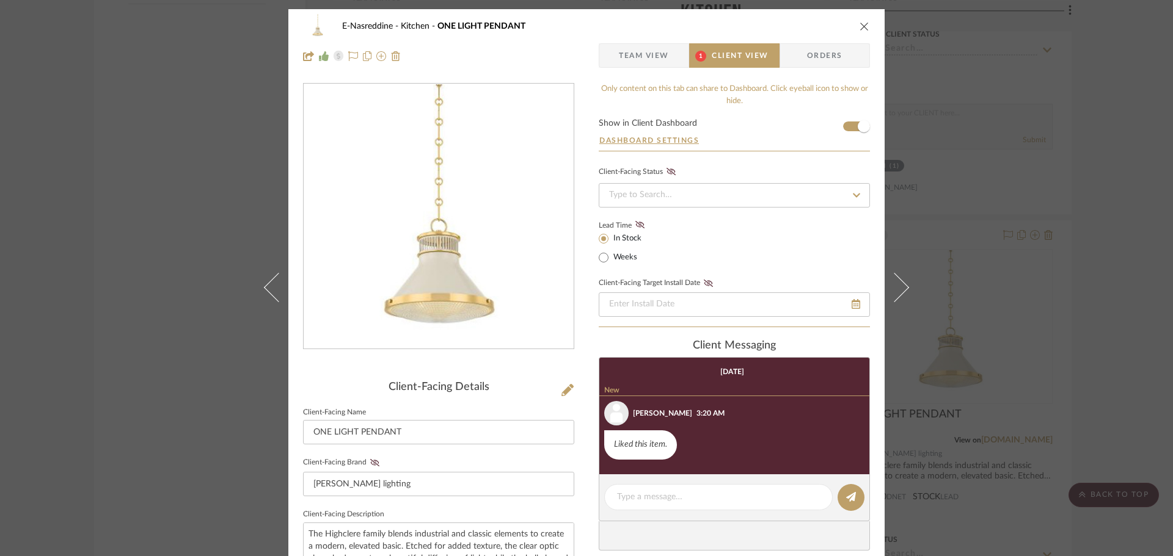
click at [860, 26] on icon "close" at bounding box center [864, 26] width 10 height 10
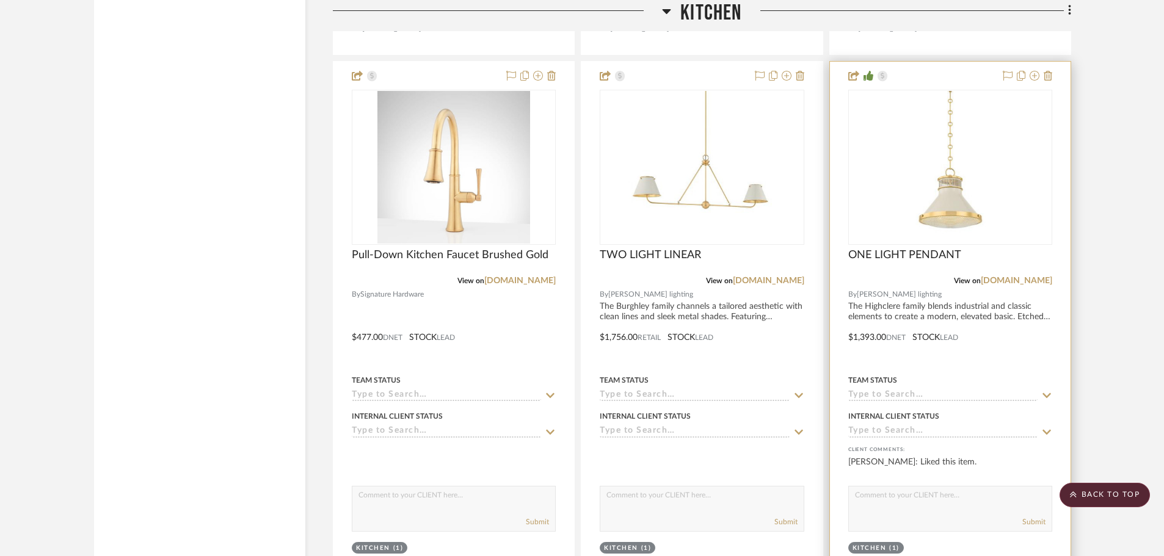
scroll to position [2029, 0]
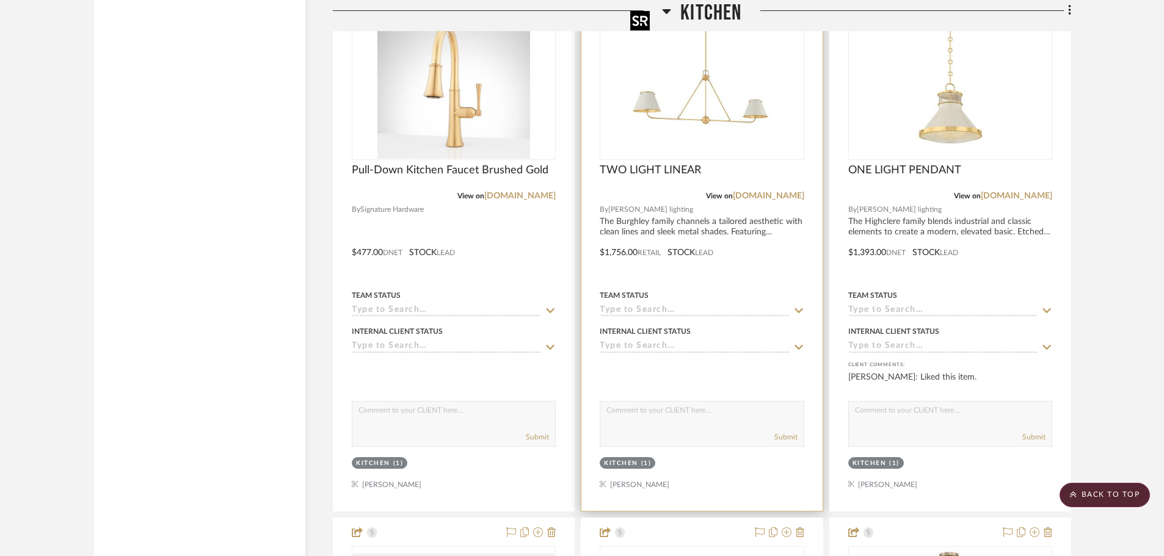
click at [695, 147] on img "0" at bounding box center [701, 82] width 153 height 153
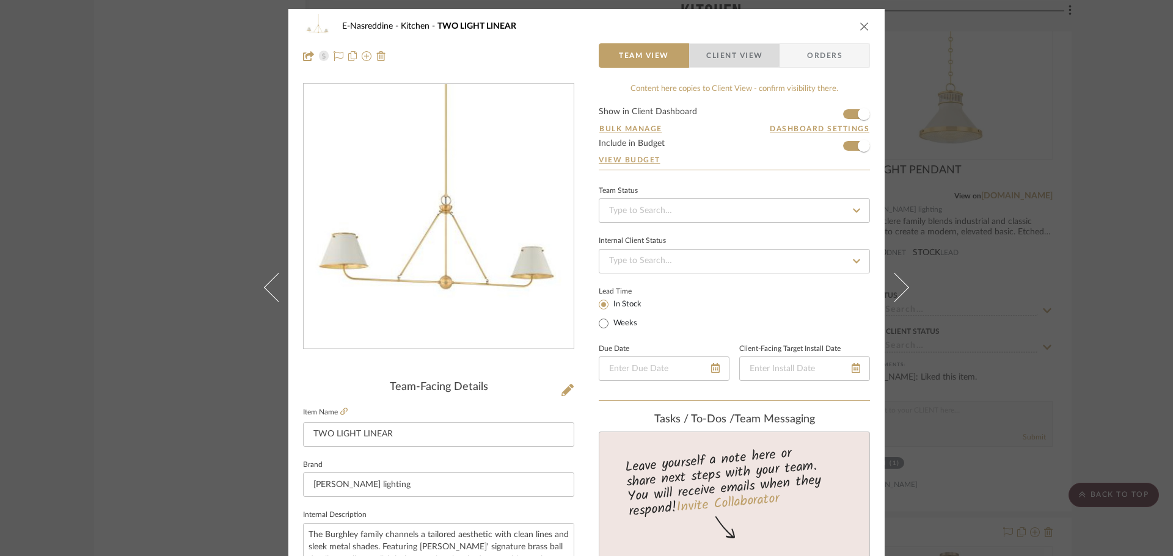
click at [718, 54] on span "Client View" at bounding box center [734, 55] width 56 height 24
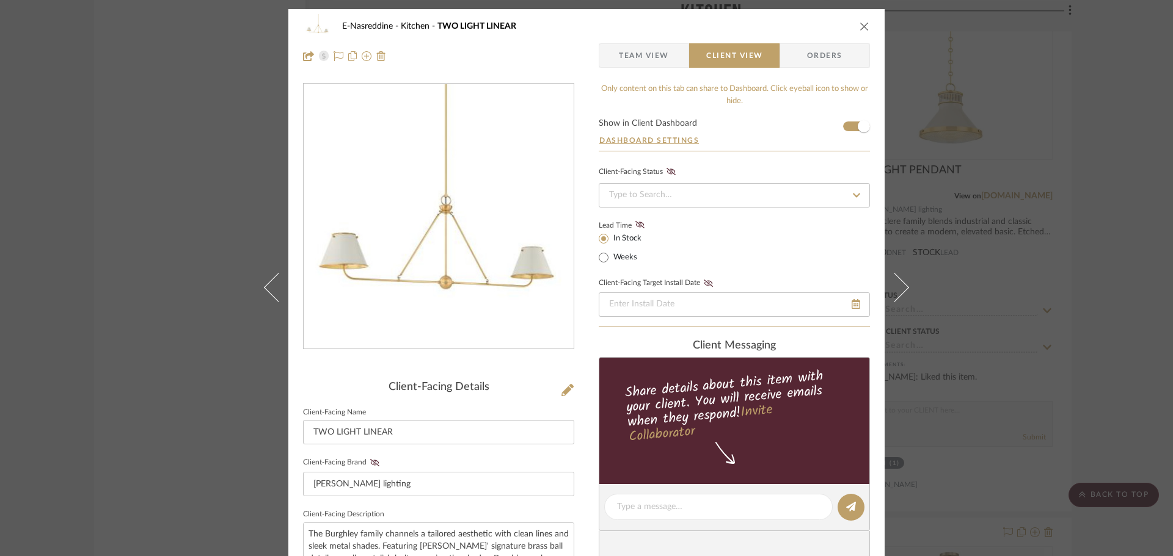
click at [859, 23] on icon "close" at bounding box center [864, 26] width 10 height 10
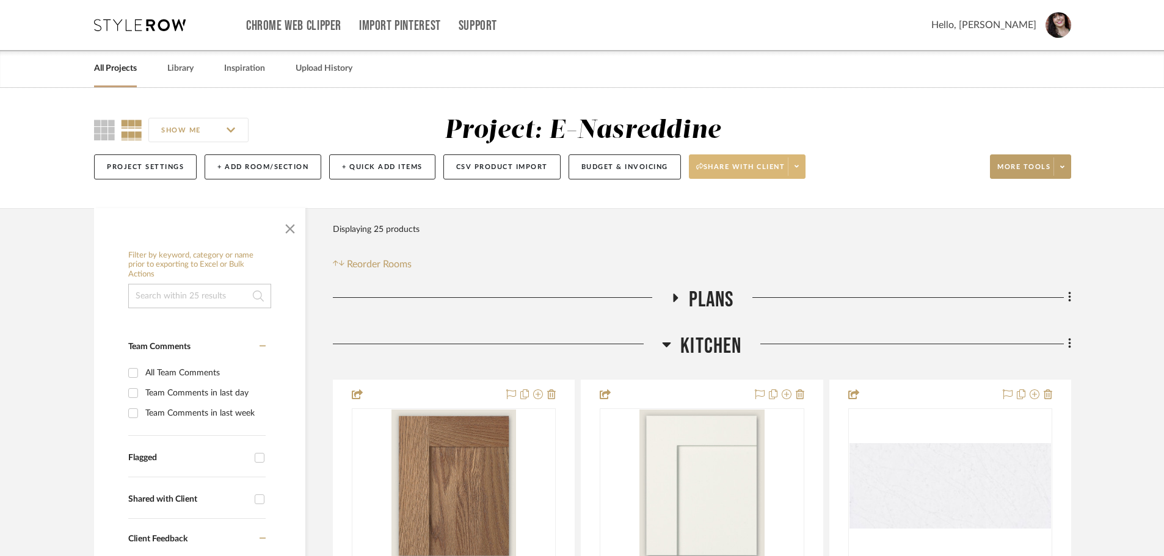
click at [796, 167] on icon at bounding box center [797, 166] width 4 height 7
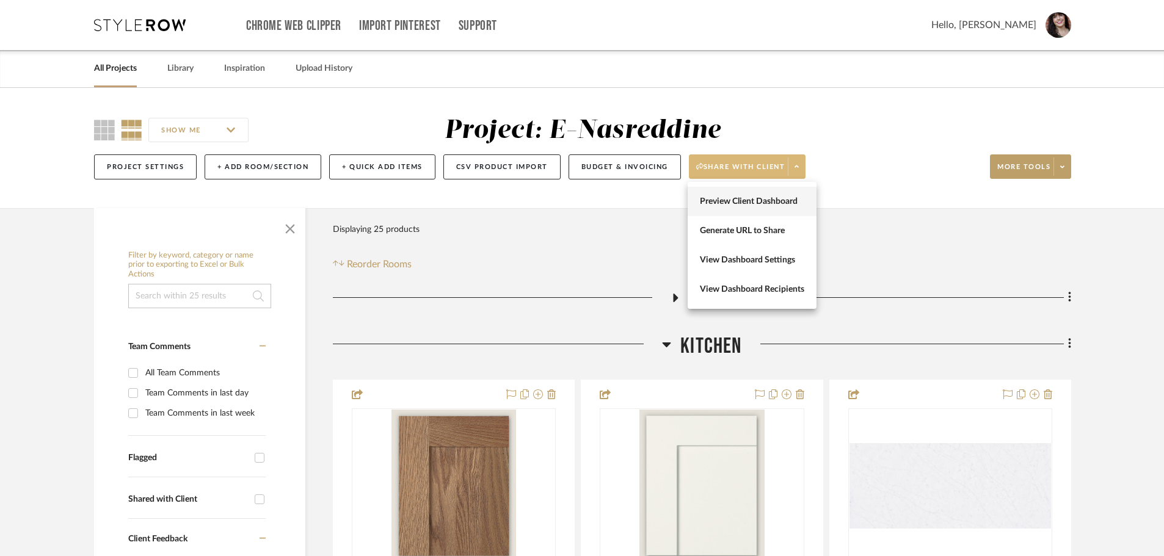
click at [757, 195] on button "Preview Client Dashboard" at bounding box center [752, 201] width 129 height 29
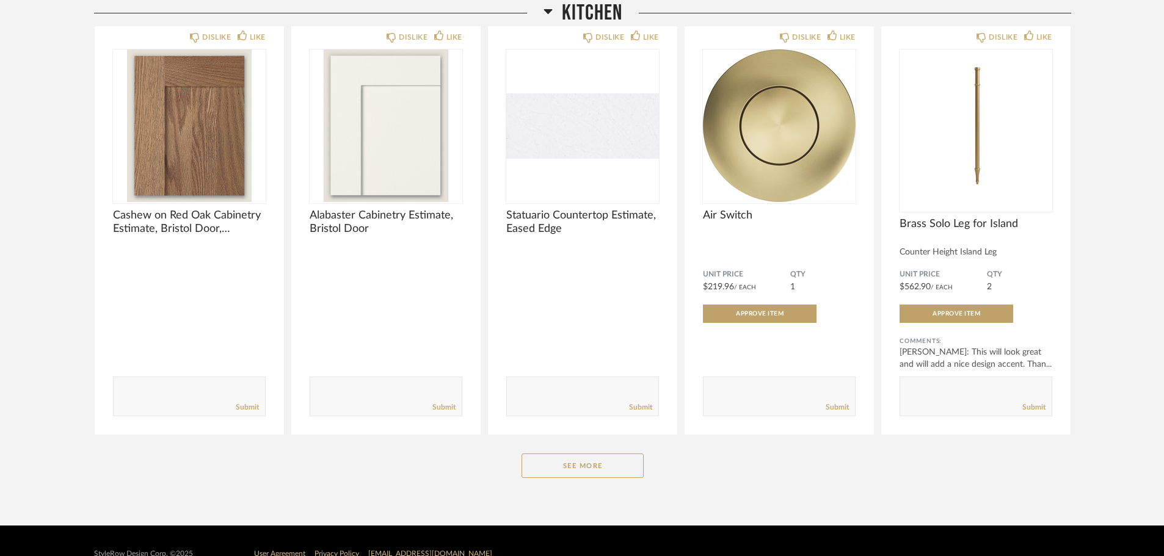
scroll to position [654, 0]
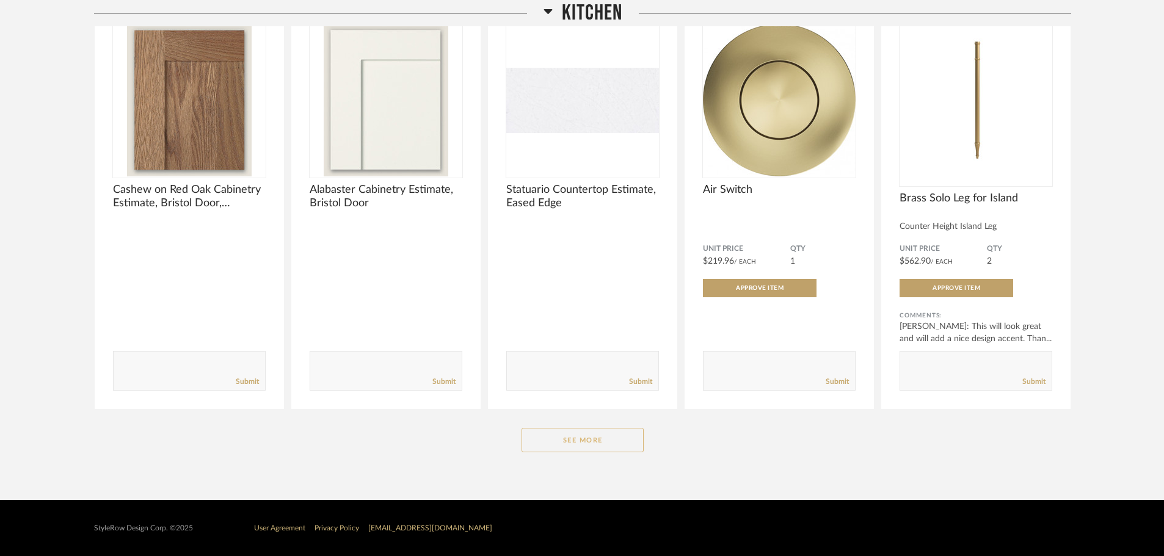
click at [567, 445] on button "See More" at bounding box center [583, 440] width 122 height 24
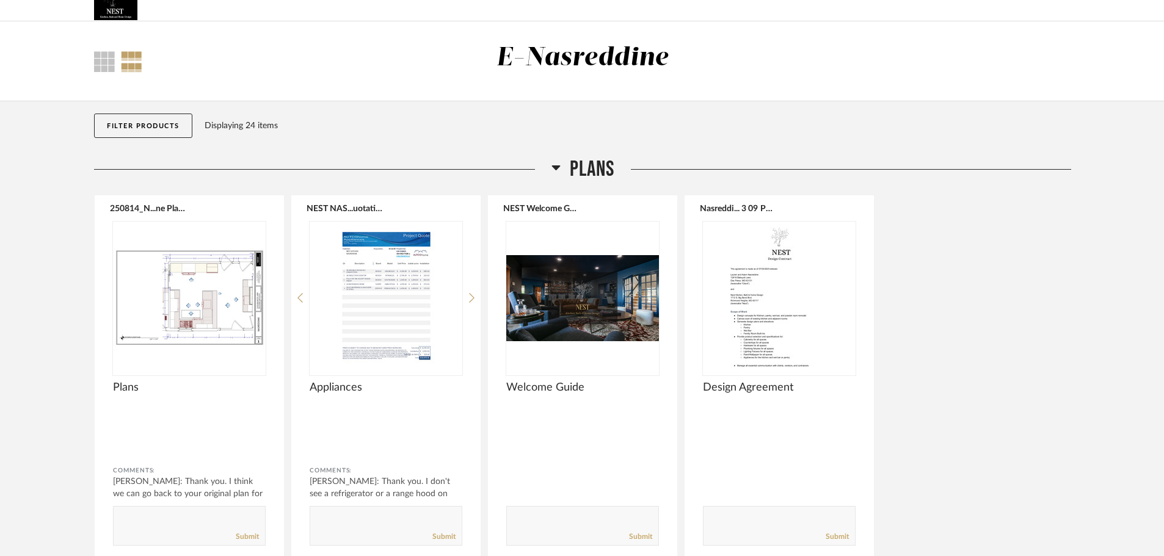
scroll to position [0, 0]
